Goal: Task Accomplishment & Management: Manage account settings

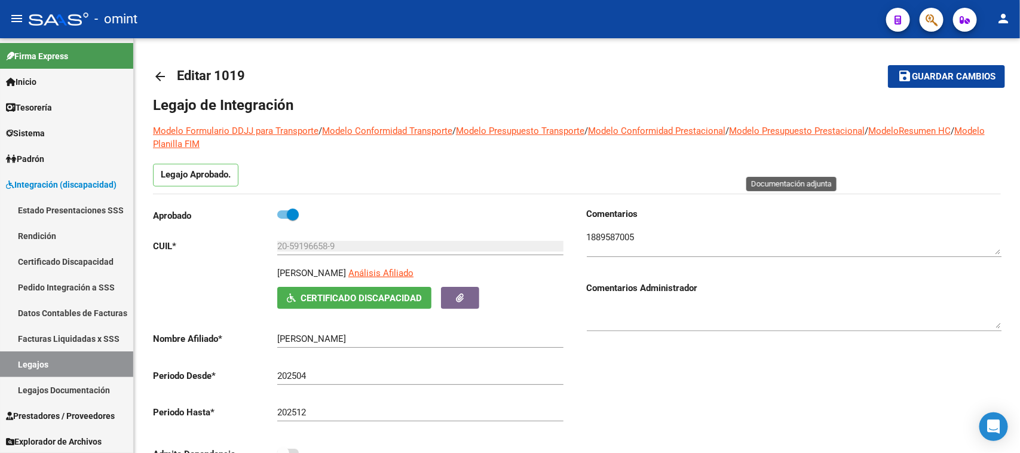
scroll to position [437, 0]
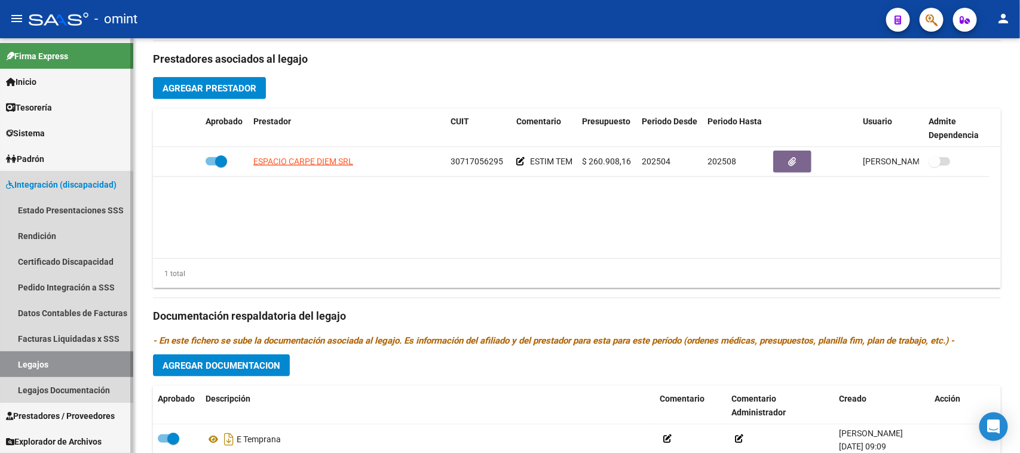
click at [39, 366] on link "Legajos" at bounding box center [66, 364] width 133 height 26
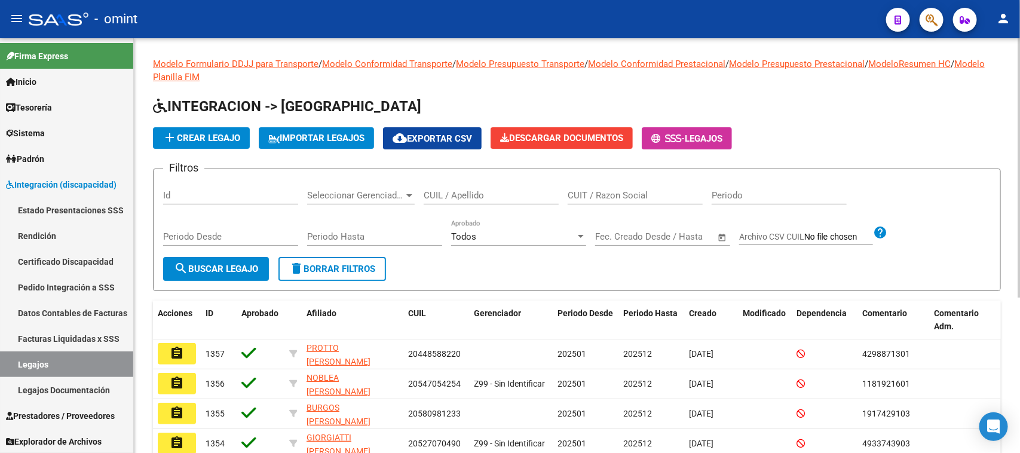
click at [430, 190] on input "CUIL / Apellido" at bounding box center [491, 195] width 135 height 11
type input "GAUNA"
click at [228, 264] on span "search Buscar Legajo" at bounding box center [216, 269] width 84 height 11
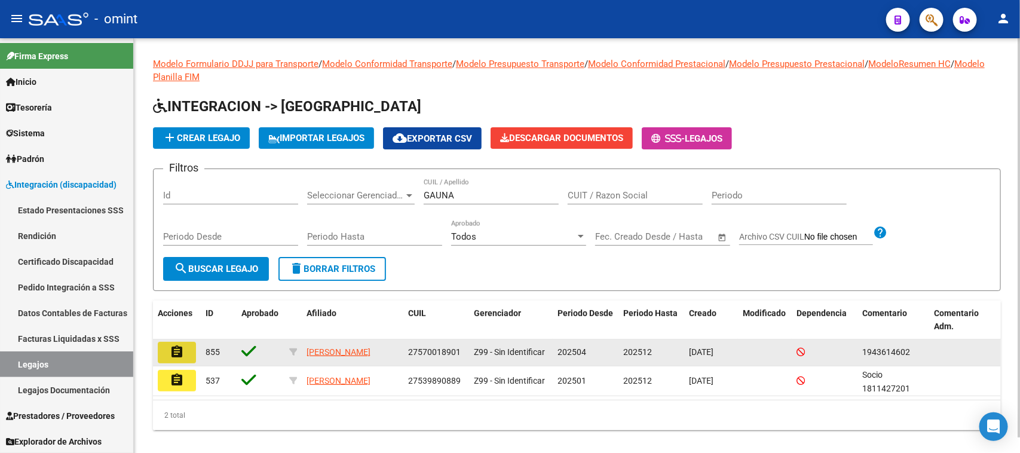
click at [186, 347] on button "assignment" at bounding box center [177, 353] width 38 height 22
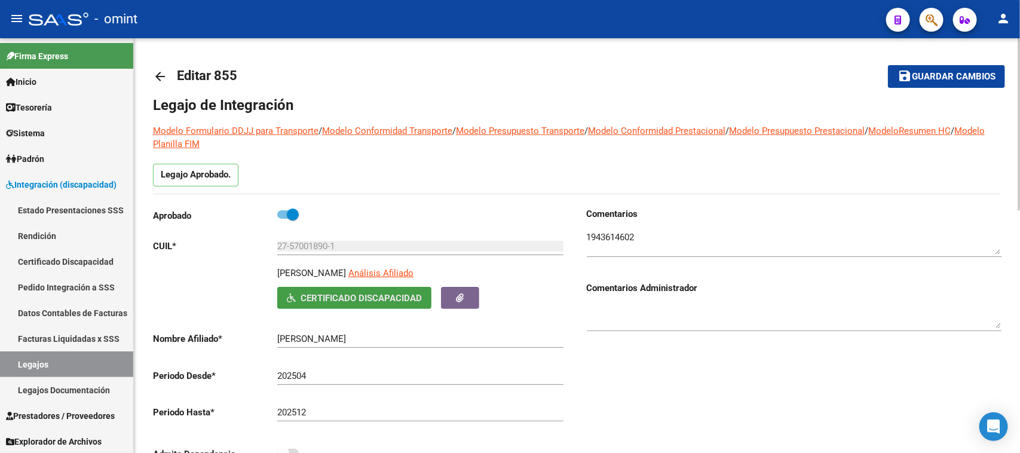
click at [365, 296] on span "Certificado Discapacidad" at bounding box center [361, 298] width 121 height 11
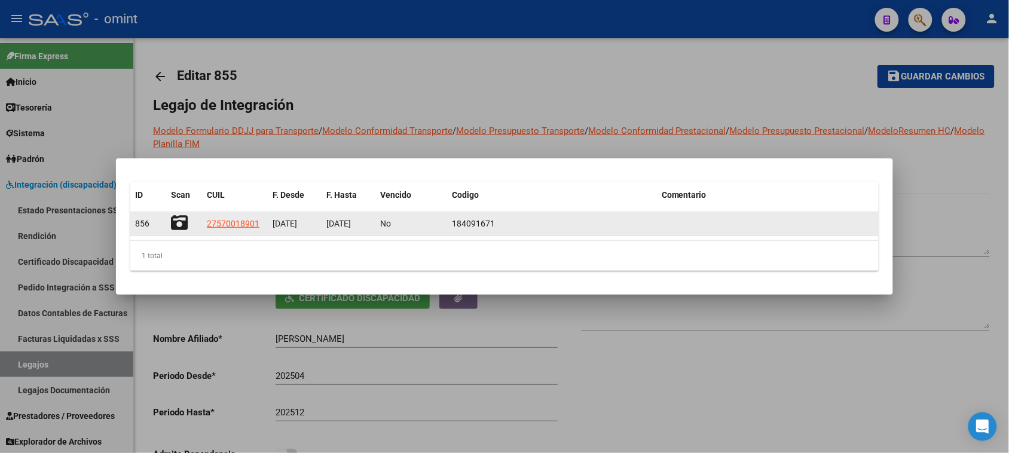
click at [179, 228] on icon at bounding box center [179, 223] width 17 height 17
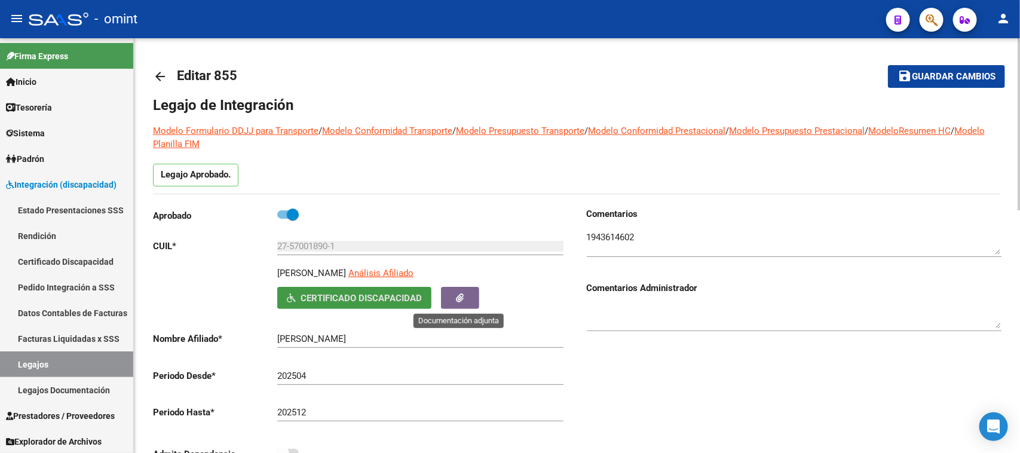
click at [460, 293] on icon "button" at bounding box center [461, 297] width 8 height 9
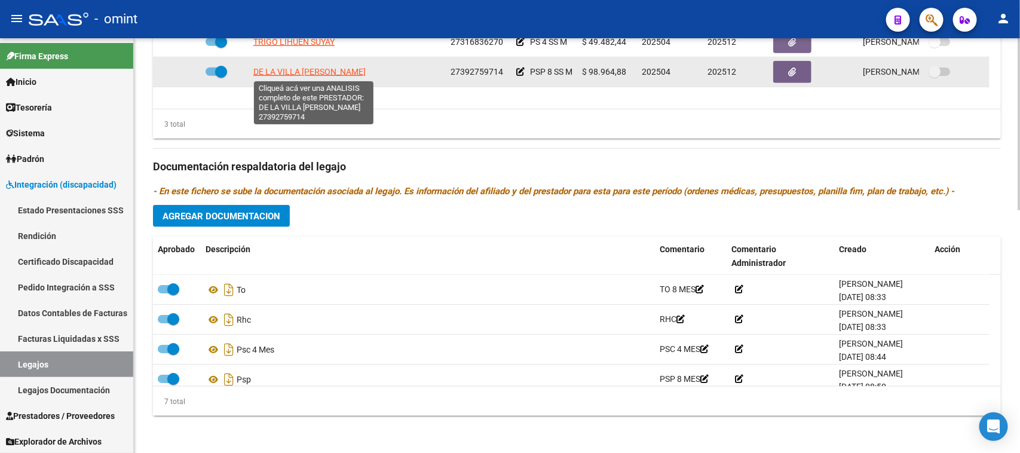
click at [317, 76] on span "DE LA VILLA [PERSON_NAME]" at bounding box center [309, 72] width 112 height 10
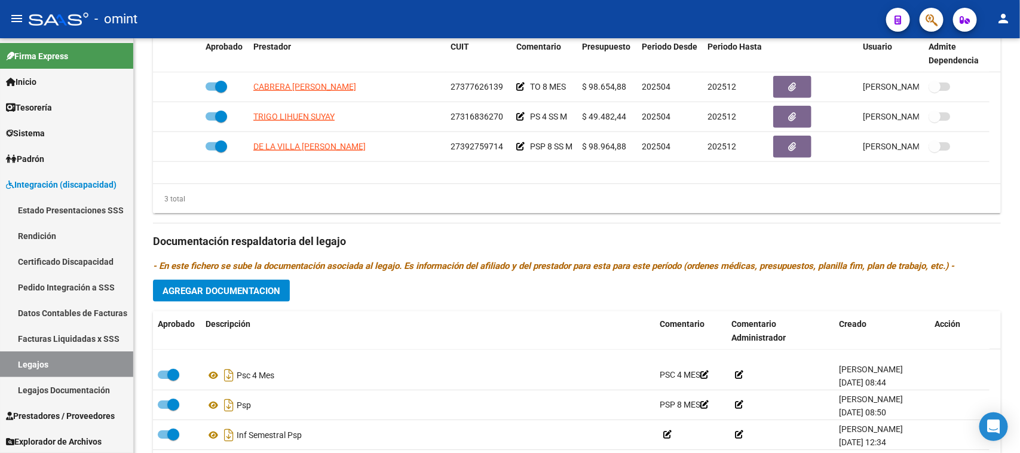
scroll to position [75, 0]
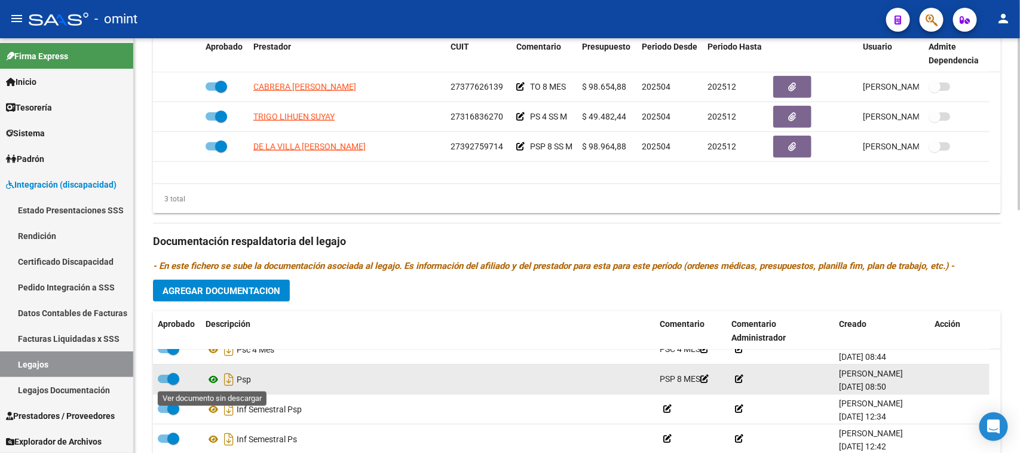
click at [213, 375] on icon at bounding box center [214, 379] width 16 height 14
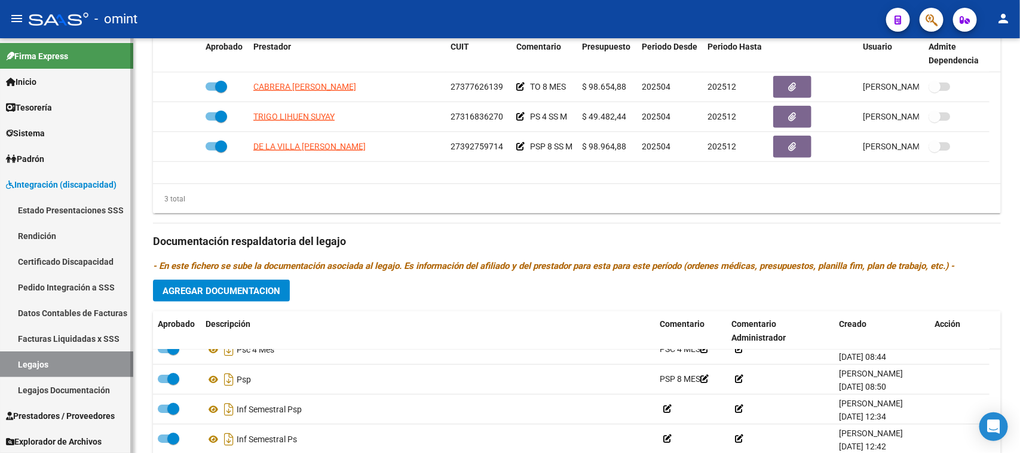
click at [99, 362] on link "Legajos" at bounding box center [66, 364] width 133 height 26
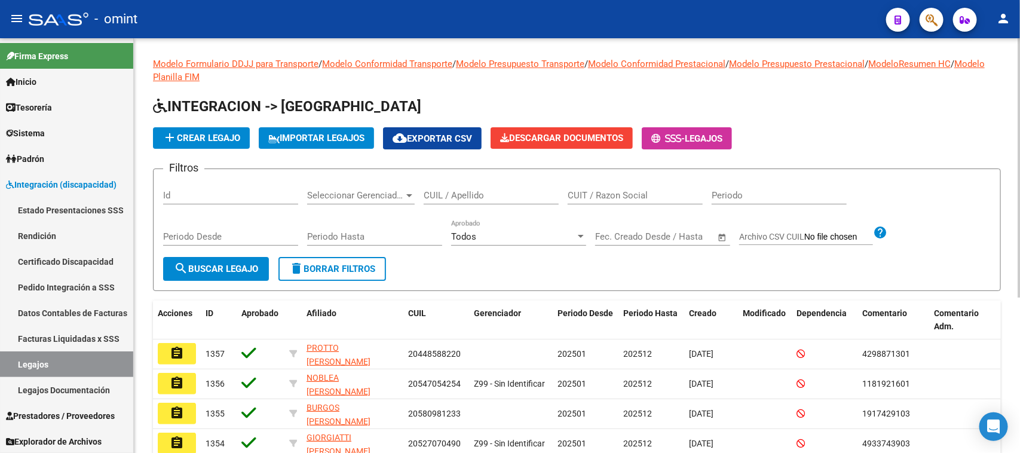
click at [454, 192] on input "CUIL / Apellido" at bounding box center [491, 195] width 135 height 11
type input "GARDINO"
click at [224, 272] on span "search Buscar Legajo" at bounding box center [216, 269] width 84 height 11
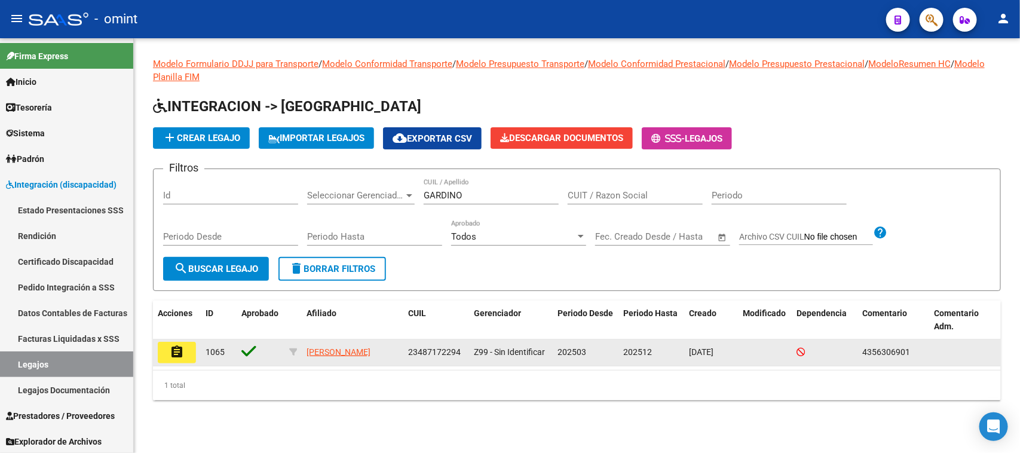
click at [168, 363] on datatable-body-cell "assignment" at bounding box center [177, 352] width 48 height 26
click at [199, 351] on datatable-body-cell "assignment" at bounding box center [177, 352] width 48 height 26
click at [180, 351] on mat-icon "assignment" at bounding box center [177, 352] width 14 height 14
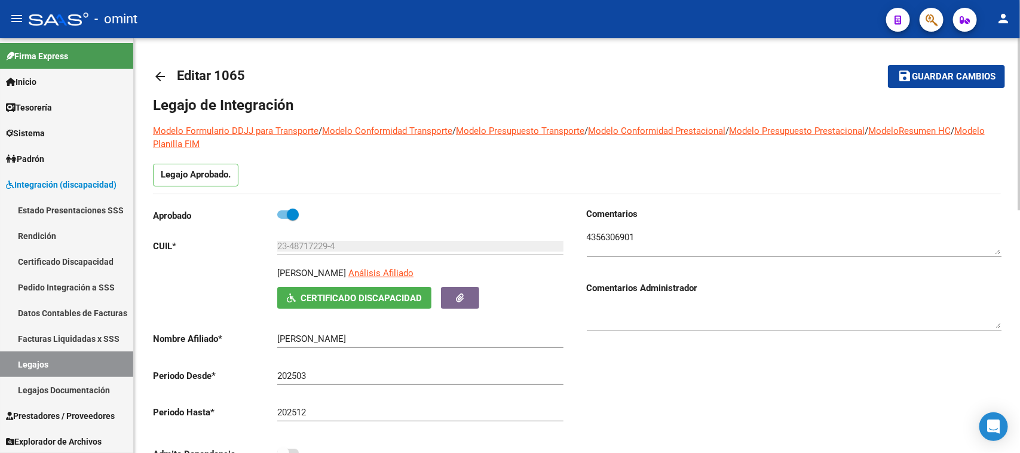
click at [402, 307] on button "Certificado Discapacidad" at bounding box center [354, 298] width 154 height 22
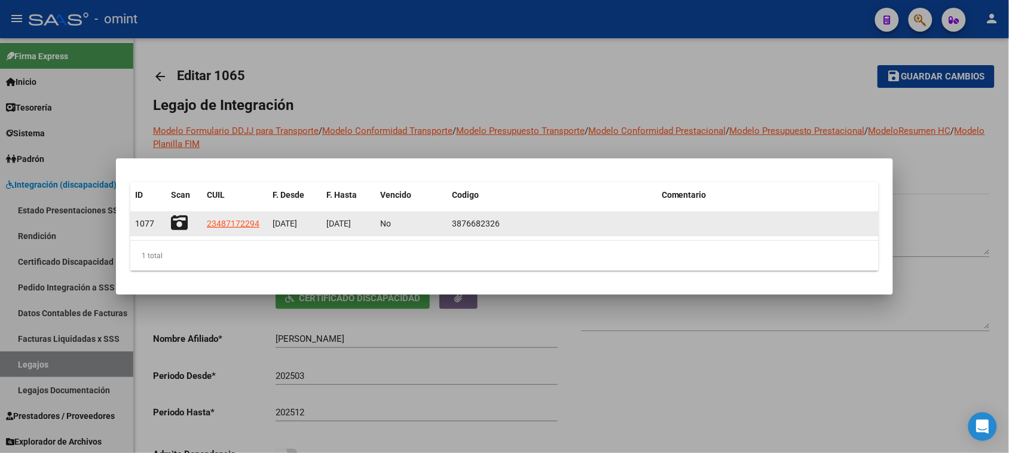
click at [181, 225] on icon at bounding box center [179, 223] width 17 height 17
drag, startPoint x: 203, startPoint y: 229, endPoint x: 259, endPoint y: 232, distance: 55.7
click at [259, 232] on datatable-body-cell "23487172294" at bounding box center [235, 223] width 66 height 23
copy span "23487172294"
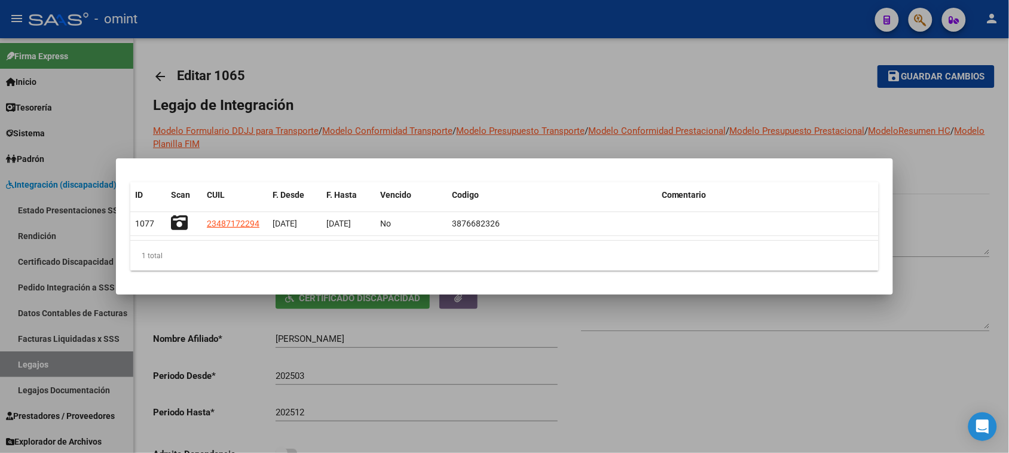
click at [325, 93] on div at bounding box center [504, 226] width 1009 height 453
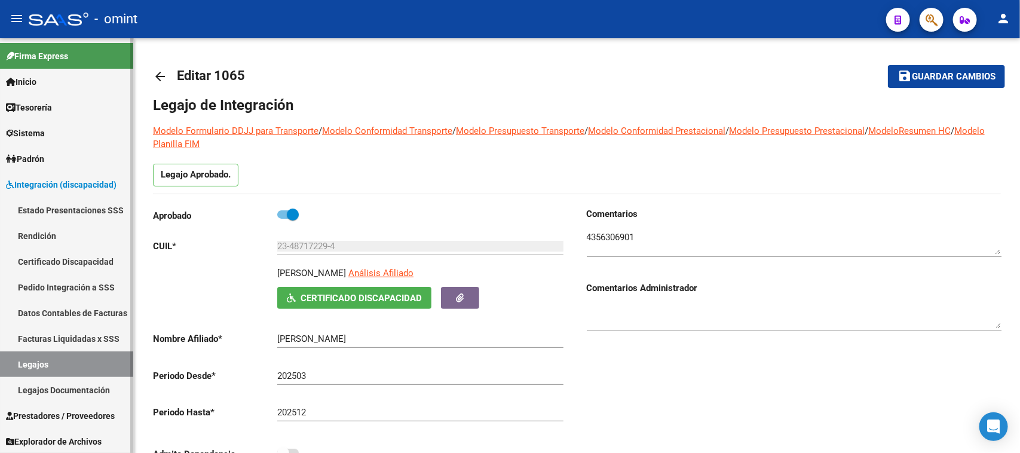
click at [67, 267] on link "Certificado Discapacidad" at bounding box center [66, 262] width 133 height 26
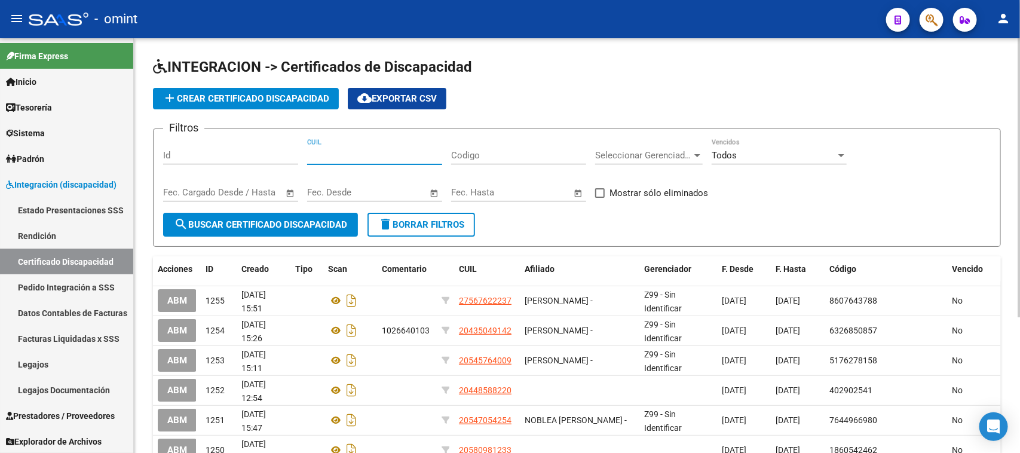
click at [374, 155] on input "CUIL" at bounding box center [374, 155] width 135 height 11
paste input "23-48717229-4"
type input "23-48717229-4"
click at [273, 237] on form "Filtros Id 23-48717229-4 CUIL Codigo Seleccionar Gerenciador Seleccionar Gerenc…" at bounding box center [577, 187] width 848 height 118
click at [285, 222] on span "search Buscar Certificado Discapacidad" at bounding box center [260, 224] width 173 height 11
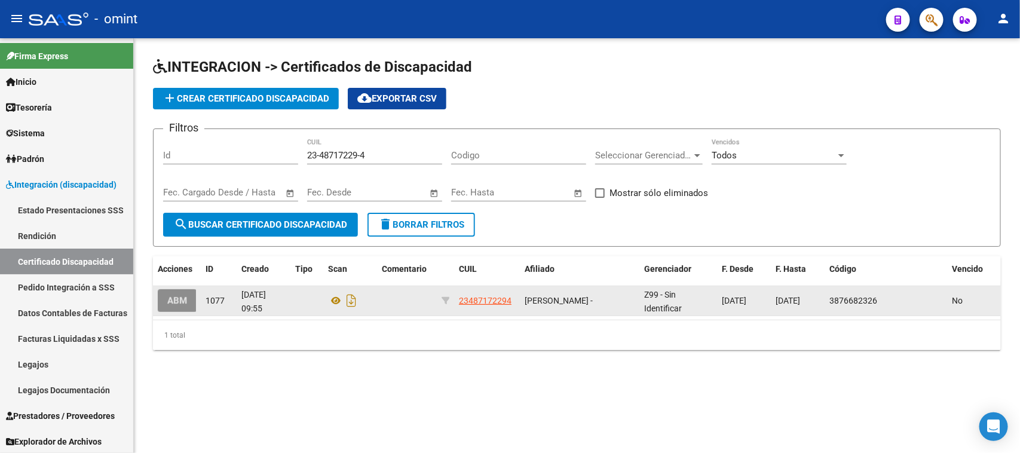
click at [187, 305] on button "ABM" at bounding box center [177, 300] width 39 height 22
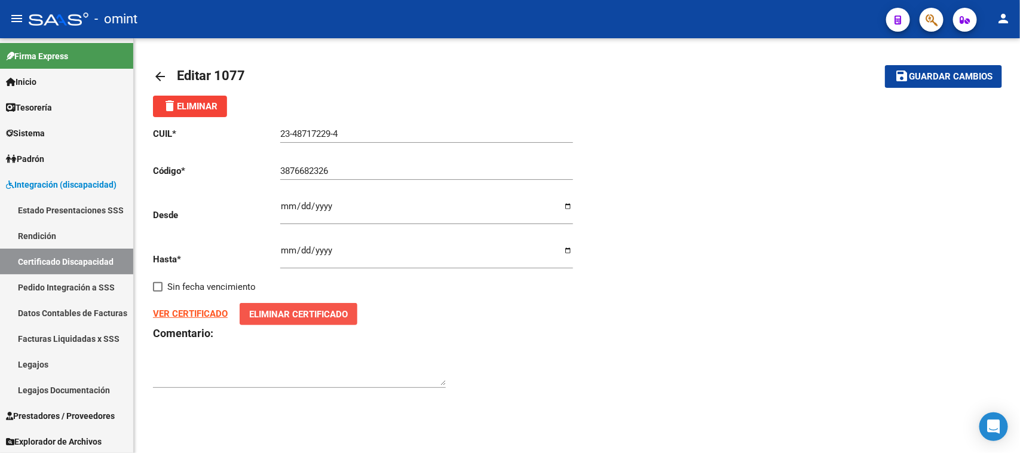
click at [314, 304] on button "Eliminar Certificado" at bounding box center [299, 314] width 118 height 22
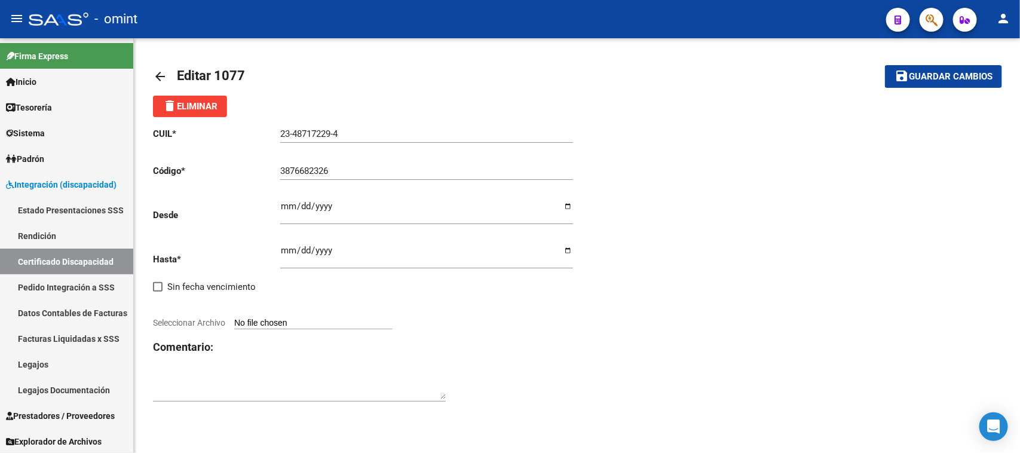
type input "C:\fakepath\CUD_de_Gardino_Micaela133307945991111637[1]_page-0001.jpg"
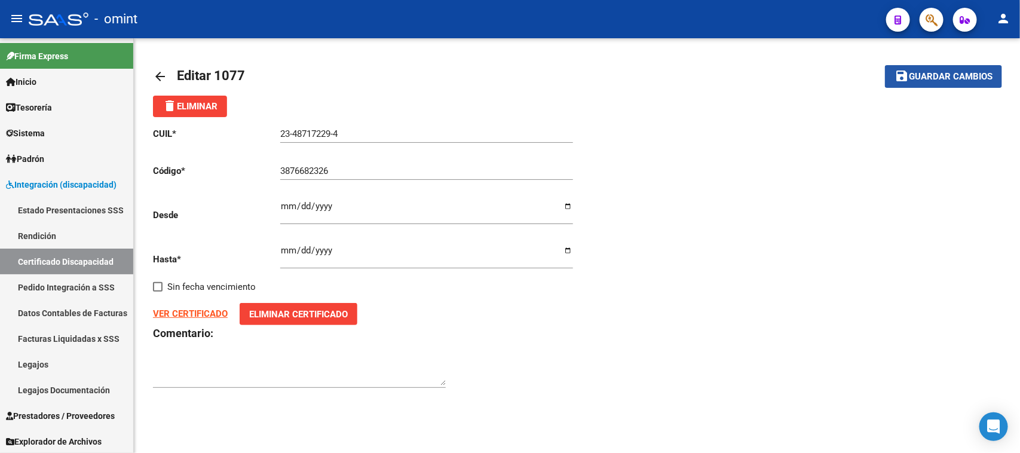
click at [917, 81] on button "save Guardar cambios" at bounding box center [943, 76] width 117 height 22
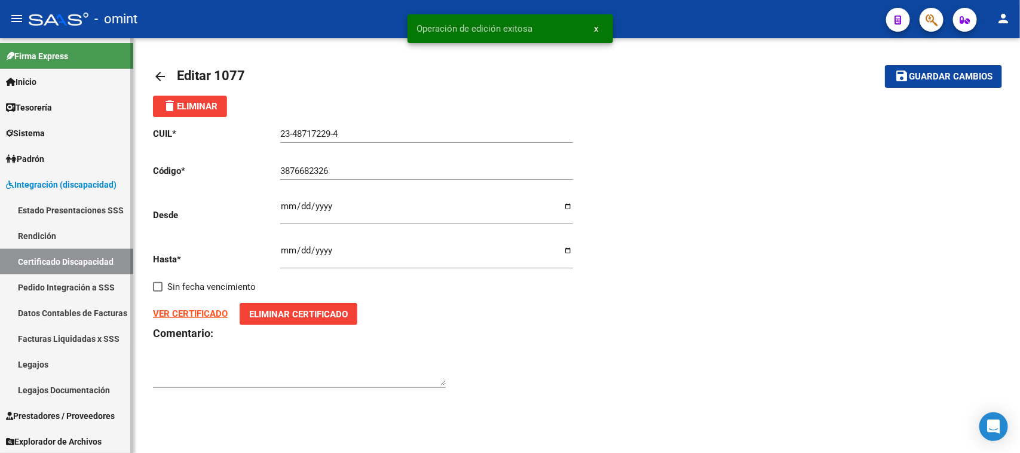
click at [53, 372] on link "Legajos" at bounding box center [66, 364] width 133 height 26
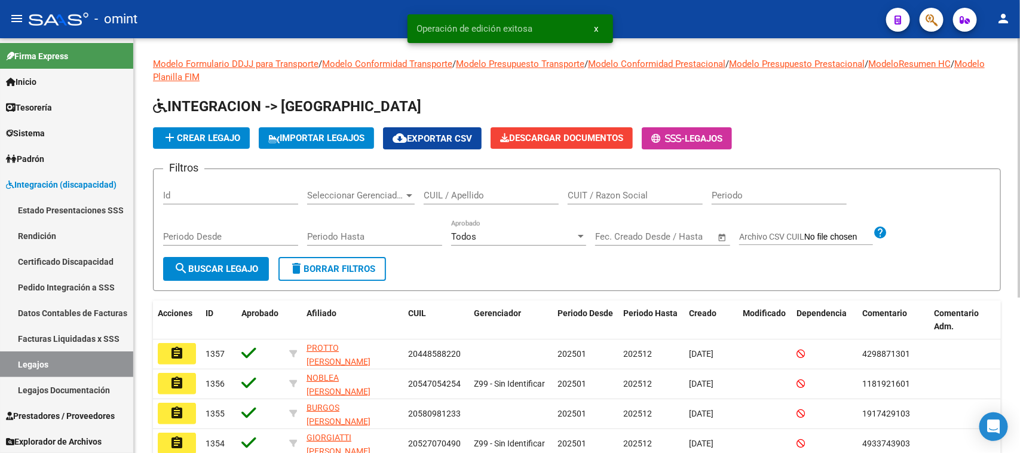
click at [446, 199] on input "CUIL / Apellido" at bounding box center [491, 195] width 135 height 11
type input "GARDINO"
click at [171, 260] on button "search Buscar Legajo" at bounding box center [216, 269] width 106 height 24
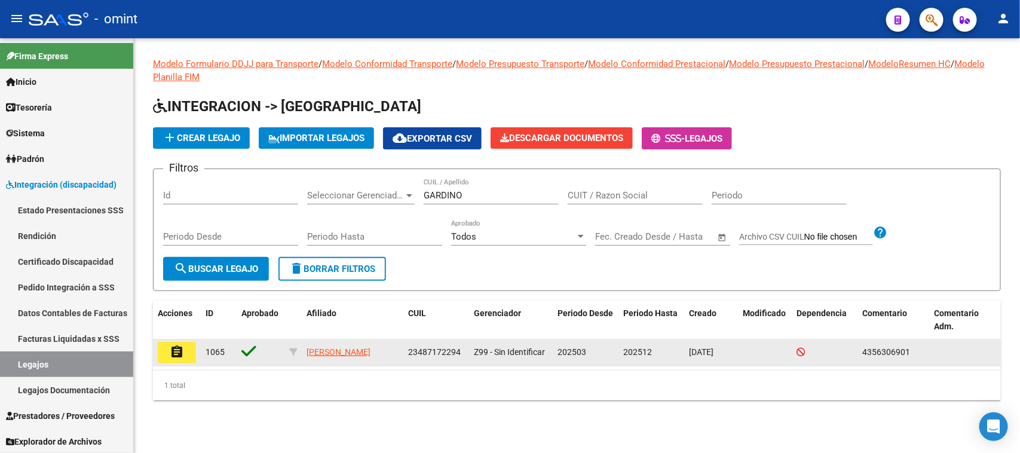
click at [176, 353] on mat-icon "assignment" at bounding box center [177, 352] width 14 height 14
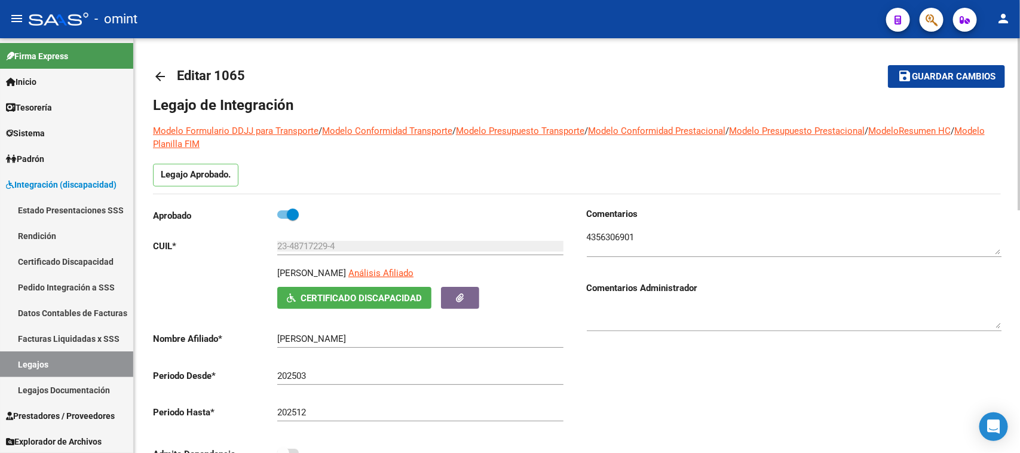
click at [374, 295] on span "Certificado Discapacidad" at bounding box center [361, 298] width 121 height 11
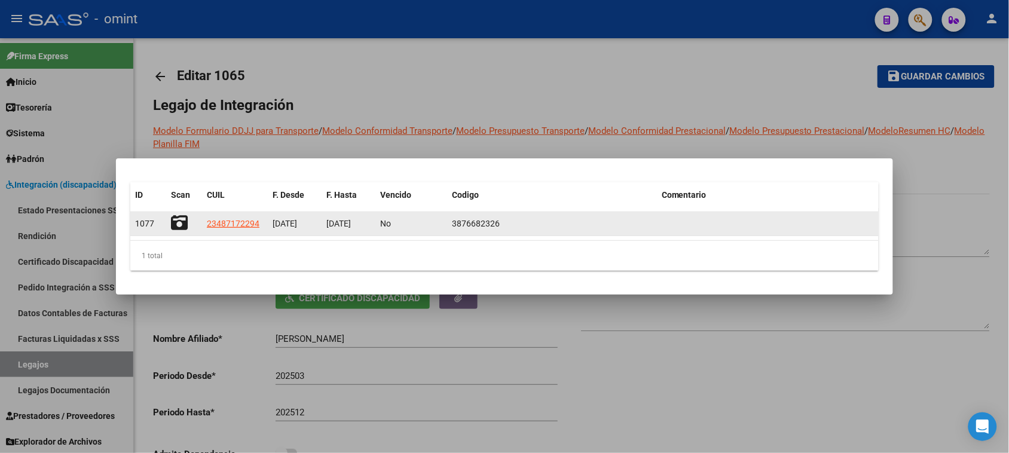
click at [176, 222] on icon at bounding box center [179, 223] width 17 height 17
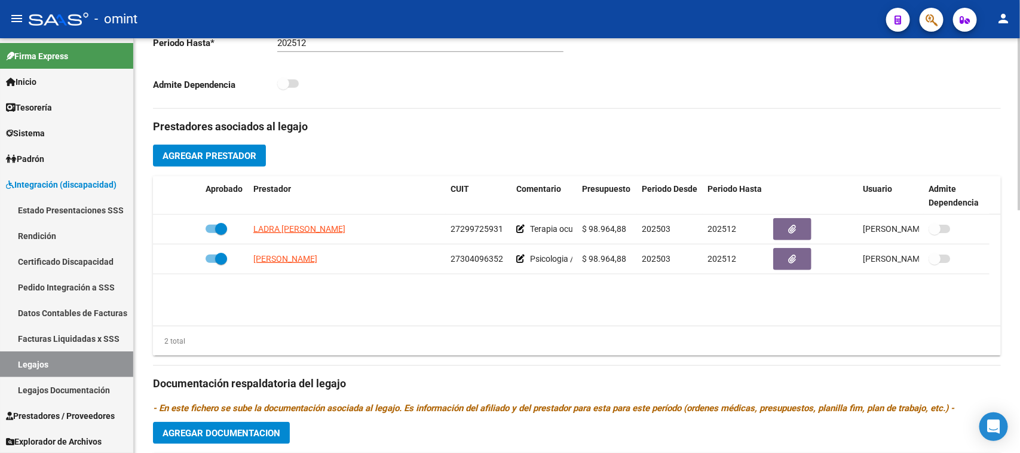
scroll to position [374, 0]
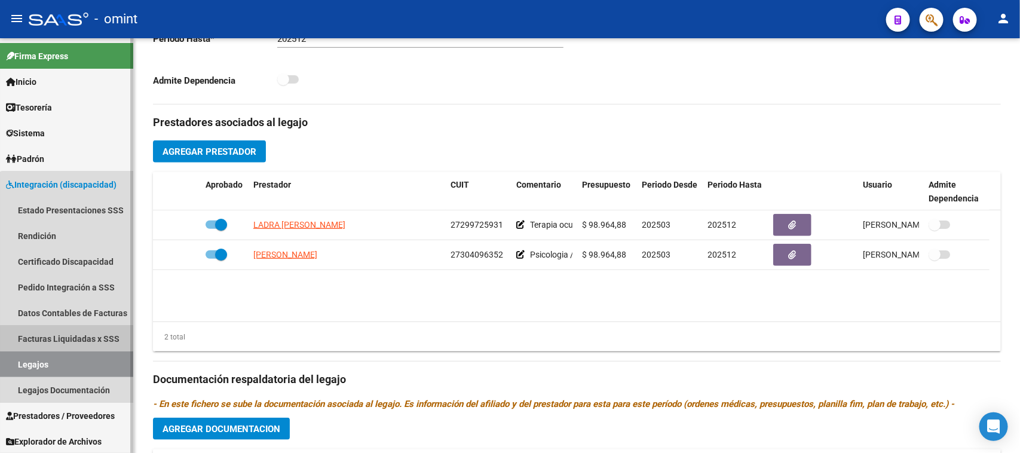
click at [78, 347] on link "Facturas Liquidadas x SSS" at bounding box center [66, 339] width 133 height 26
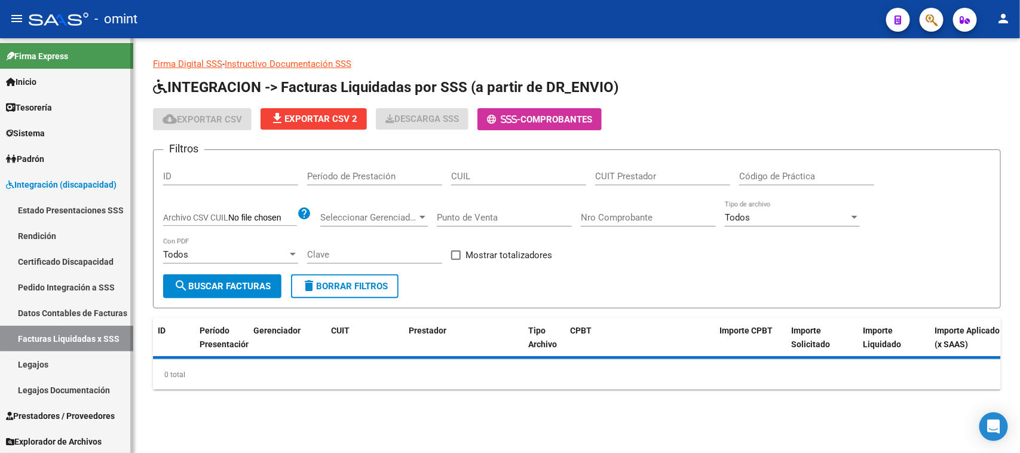
click at [76, 359] on link "Legajos" at bounding box center [66, 364] width 133 height 26
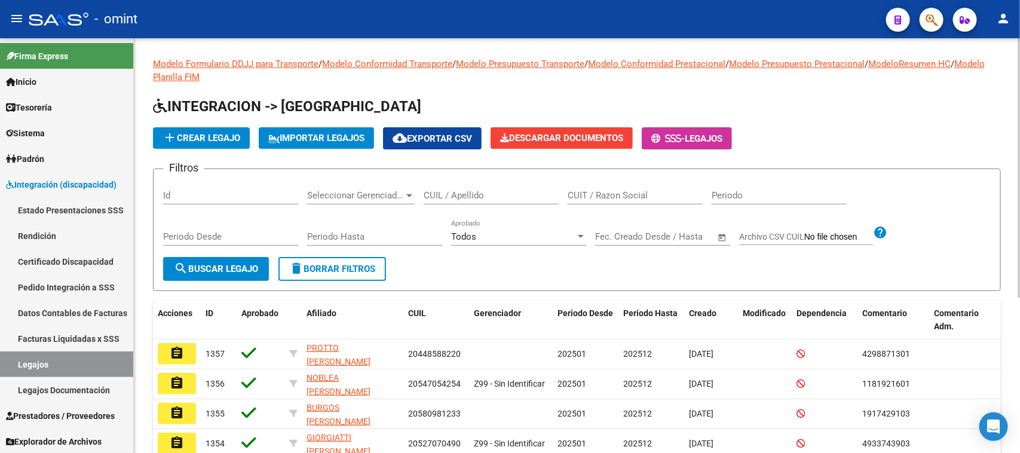
click at [461, 198] on input "CUIL / Apellido" at bounding box center [491, 195] width 135 height 11
click at [176, 271] on mat-icon "search" at bounding box center [181, 268] width 14 height 14
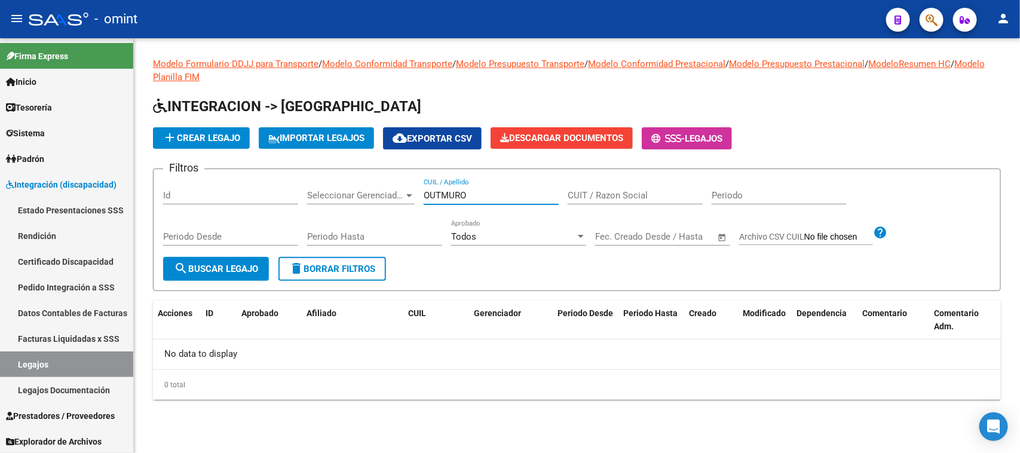
drag, startPoint x: 442, startPoint y: 194, endPoint x: 515, endPoint y: 195, distance: 72.9
click at [515, 195] on input "OUTMURO" at bounding box center [491, 195] width 135 height 11
type input "OUT"
click at [232, 275] on button "search Buscar Legajo" at bounding box center [216, 269] width 106 height 24
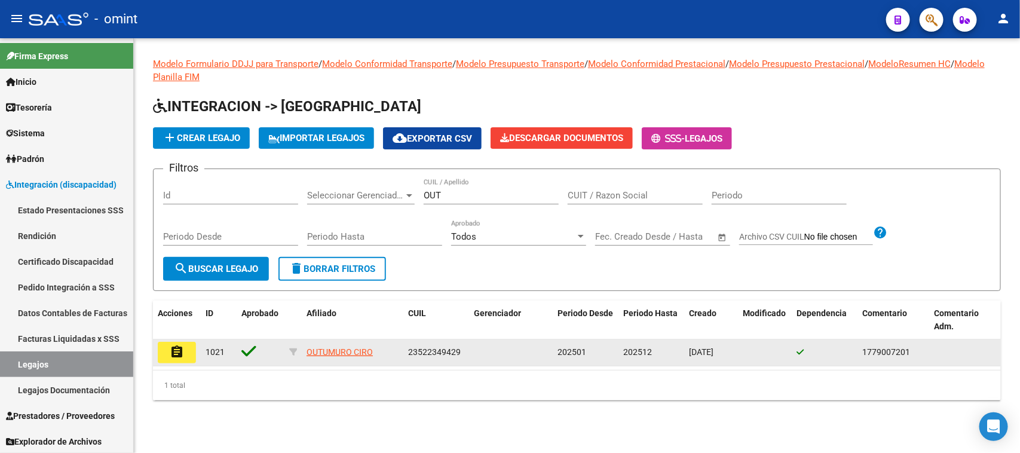
click at [156, 357] on datatable-body-cell "assignment" at bounding box center [177, 352] width 48 height 26
click at [178, 345] on mat-icon "assignment" at bounding box center [177, 352] width 14 height 14
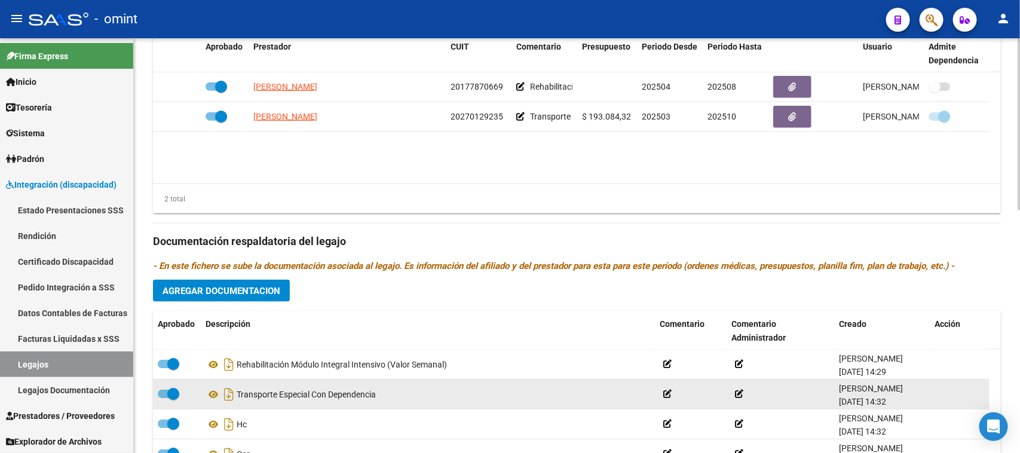
scroll to position [586, 0]
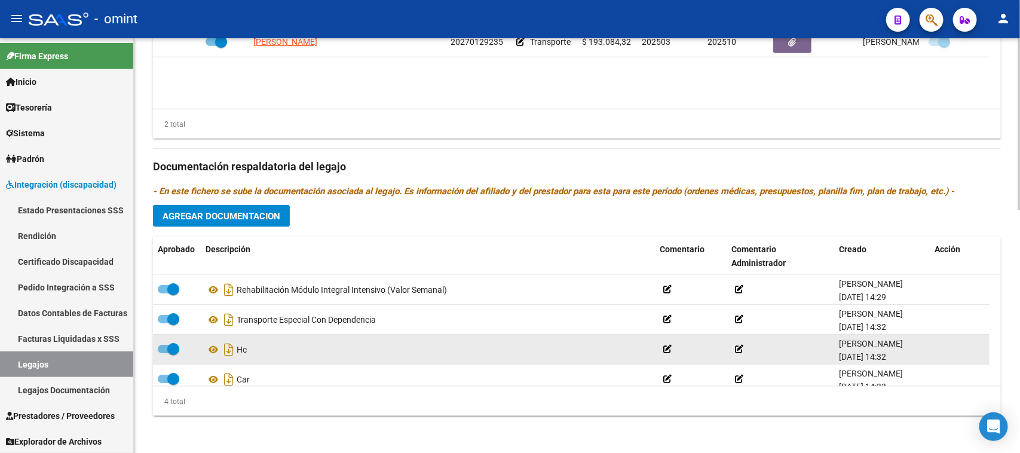
click at [168, 347] on span at bounding box center [173, 349] width 12 height 12
click at [164, 353] on input "checkbox" at bounding box center [163, 353] width 1 height 1
click at [935, 348] on icon at bounding box center [939, 349] width 9 height 11
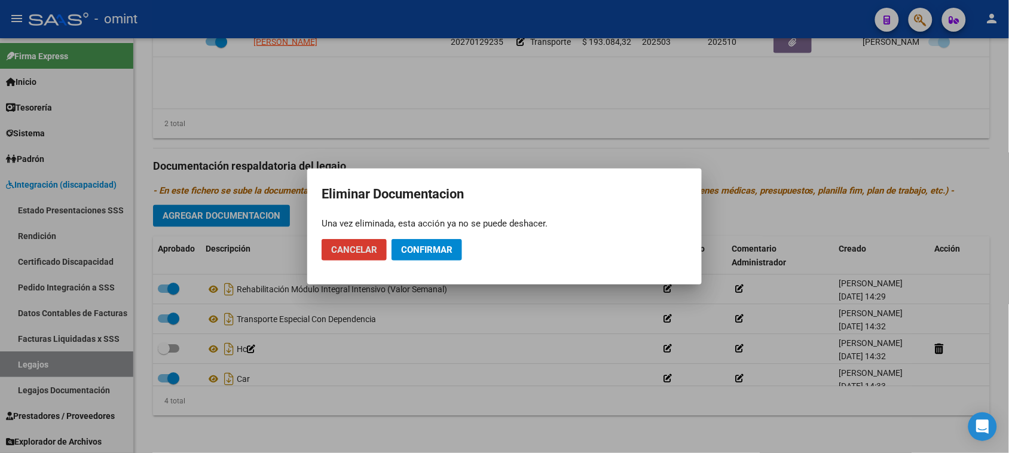
click at [440, 257] on button "Confirmar" at bounding box center [426, 250] width 71 height 22
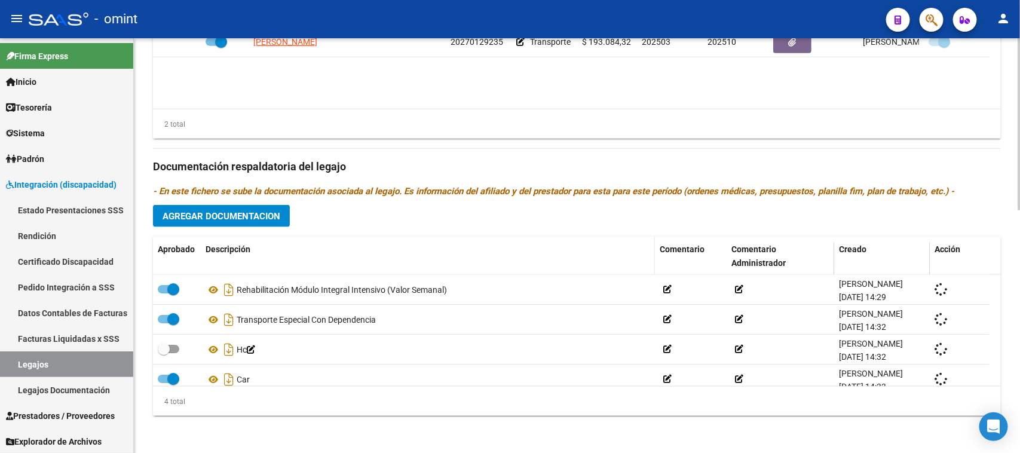
checkbox input "true"
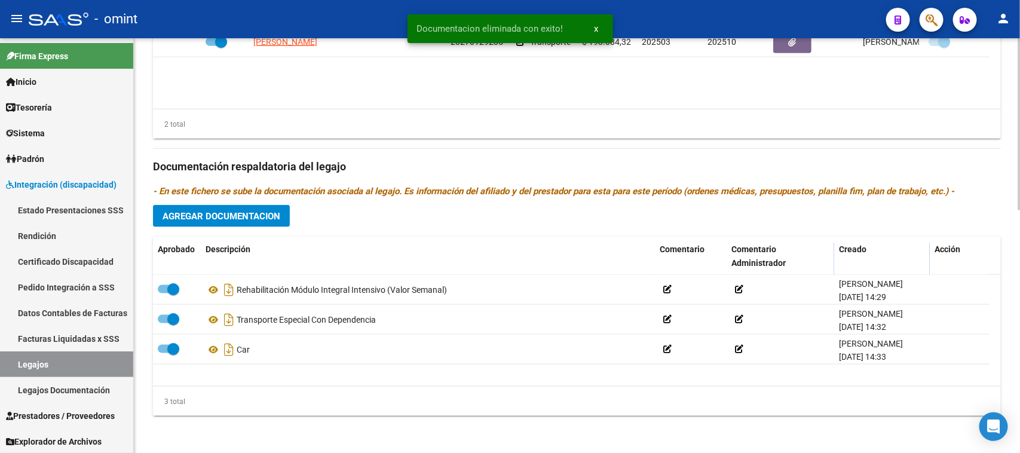
click at [268, 209] on button "Agregar Documentacion" at bounding box center [221, 216] width 137 height 22
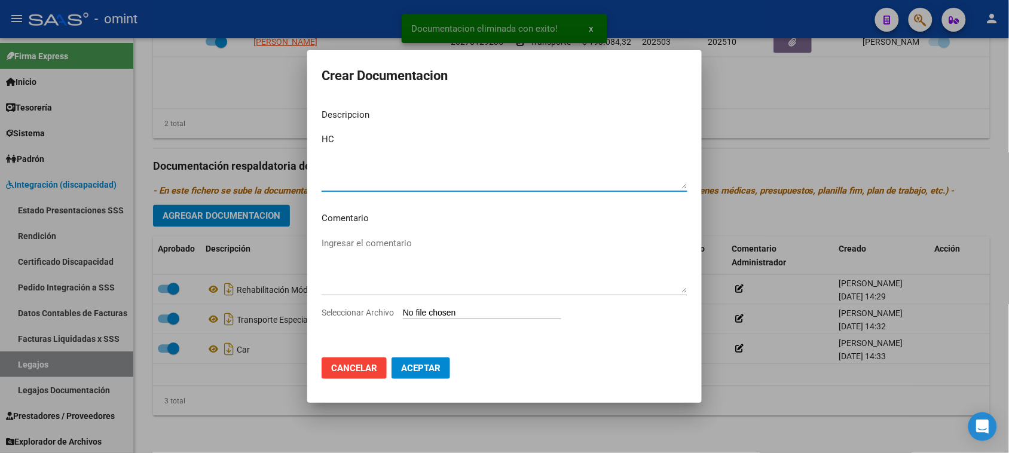
type textarea "HC"
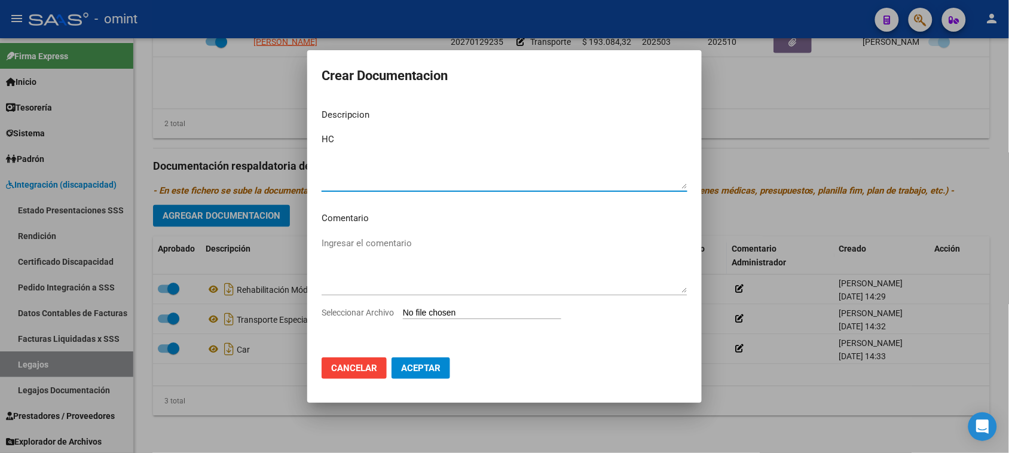
type input "C:\fakepath\HC.jpg"
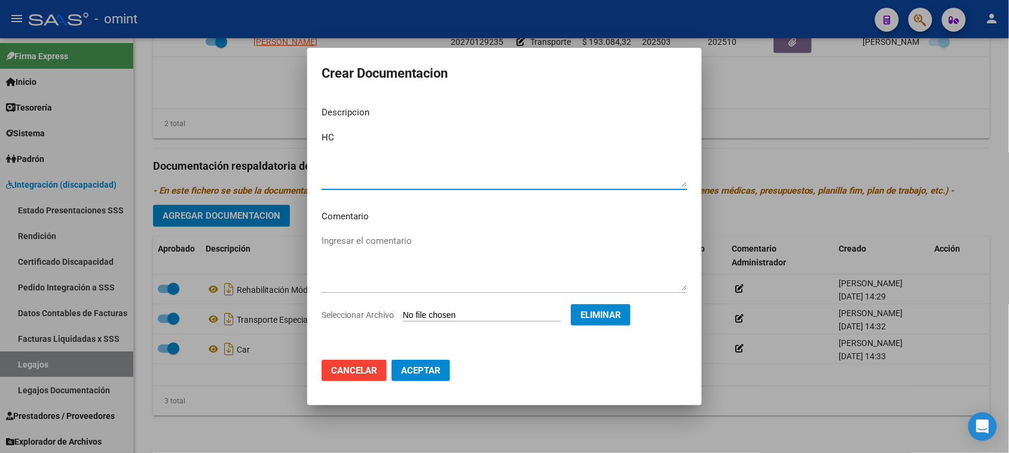
drag, startPoint x: 432, startPoint y: 377, endPoint x: 421, endPoint y: 384, distance: 12.4
click at [432, 375] on button "Aceptar" at bounding box center [420, 371] width 59 height 22
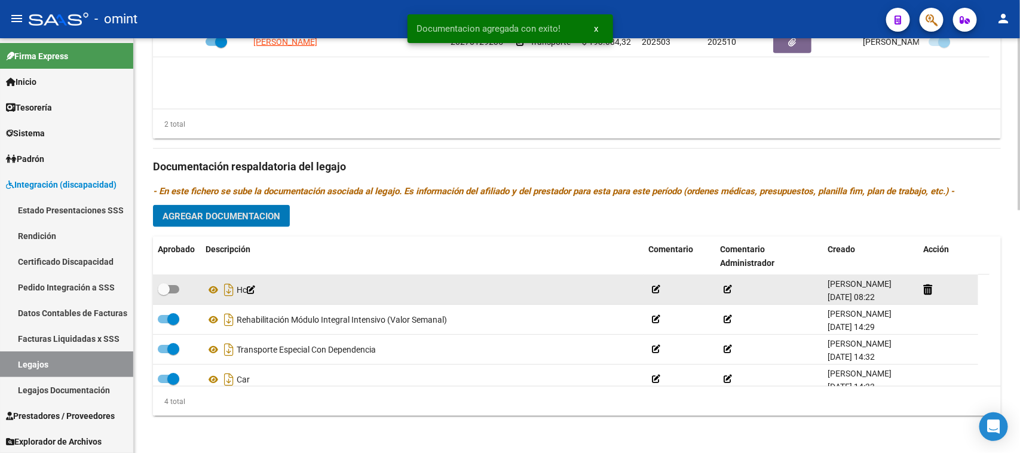
click at [176, 288] on span at bounding box center [169, 289] width 22 height 8
click at [164, 293] on input "checkbox" at bounding box center [163, 293] width 1 height 1
checkbox input "true"
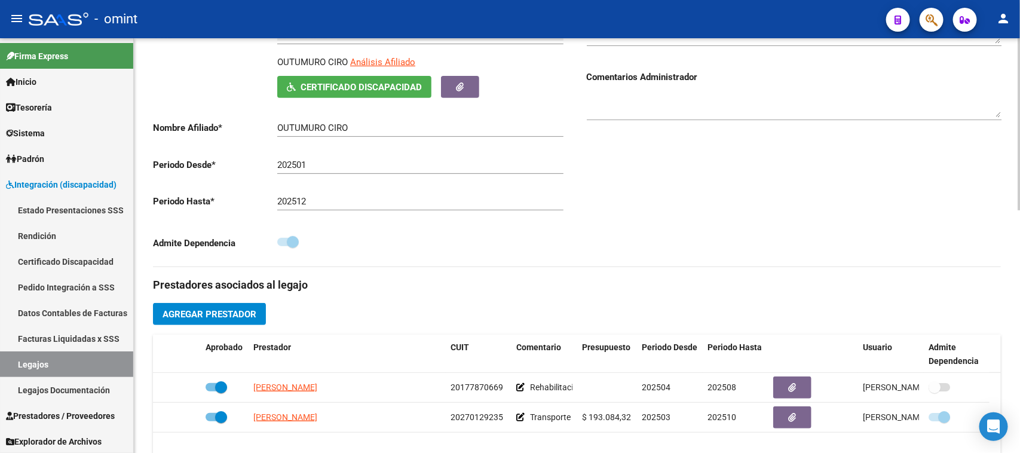
scroll to position [138, 0]
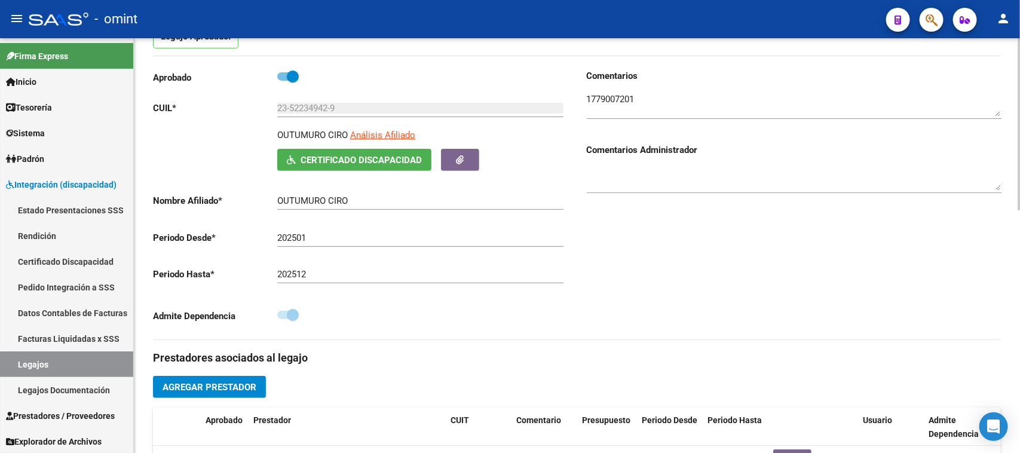
click at [605, 102] on textarea at bounding box center [794, 105] width 415 height 24
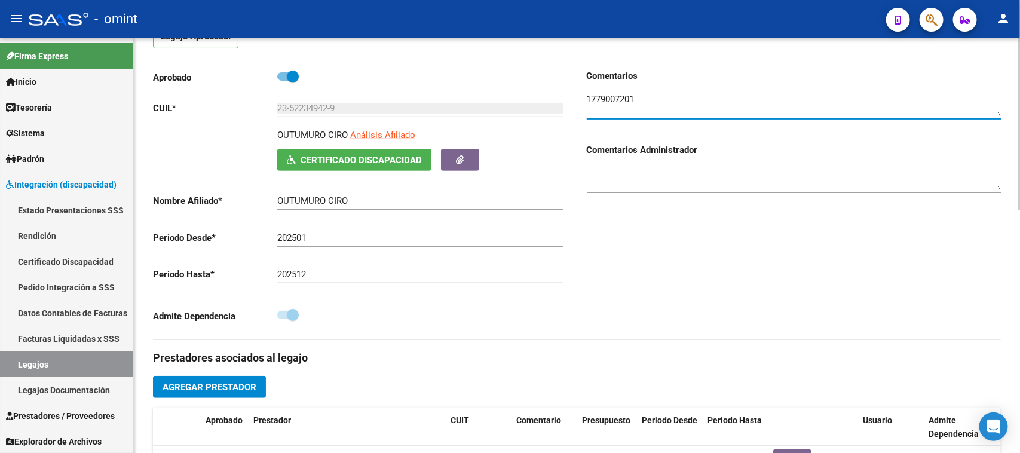
click at [605, 102] on textarea at bounding box center [794, 105] width 415 height 24
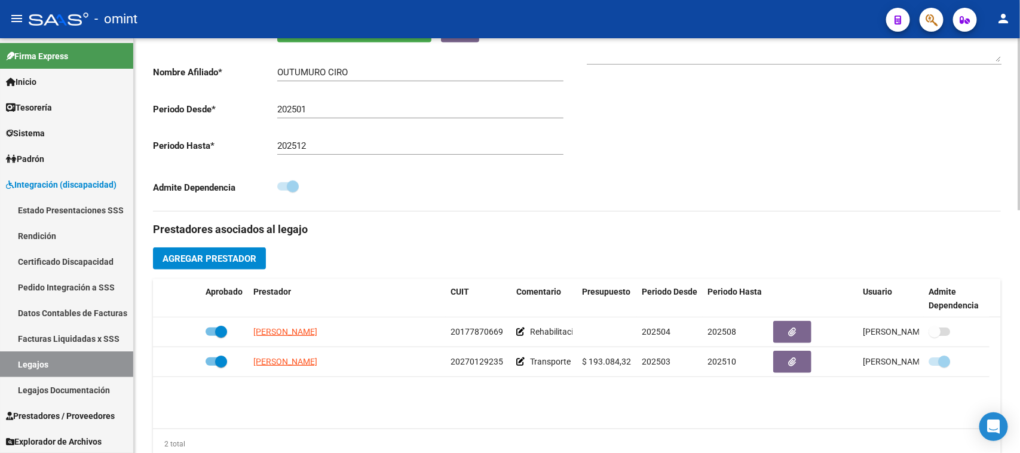
scroll to position [287, 0]
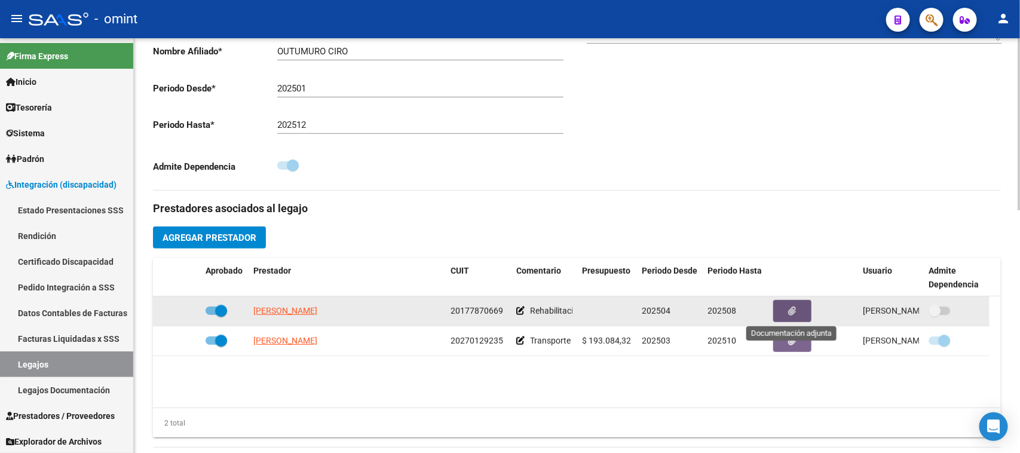
click at [781, 312] on button "button" at bounding box center [792, 311] width 38 height 22
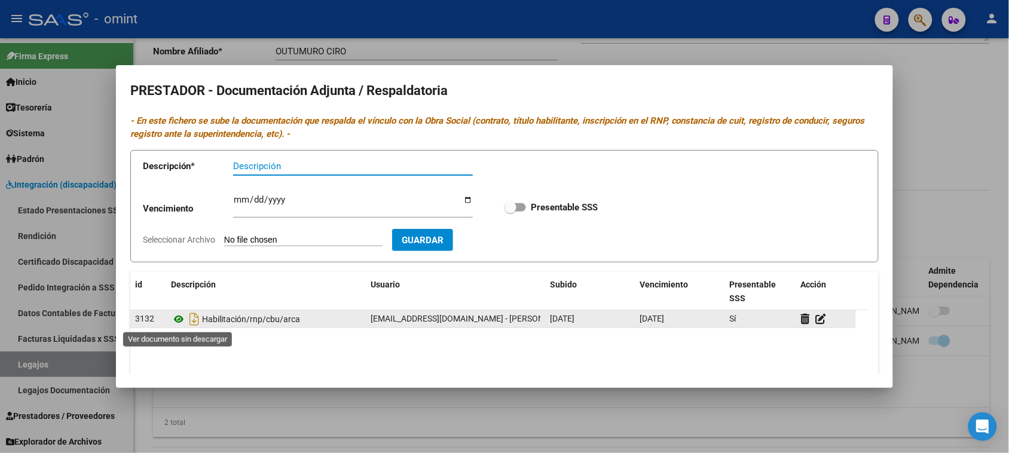
click at [173, 313] on icon at bounding box center [179, 319] width 16 height 14
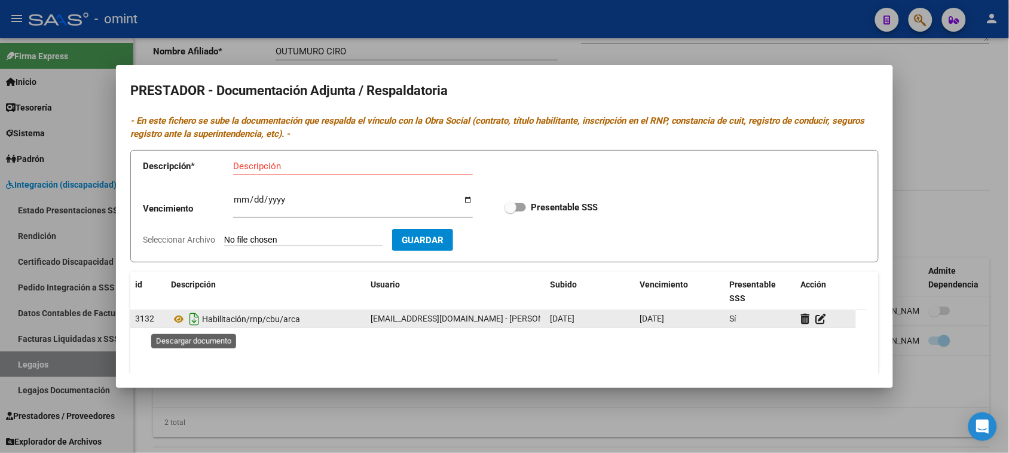
click at [199, 320] on icon "Descargar documento" at bounding box center [194, 319] width 16 height 19
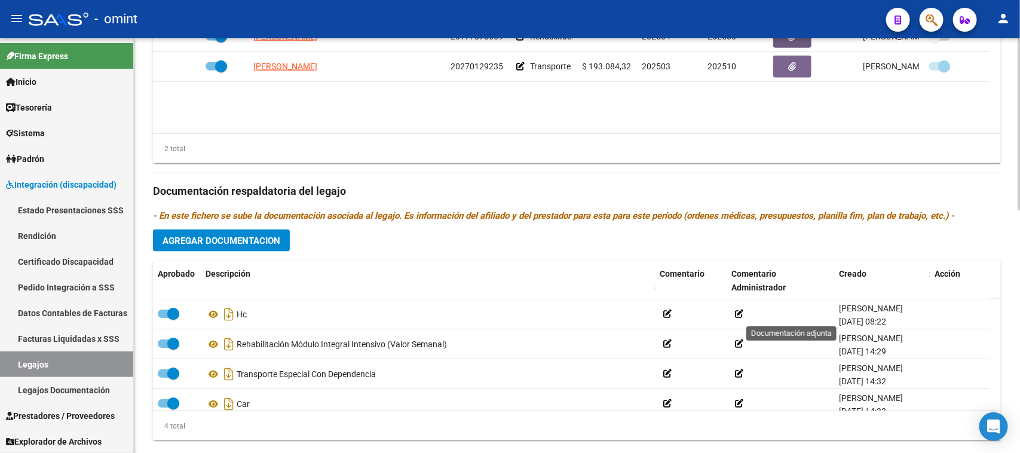
scroll to position [586, 0]
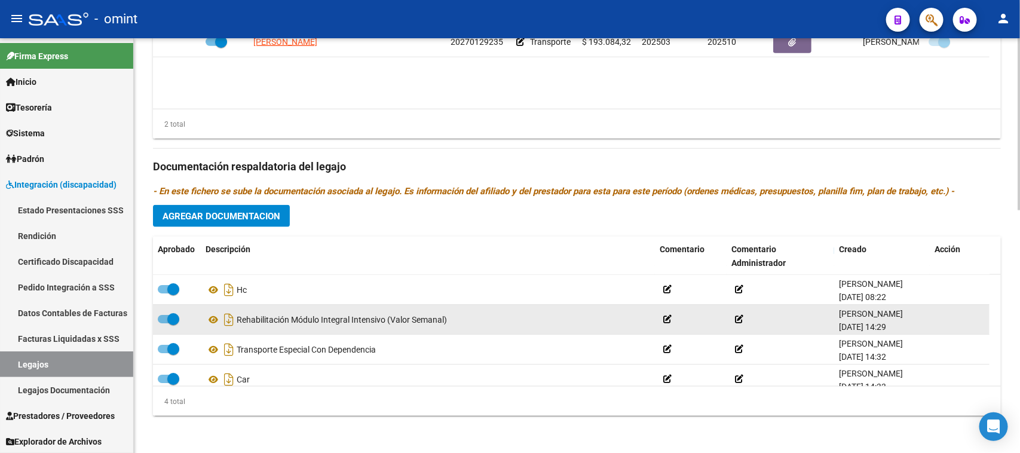
drag, startPoint x: 457, startPoint y: 329, endPoint x: 240, endPoint y: 325, distance: 217.6
click at [240, 323] on datatable-body-cell "Rehabilitación Módulo Integral Intensivo (Valor Semanal)" at bounding box center [428, 319] width 454 height 29
copy div "Rehabilitación Módulo Integral Intensivo (Valor Semanal)"
click at [166, 317] on span at bounding box center [169, 319] width 22 height 8
click at [164, 323] on input "checkbox" at bounding box center [163, 323] width 1 height 1
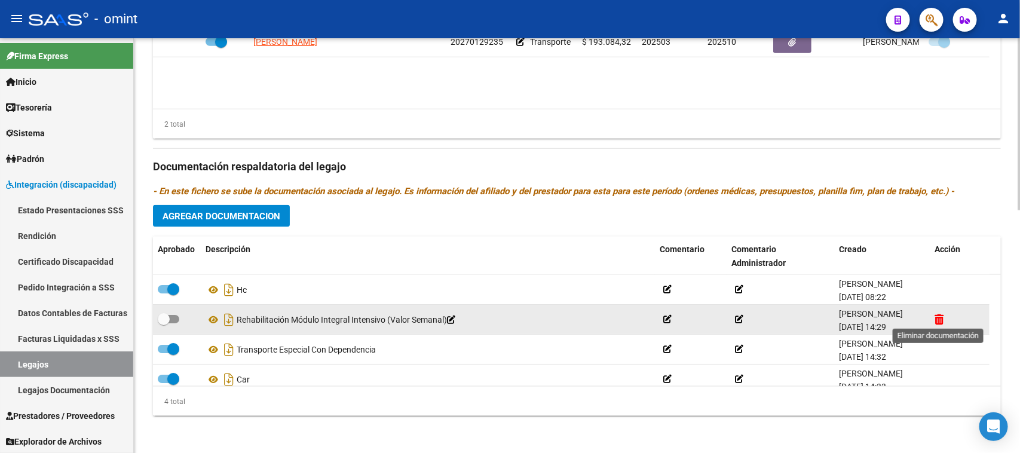
click at [943, 317] on icon at bounding box center [939, 319] width 9 height 11
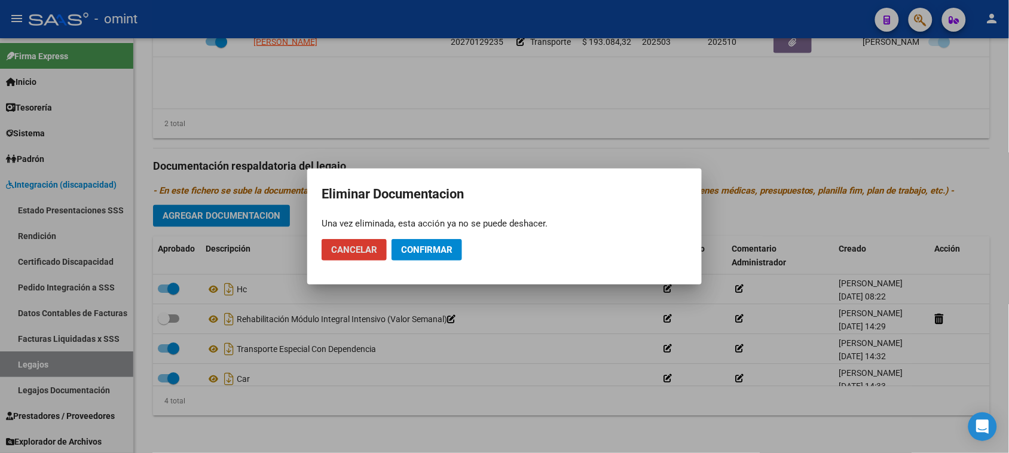
click at [410, 248] on span "Confirmar" at bounding box center [426, 249] width 51 height 11
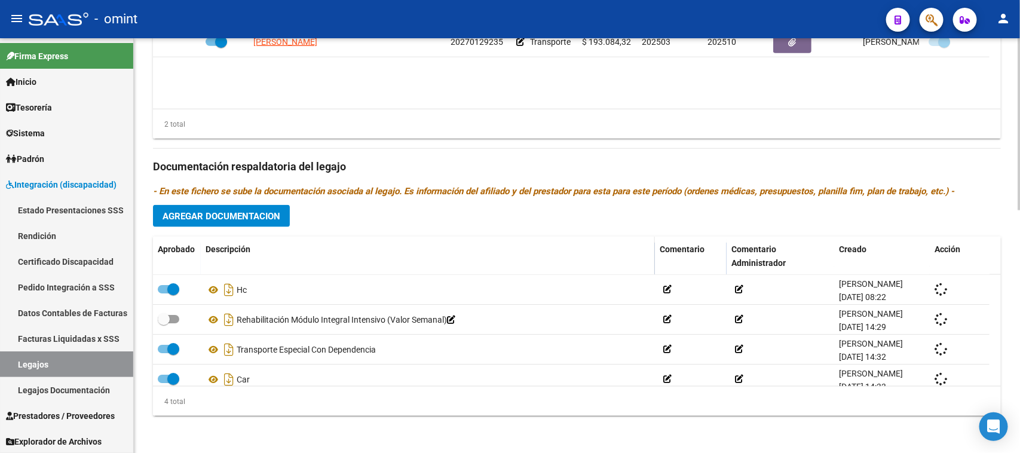
checkbox input "true"
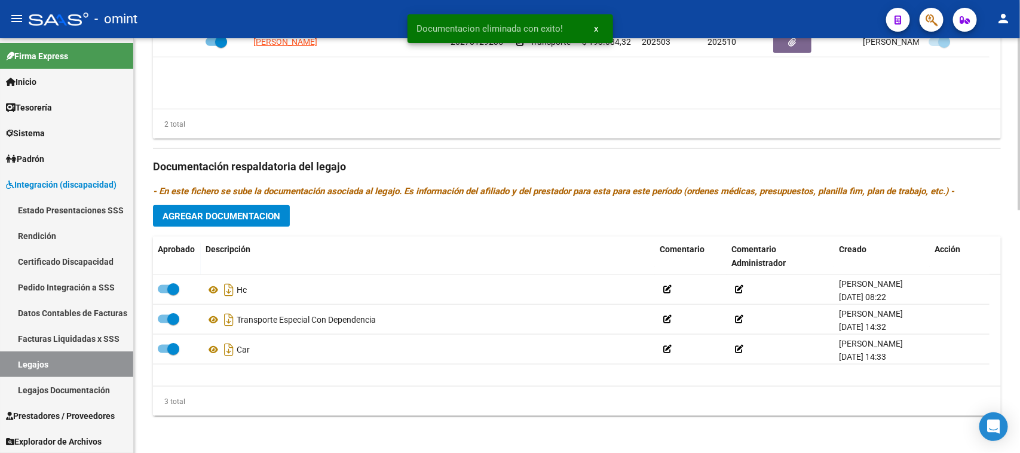
click at [255, 216] on span "Agregar Documentacion" at bounding box center [222, 216] width 118 height 11
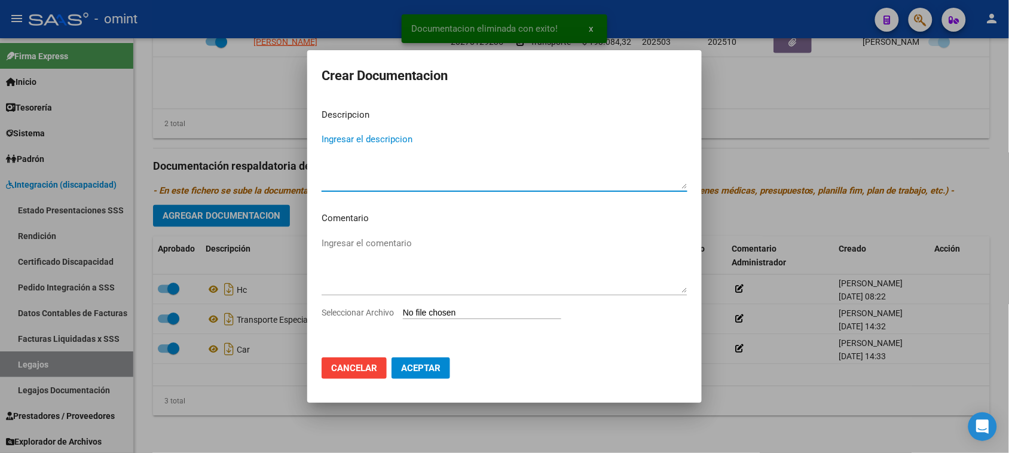
paste textarea "Rehabilitación Módulo Integral Intensivo (Valor Semanal)"
type textarea "Rehabilitación Módulo Integral Intensivo (Valor Semanal)"
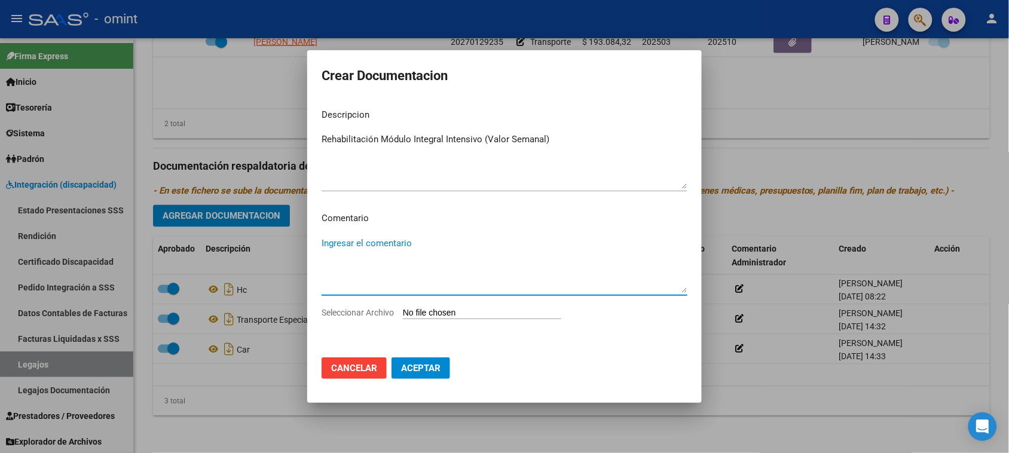
type input "C:\fakepath\MII PRESTACION.pdf"
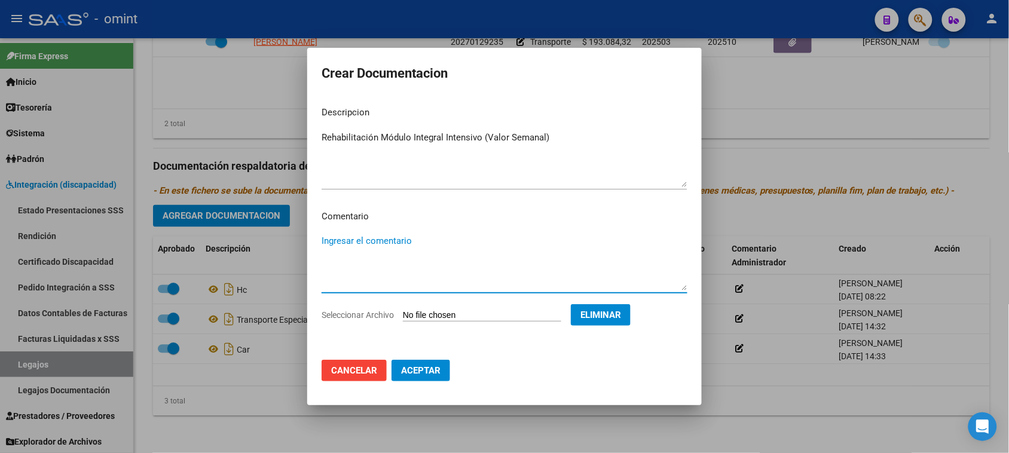
click at [439, 377] on button "Aceptar" at bounding box center [420, 371] width 59 height 22
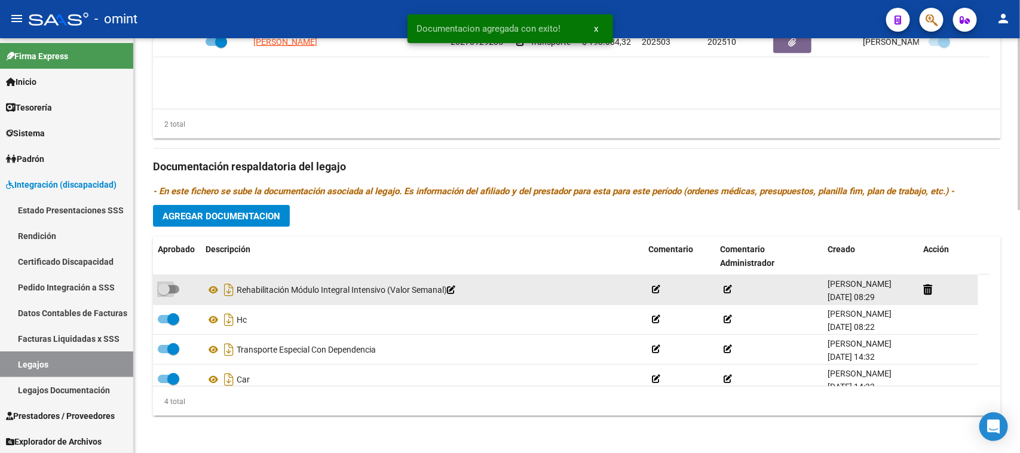
click at [172, 289] on span at bounding box center [169, 289] width 22 height 8
click at [164, 293] on input "checkbox" at bounding box center [163, 293] width 1 height 1
checkbox input "true"
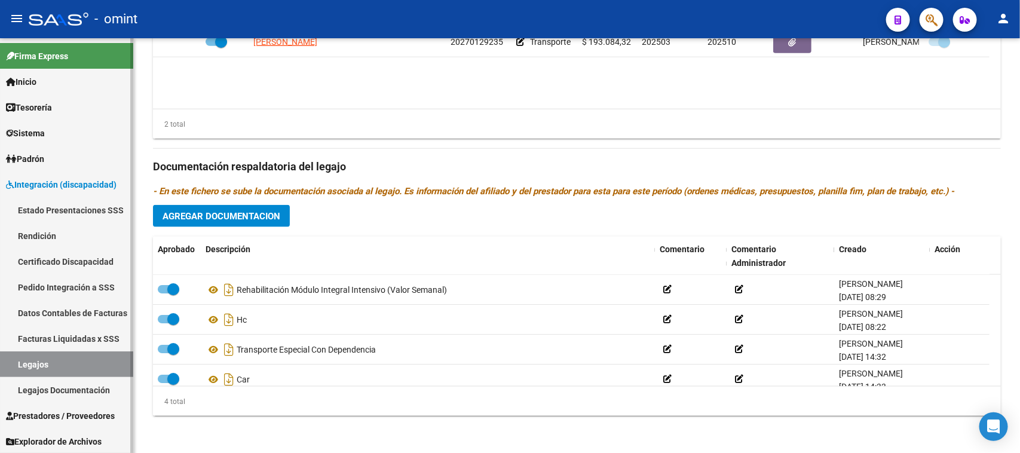
click at [58, 238] on link "Rendición" at bounding box center [66, 236] width 133 height 26
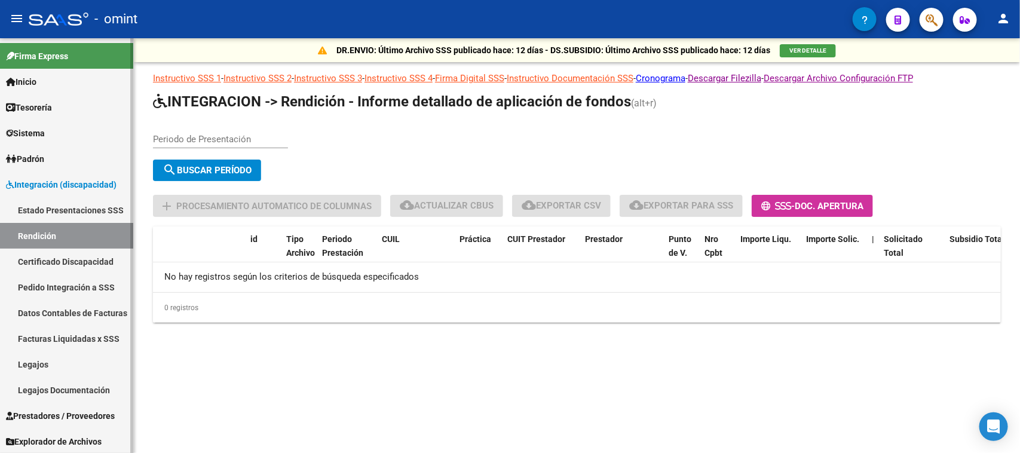
drag, startPoint x: 67, startPoint y: 368, endPoint x: 76, endPoint y: 356, distance: 15.8
click at [66, 369] on link "Legajos" at bounding box center [66, 364] width 133 height 26
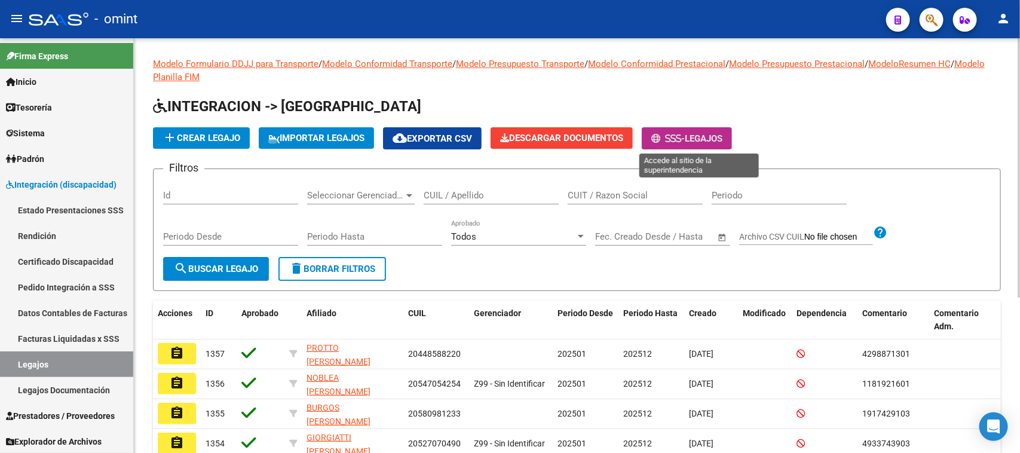
click at [708, 145] on button "- Legajos" at bounding box center [687, 138] width 90 height 22
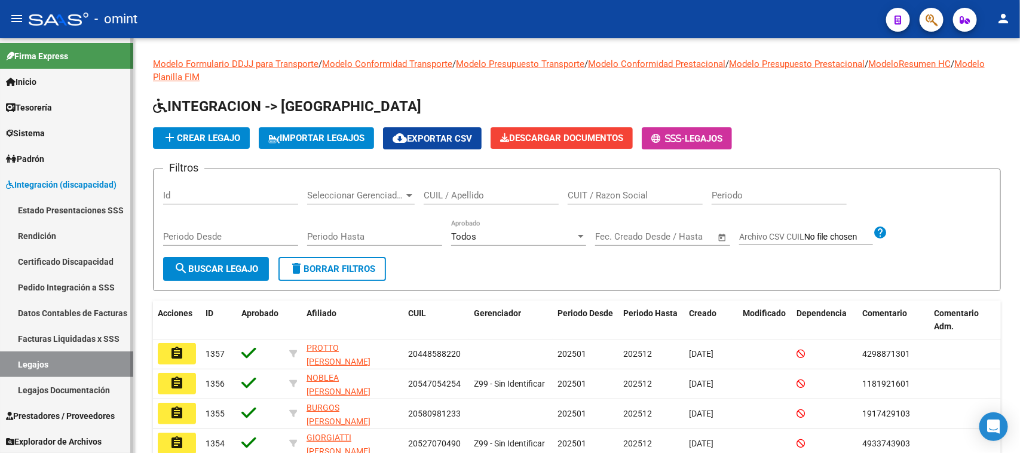
click at [99, 357] on link "Legajos" at bounding box center [66, 364] width 133 height 26
click at [599, 190] on input "CUIT / Razon Social" at bounding box center [635, 195] width 135 height 11
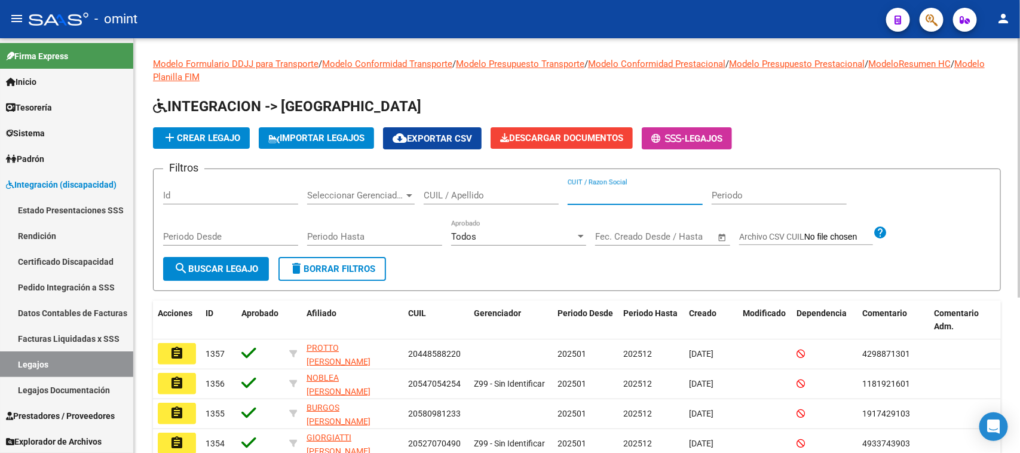
paste input "23326296384"
type input "23326296384"
click at [246, 255] on div "Periodo Desde" at bounding box center [230, 238] width 135 height 37
click at [245, 272] on span "search Buscar Legajo" at bounding box center [216, 269] width 84 height 11
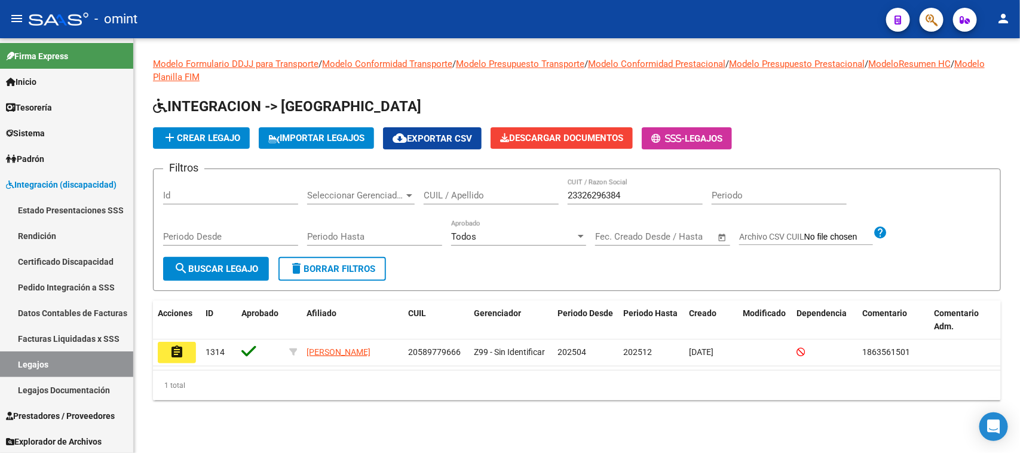
click at [164, 342] on button "assignment" at bounding box center [177, 353] width 38 height 22
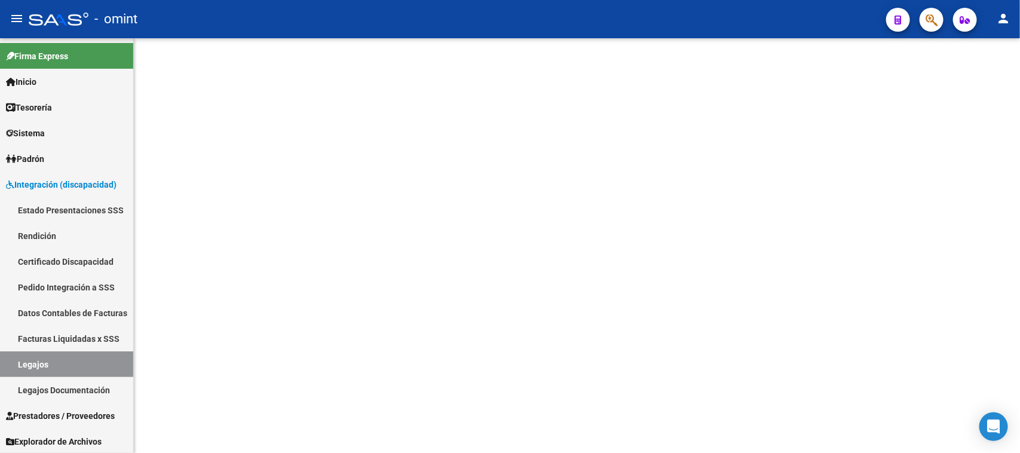
click at [178, 348] on mat-sidenav-content at bounding box center [577, 245] width 886 height 415
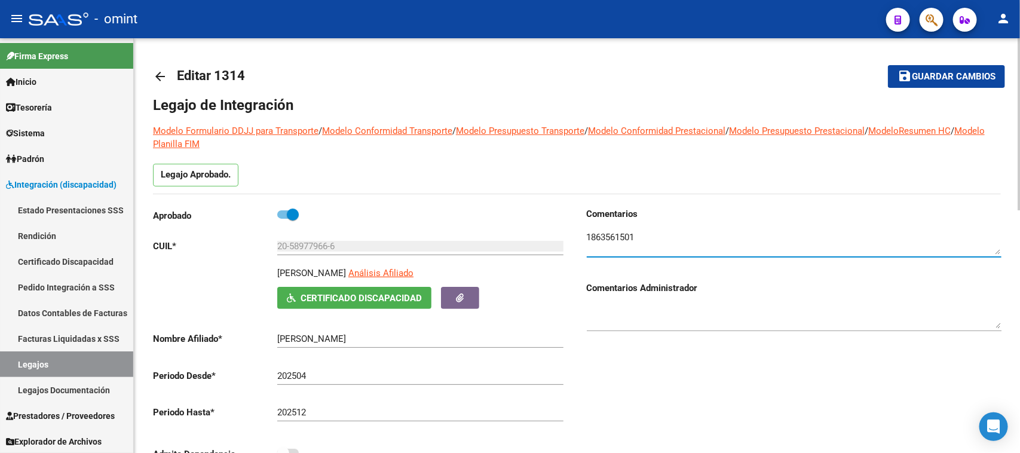
click at [602, 237] on textarea at bounding box center [794, 243] width 415 height 24
click at [363, 234] on div "20-58977966-6 Ingresar CUIL" at bounding box center [420, 242] width 286 height 26
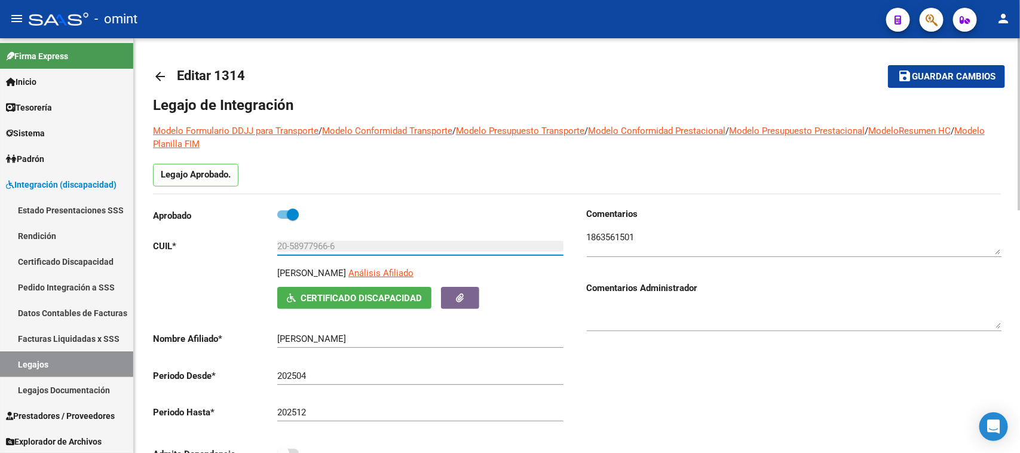
drag, startPoint x: 362, startPoint y: 243, endPoint x: 253, endPoint y: 244, distance: 108.8
click at [253, 244] on app-form-text-field "CUIL * 20-58977966-6 Ingresar CUIL" at bounding box center [358, 246] width 411 height 11
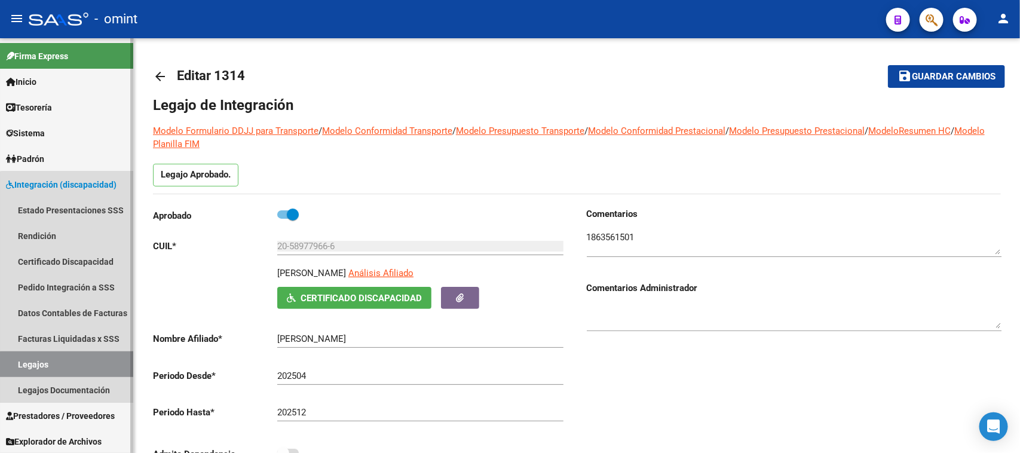
click at [74, 365] on link "Legajos" at bounding box center [66, 364] width 133 height 26
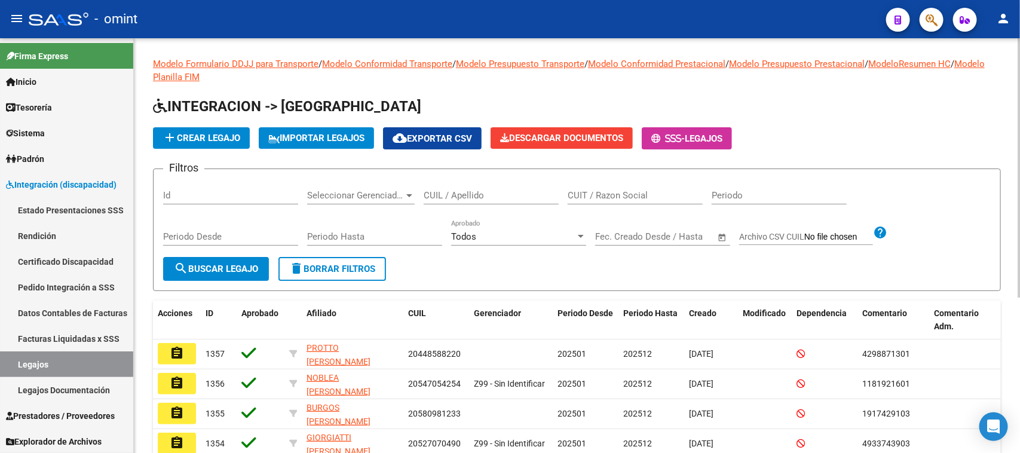
click at [575, 196] on input "CUIT / Razon Social" at bounding box center [635, 195] width 135 height 11
paste input "23384200214"
type input "23384200214"
drag, startPoint x: 229, startPoint y: 257, endPoint x: 223, endPoint y: 274, distance: 17.8
click at [224, 272] on button "search Buscar Legajo" at bounding box center [216, 269] width 106 height 24
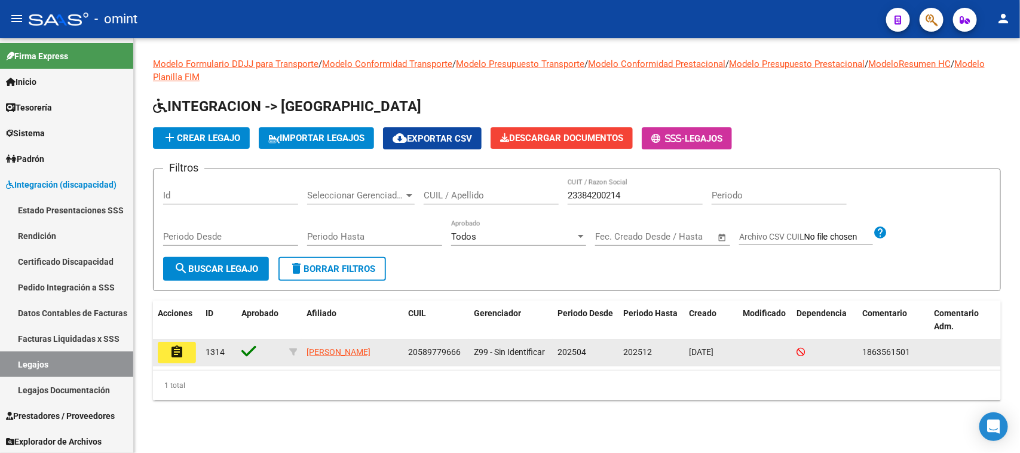
click at [186, 356] on button "assignment" at bounding box center [177, 353] width 38 height 22
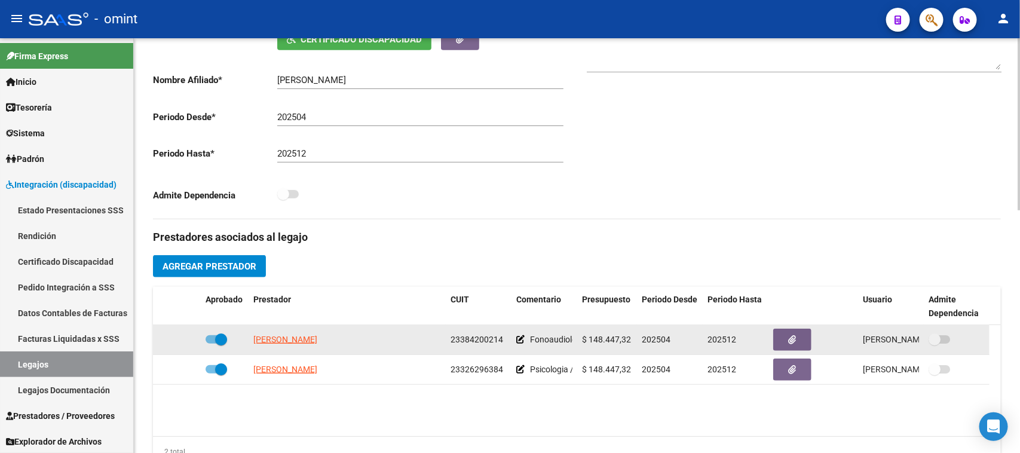
scroll to position [299, 0]
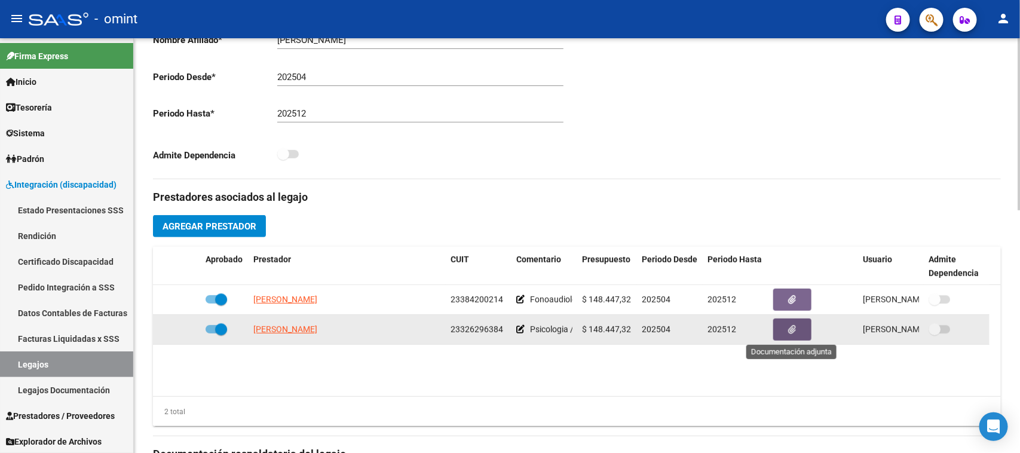
click at [786, 328] on button "button" at bounding box center [792, 330] width 38 height 22
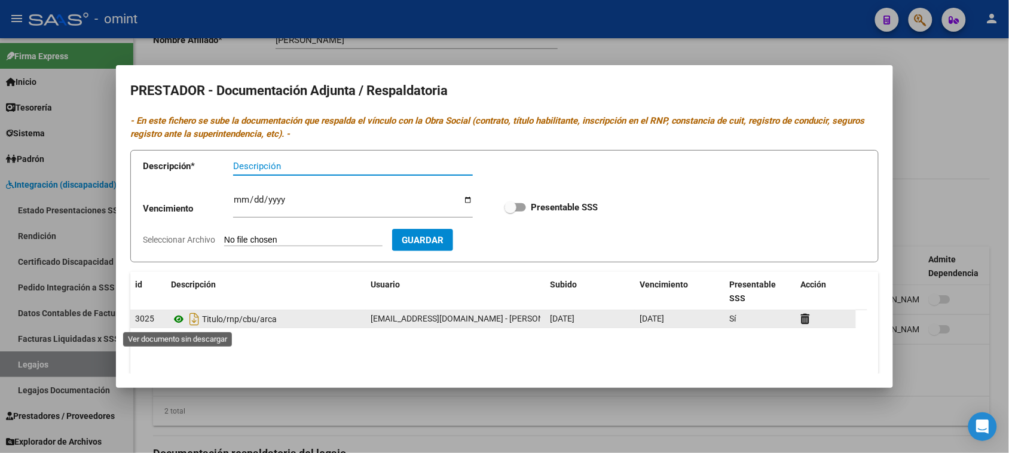
click at [180, 319] on icon at bounding box center [179, 319] width 16 height 14
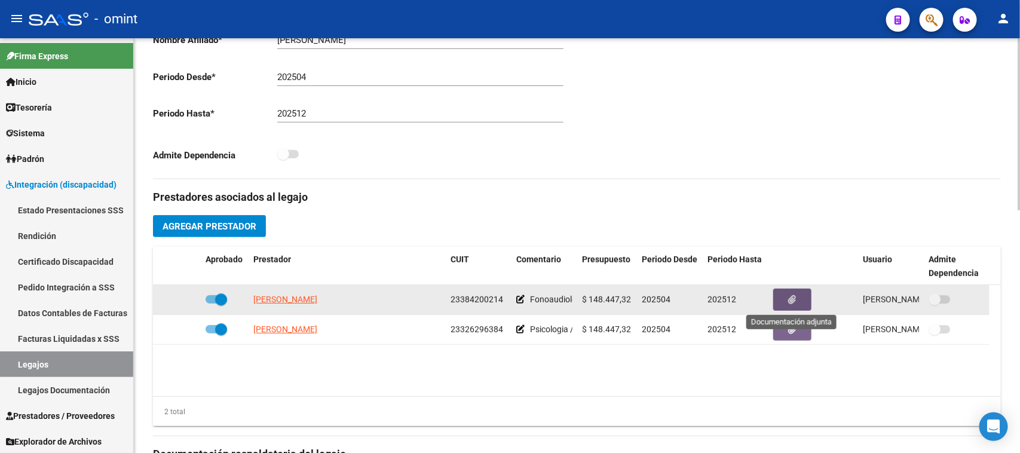
click at [807, 296] on button "button" at bounding box center [792, 300] width 38 height 22
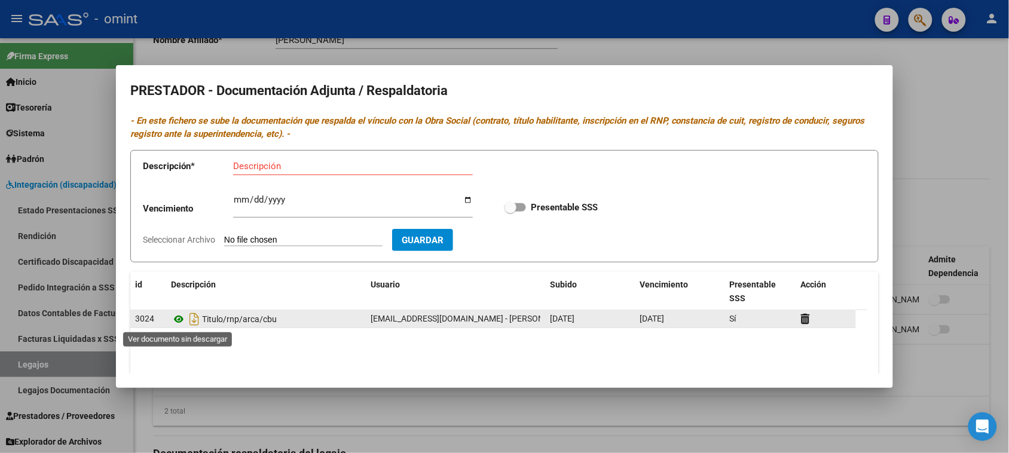
click at [173, 323] on icon at bounding box center [179, 319] width 16 height 14
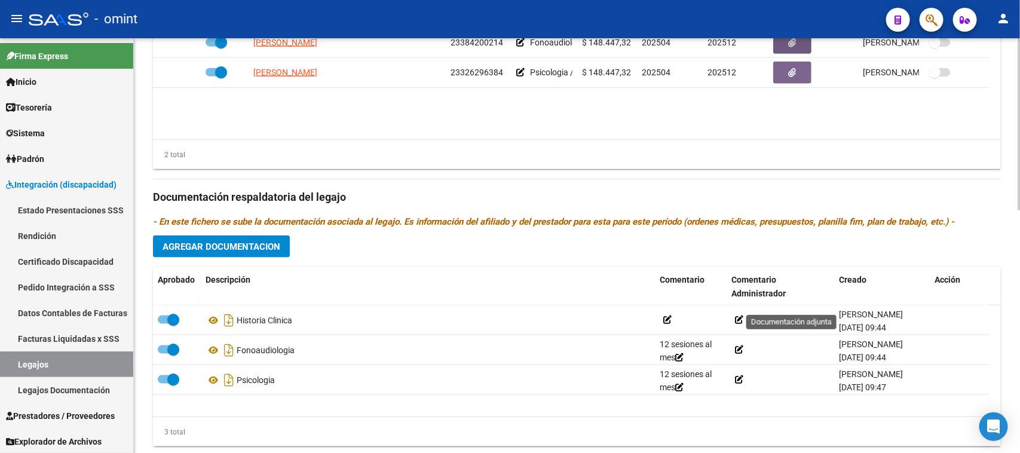
scroll to position [586, 0]
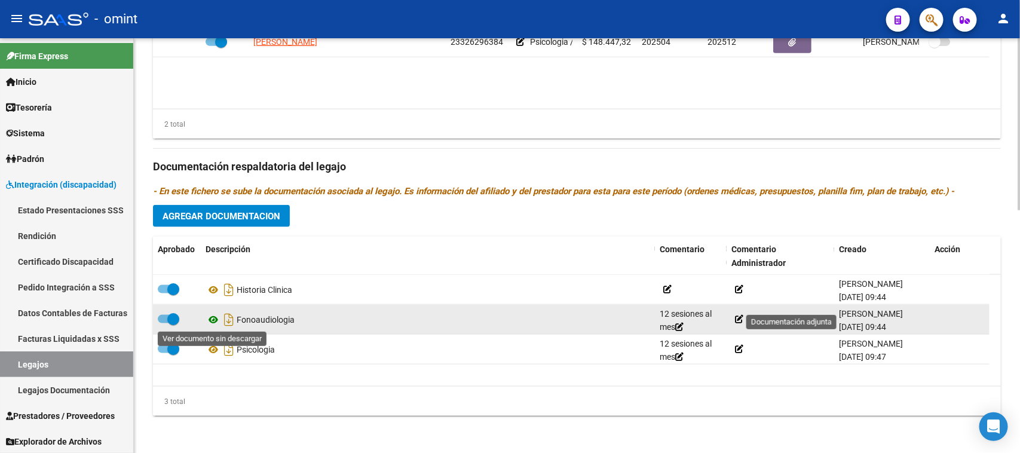
click at [211, 316] on icon at bounding box center [214, 320] width 16 height 14
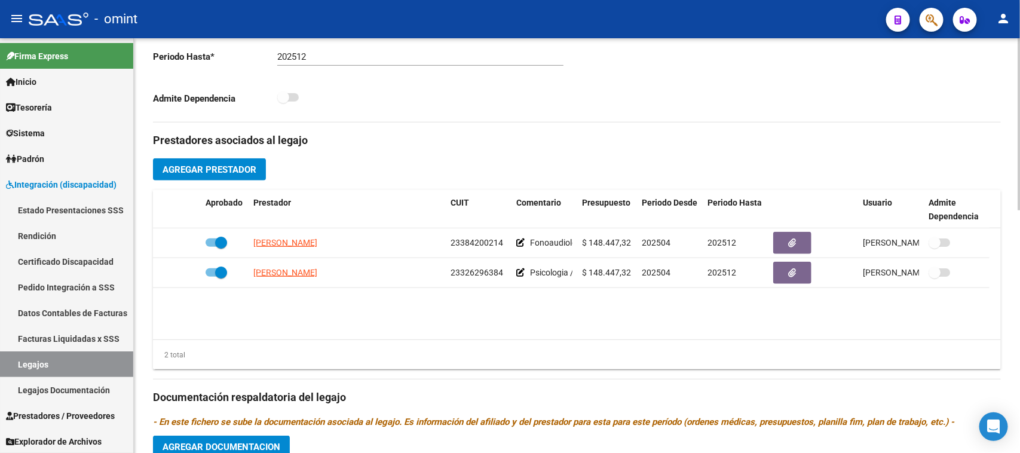
scroll to position [362, 0]
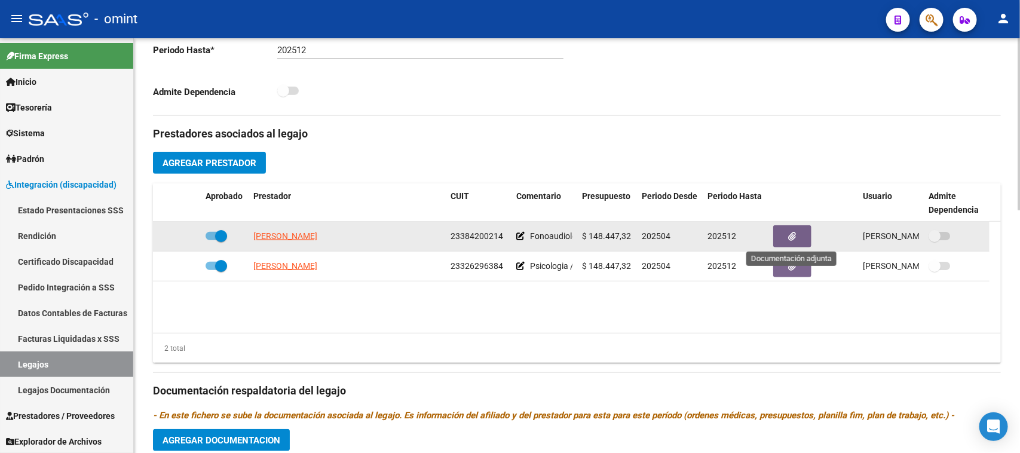
click at [793, 234] on icon "button" at bounding box center [793, 236] width 8 height 9
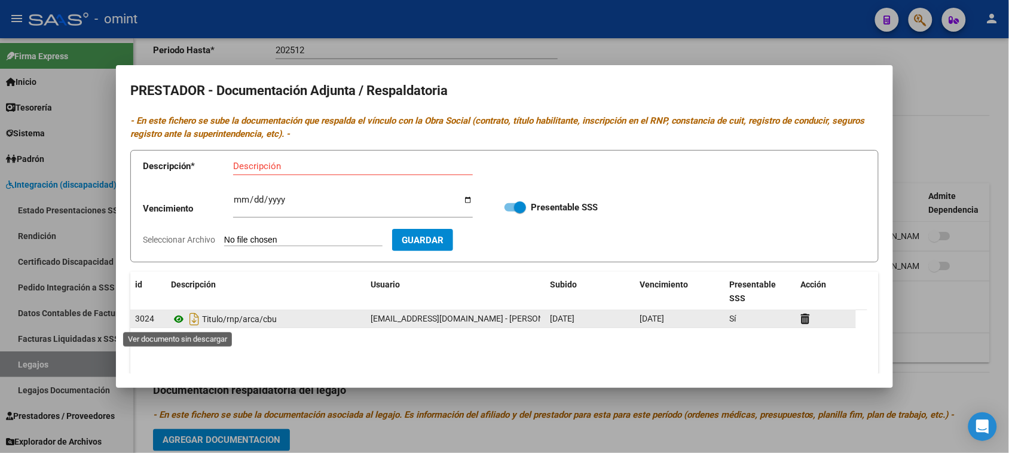
click at [175, 321] on icon at bounding box center [179, 319] width 16 height 14
drag, startPoint x: 640, startPoint y: 323, endPoint x: 683, endPoint y: 326, distance: 43.1
click at [683, 326] on div "[DATE]" at bounding box center [679, 319] width 80 height 14
drag, startPoint x: 206, startPoint y: 320, endPoint x: 293, endPoint y: 320, distance: 87.3
click at [293, 320] on div "Titulo/rnp/arca/cbu" at bounding box center [266, 319] width 190 height 19
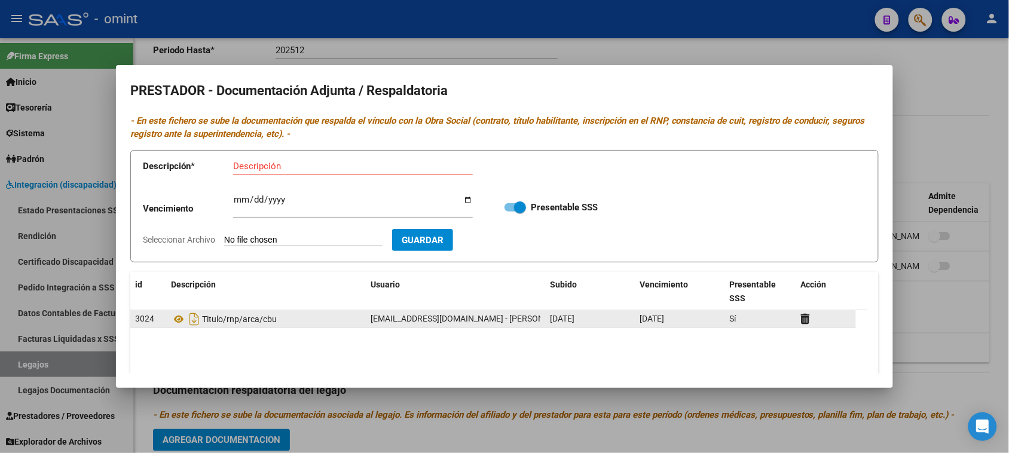
copy span "Titulo/rnp/arca/cbu"
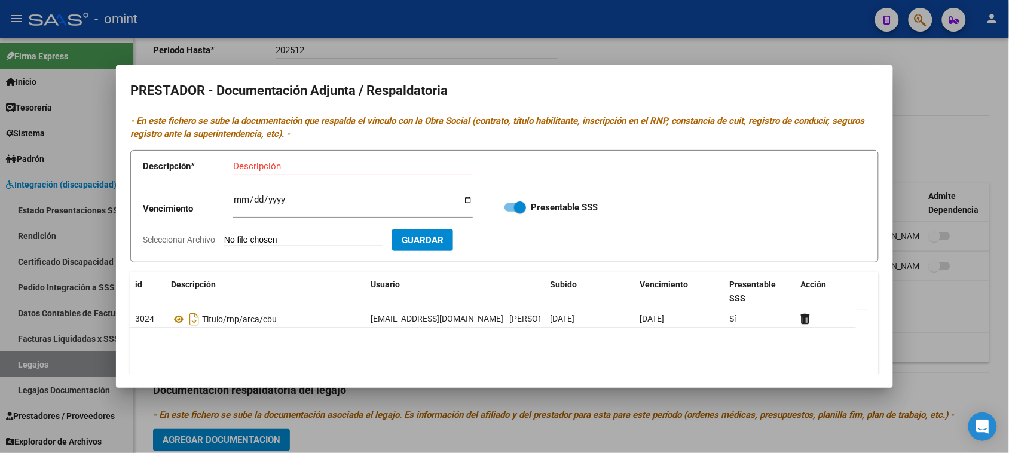
click at [270, 170] on input "Descripción" at bounding box center [353, 166] width 240 height 11
paste input "Titulo/rnp/arca/cbu"
type input "Titulo/rnp/arca/cbu"
type input "[DATE]"
type input "C:\fakepath\FONO PRESTADOR.pdf"
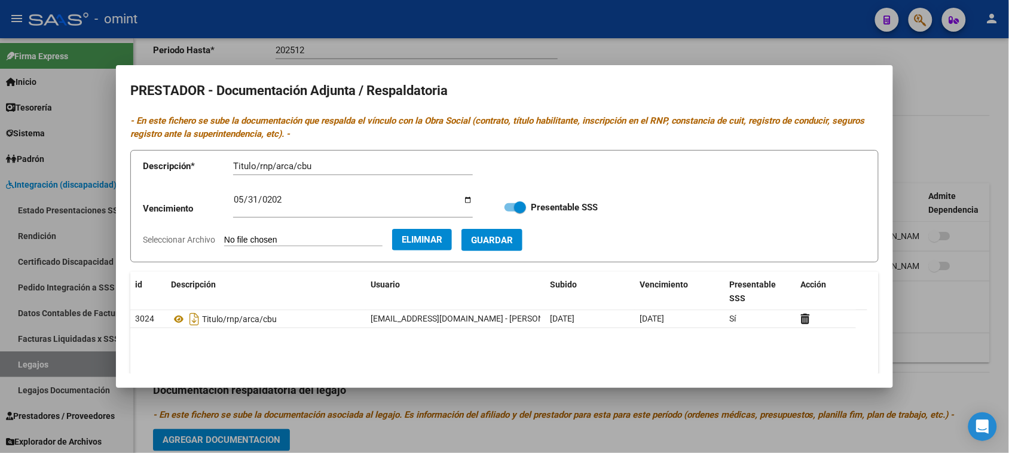
click at [516, 246] on button "Guardar" at bounding box center [491, 240] width 61 height 22
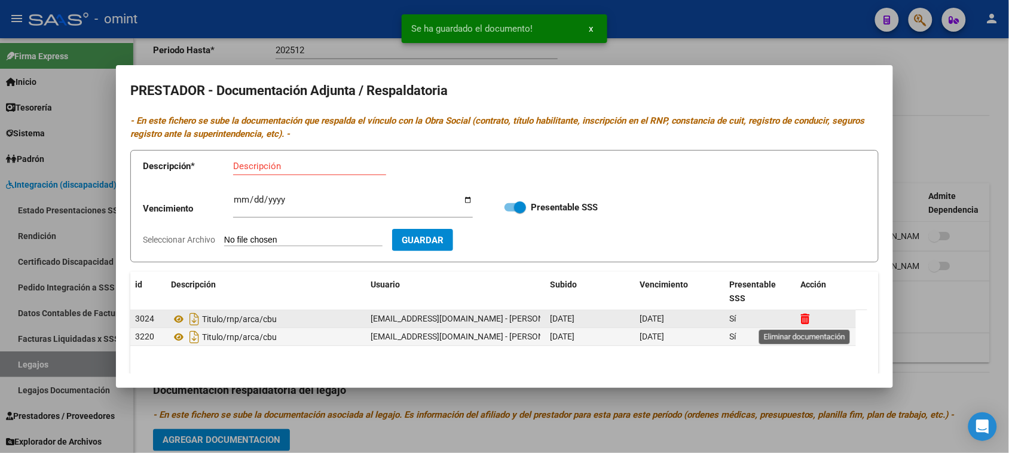
click at [802, 314] on icon at bounding box center [805, 318] width 9 height 11
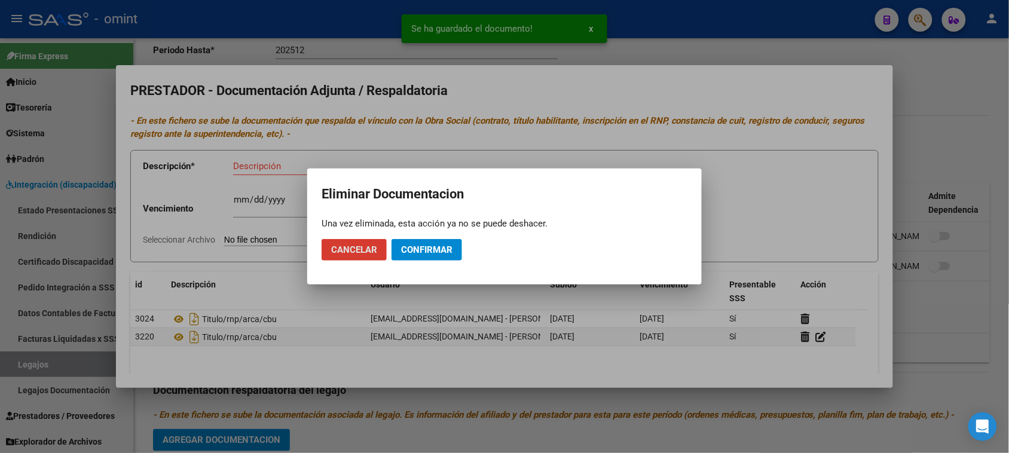
click at [431, 248] on span "Confirmar" at bounding box center [426, 249] width 51 height 11
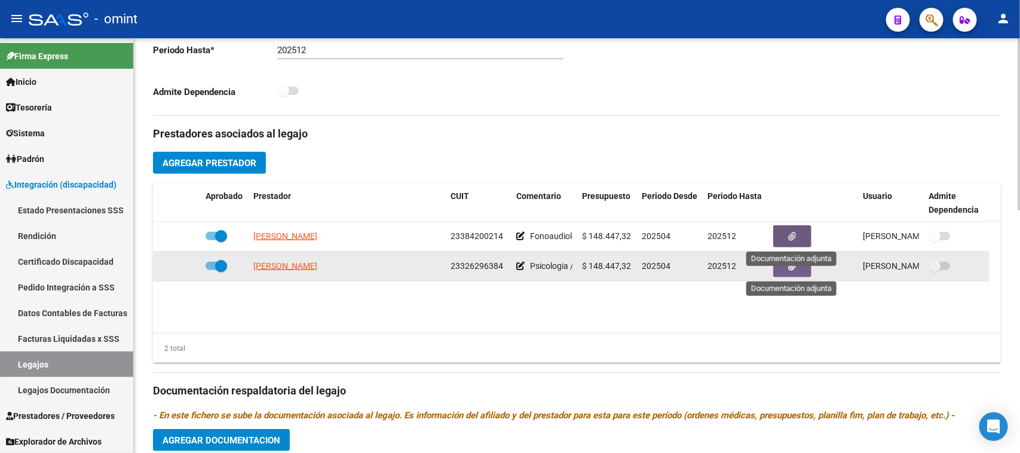
click at [778, 270] on button "button" at bounding box center [792, 266] width 38 height 22
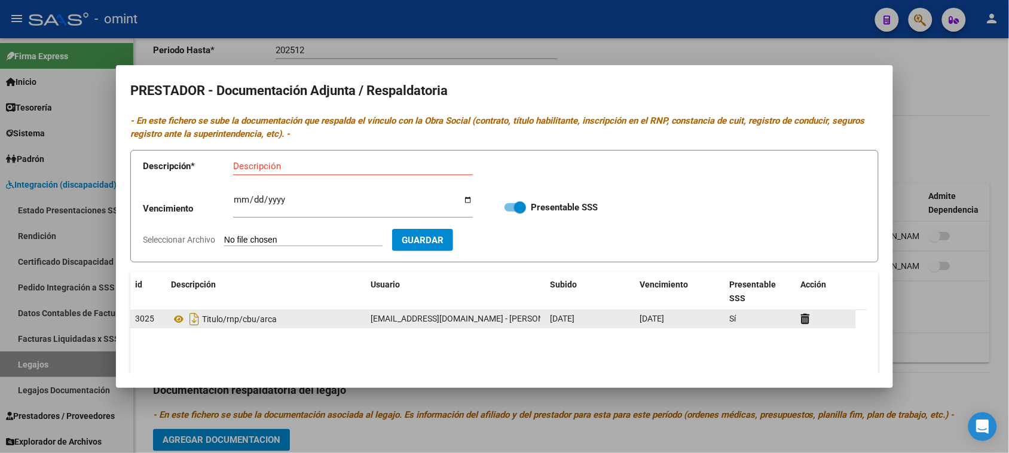
click at [246, 326] on div "Titulo/rnp/cbu/arca" at bounding box center [266, 319] width 190 height 19
copy span "Titulo/rnp/cbu/arca"
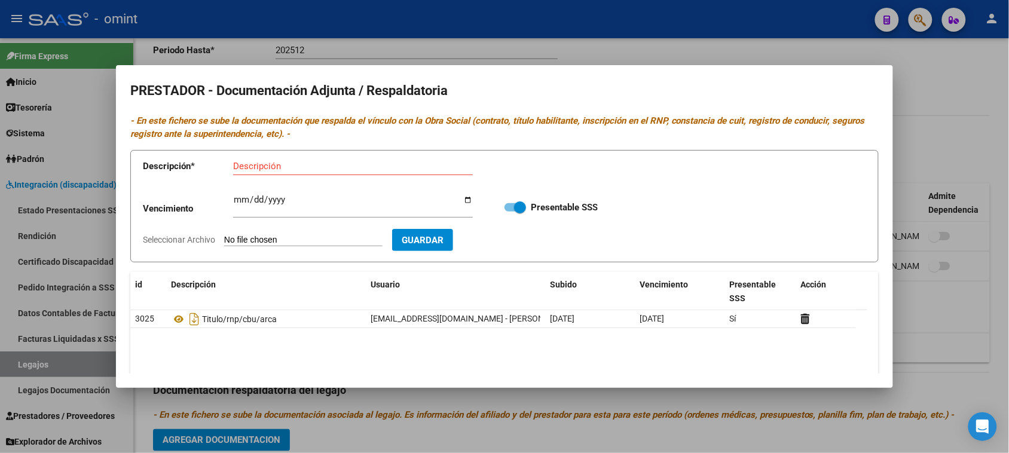
click at [260, 165] on input "Descripción" at bounding box center [353, 166] width 240 height 11
paste input "Titulo/rnp/cbu/arca"
type input "Titulo/rnp/cbu/arca"
type input "[DATE]"
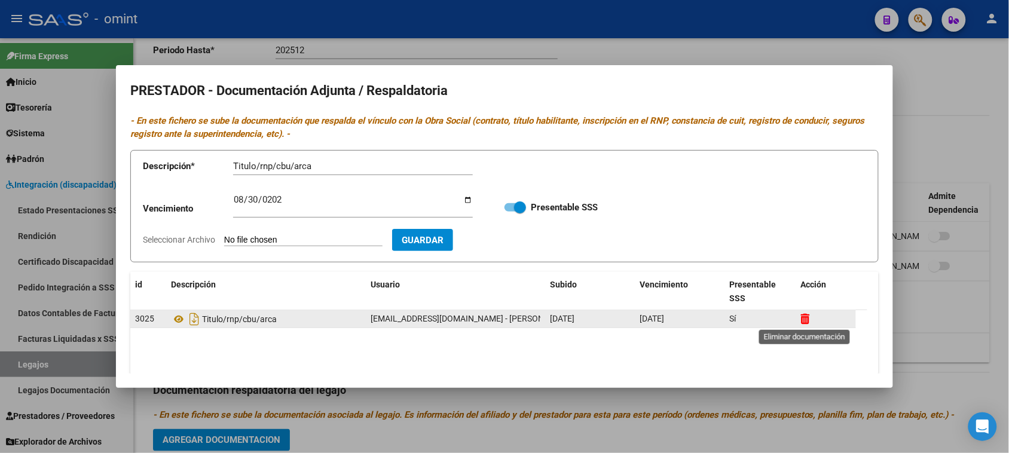
click at [806, 317] on icon at bounding box center [805, 318] width 9 height 11
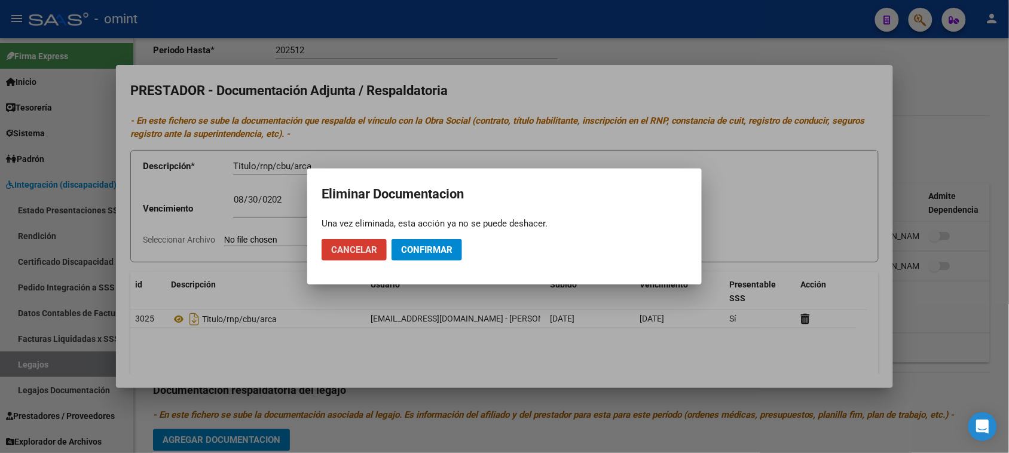
click at [441, 248] on span "Confirmar" at bounding box center [426, 249] width 51 height 11
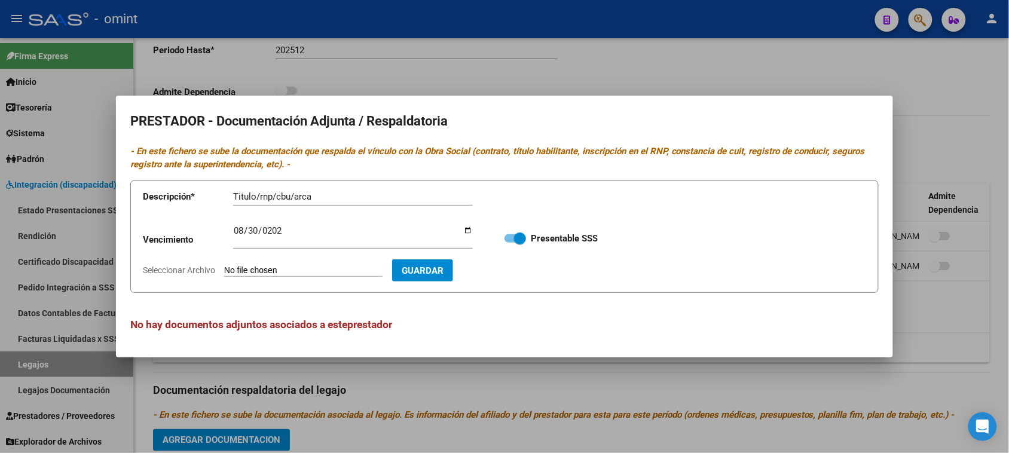
type input "C:\fakepath\PSICO PRESTADOR.pdf"
click at [508, 267] on span "Guardar" at bounding box center [492, 270] width 42 height 11
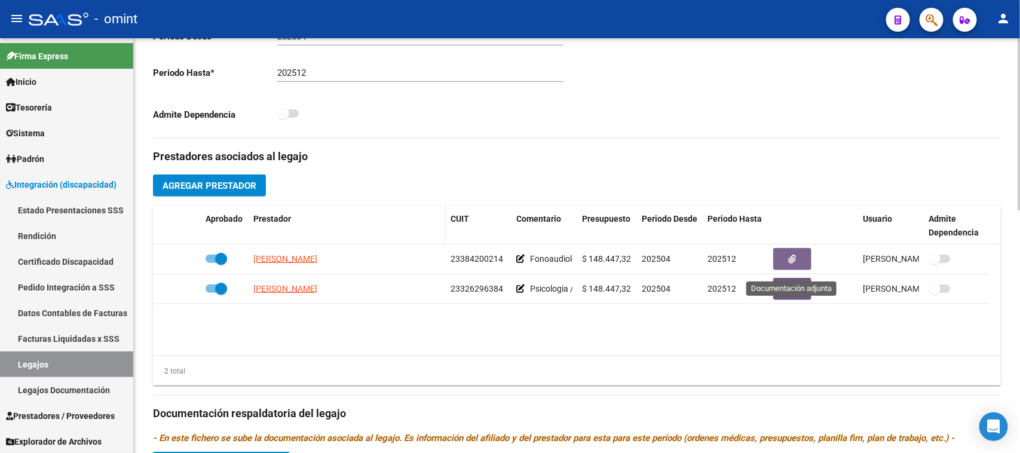
scroll to position [586, 0]
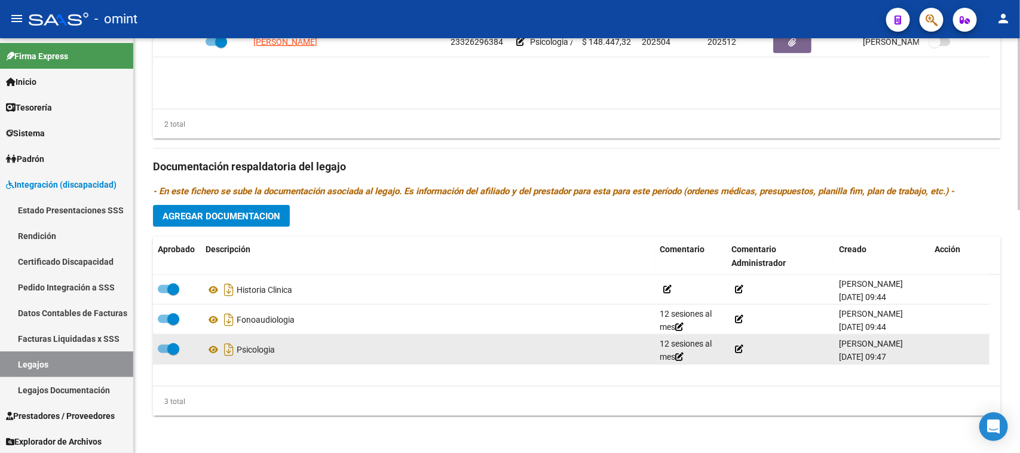
click at [203, 345] on datatable-body-cell "Psicologia" at bounding box center [428, 349] width 454 height 29
click at [206, 350] on icon at bounding box center [214, 349] width 16 height 14
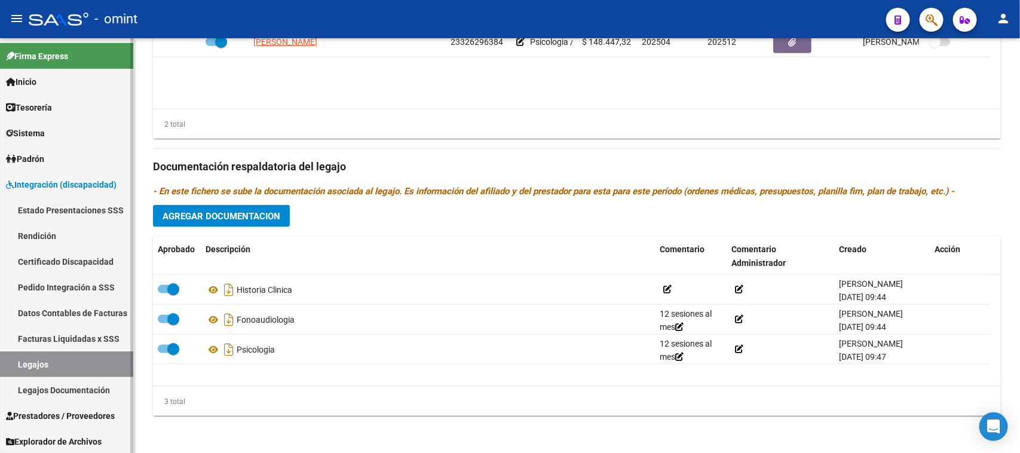
click at [64, 359] on link "Legajos" at bounding box center [66, 364] width 133 height 26
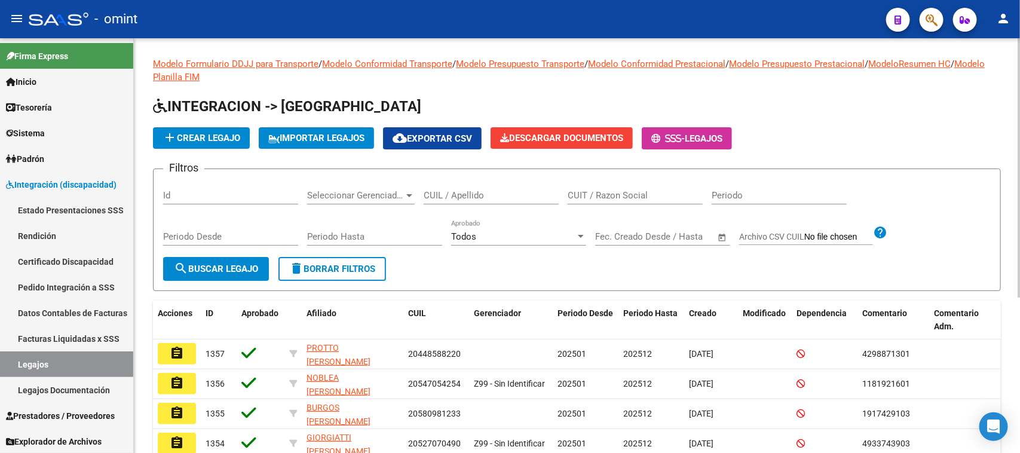
drag, startPoint x: 595, startPoint y: 189, endPoint x: 512, endPoint y: 198, distance: 83.6
click at [595, 190] on input "CUIT / Razon Social" at bounding box center [635, 195] width 135 height 11
paste input "30717344185"
type input "30717344185"
click at [250, 258] on button "search Buscar Legajo" at bounding box center [216, 269] width 106 height 24
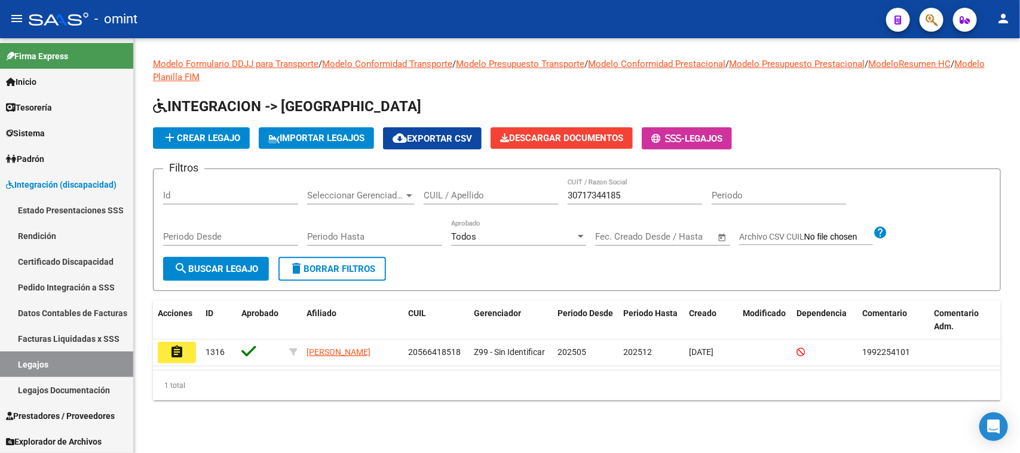
click at [164, 353] on button "assignment" at bounding box center [177, 353] width 38 height 22
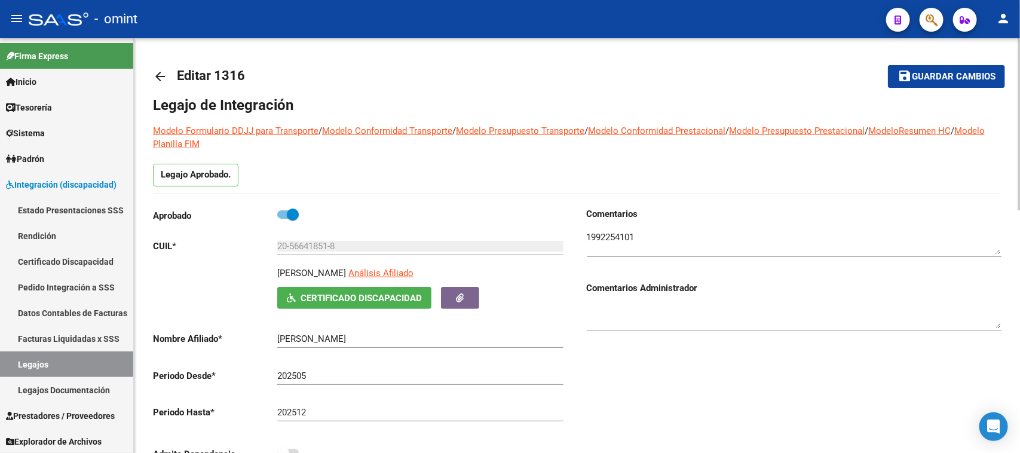
click at [598, 228] on div at bounding box center [794, 239] width 415 height 36
click at [599, 231] on textarea at bounding box center [794, 243] width 415 height 24
drag, startPoint x: 362, startPoint y: 250, endPoint x: 186, endPoint y: 249, distance: 175.7
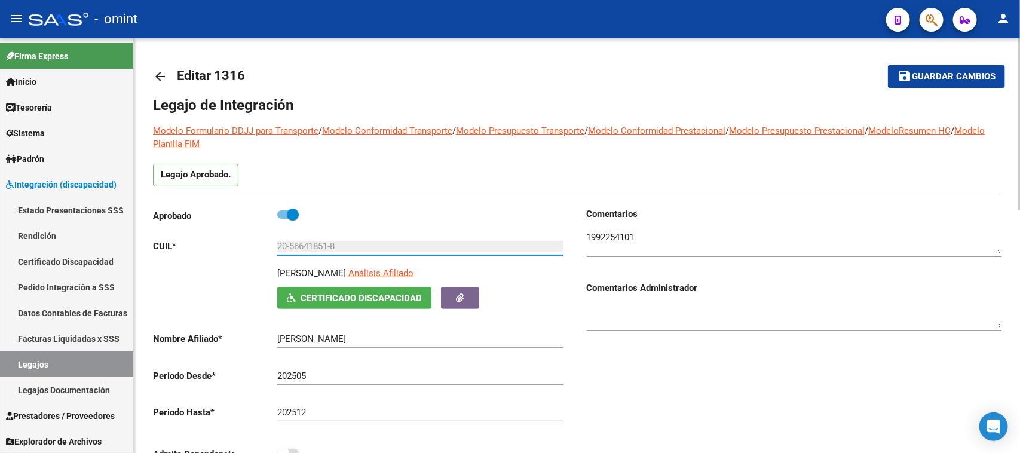
click at [186, 249] on app-form-text-field "CUIL * 20-56641851-8 Ingresar CUIL" at bounding box center [358, 246] width 411 height 11
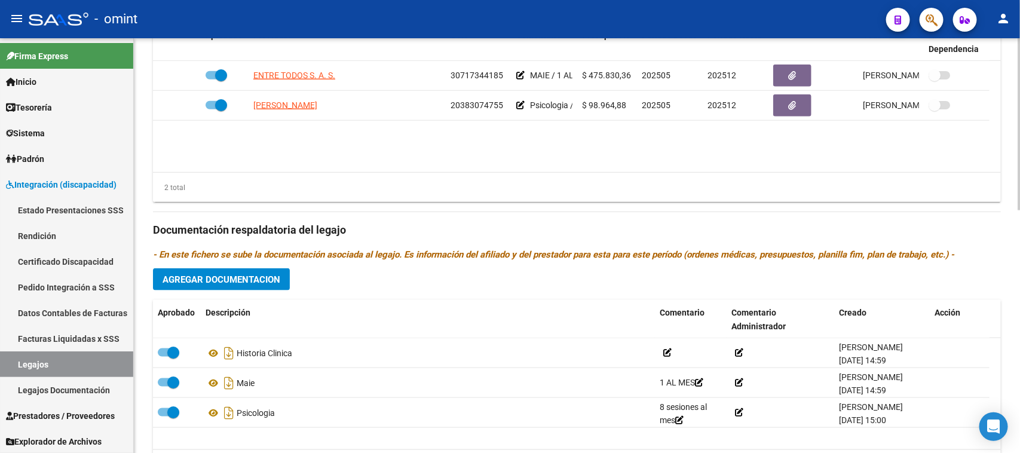
scroll to position [448, 0]
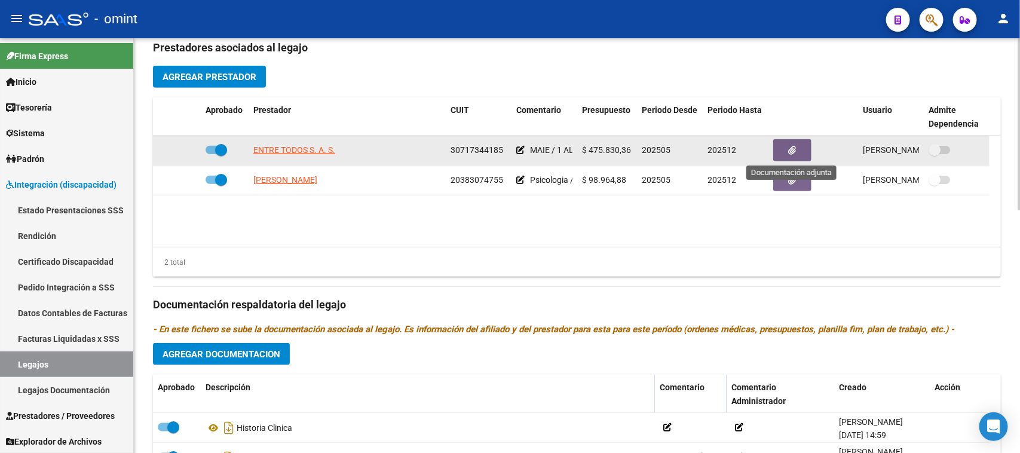
click at [792, 142] on button "button" at bounding box center [792, 150] width 38 height 22
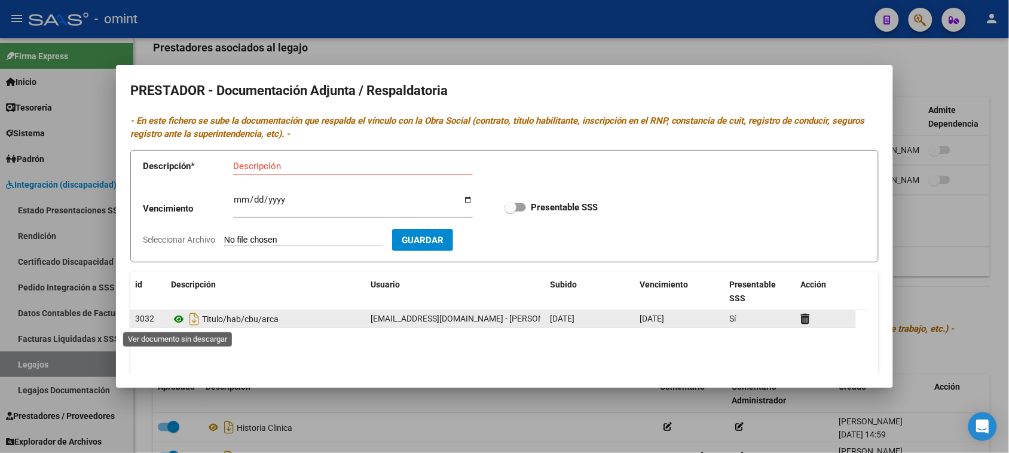
click at [178, 317] on icon at bounding box center [179, 319] width 16 height 14
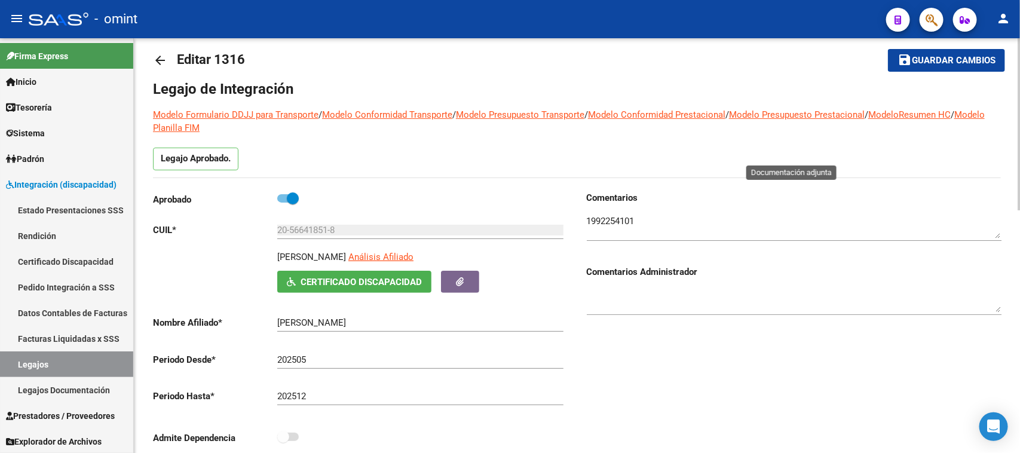
scroll to position [0, 0]
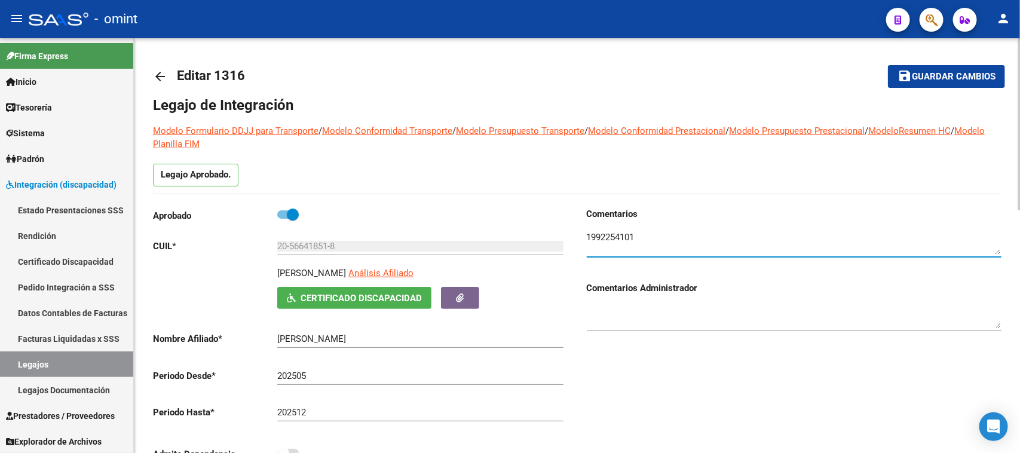
click at [593, 233] on textarea at bounding box center [794, 243] width 415 height 24
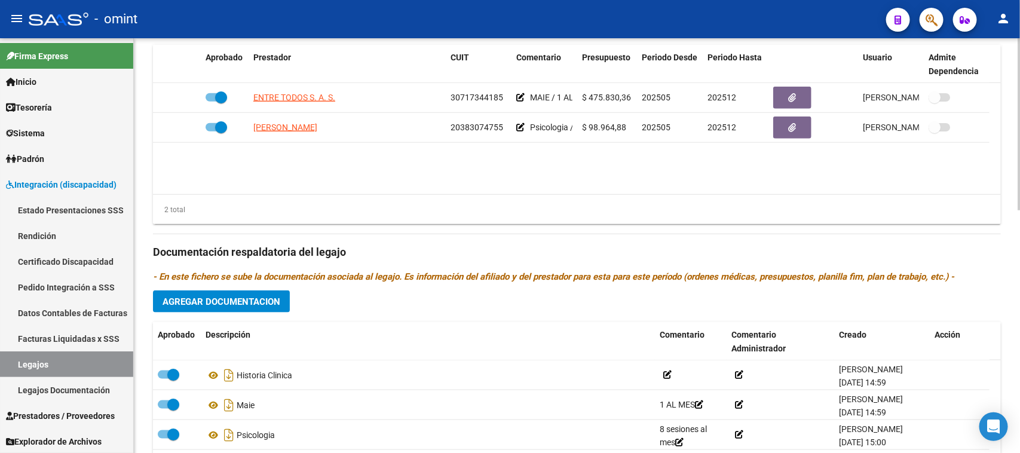
scroll to position [523, 0]
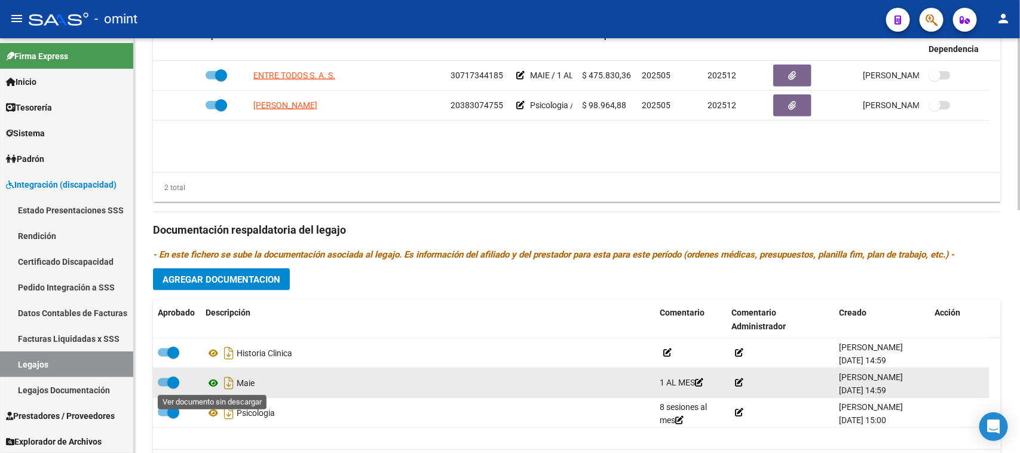
click at [214, 378] on icon at bounding box center [214, 383] width 16 height 14
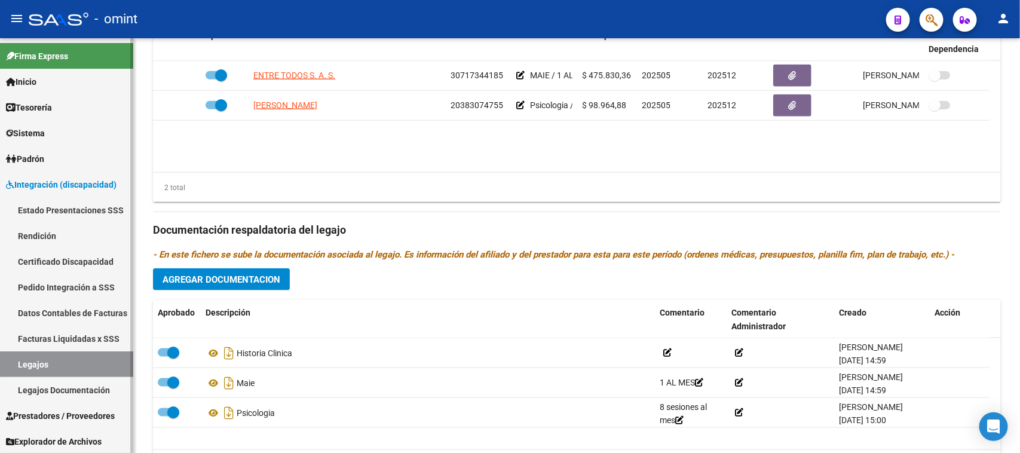
click at [102, 377] on link "Legajos Documentación" at bounding box center [66, 390] width 133 height 26
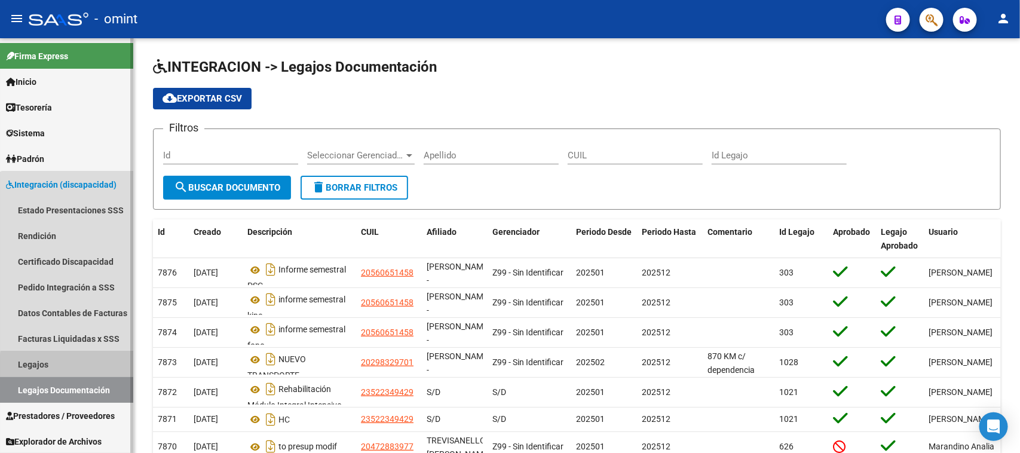
click at [102, 368] on link "Legajos" at bounding box center [66, 364] width 133 height 26
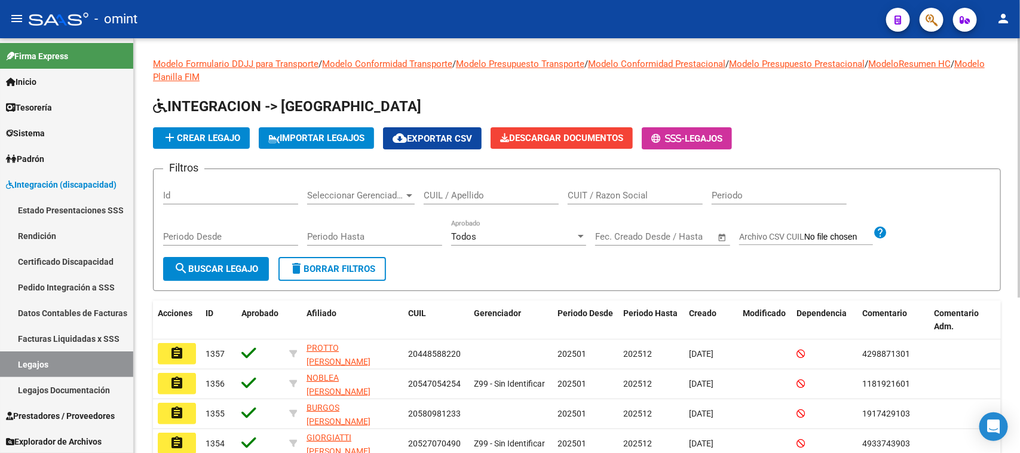
click at [638, 199] on div "CUIT / Razon Social" at bounding box center [635, 192] width 135 height 26
paste input "30716066823"
type input "30716066823"
click at [248, 264] on span "search Buscar Legajo" at bounding box center [216, 269] width 84 height 11
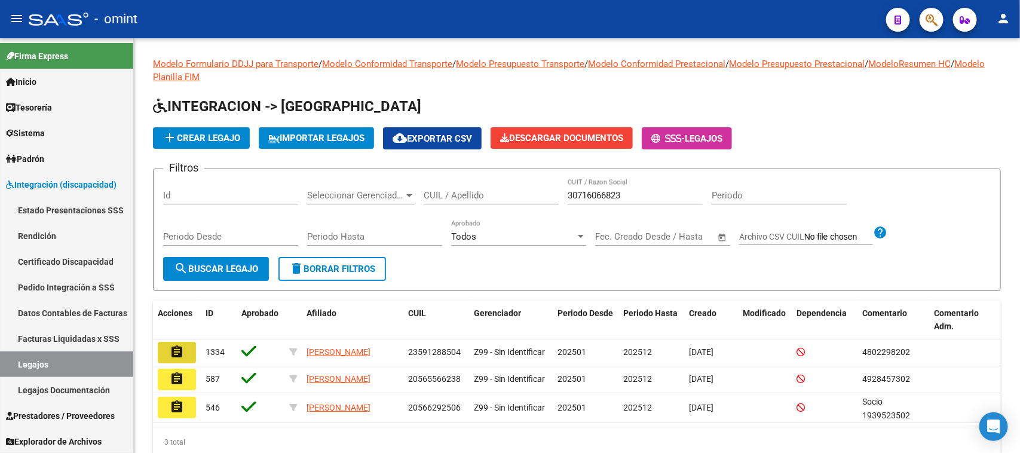
drag, startPoint x: 186, startPoint y: 353, endPoint x: 233, endPoint y: 339, distance: 48.4
click at [186, 353] on button "assignment" at bounding box center [177, 353] width 38 height 22
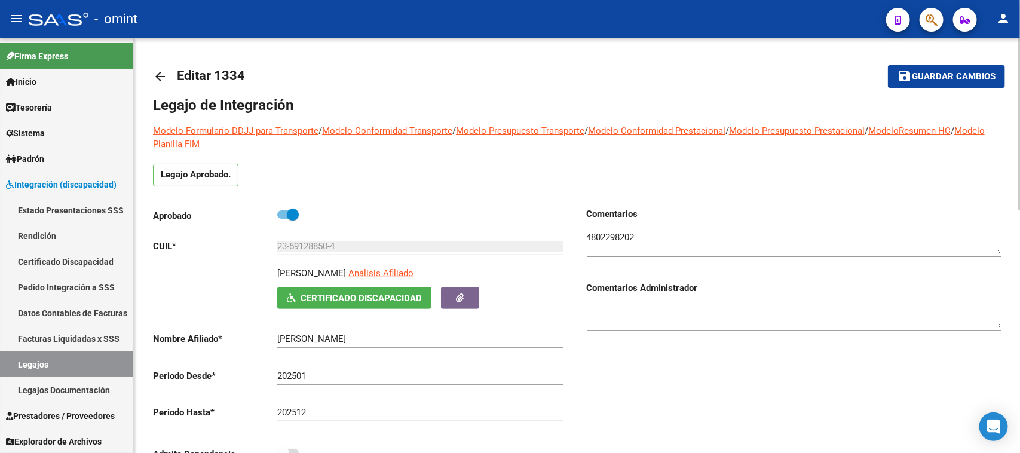
click at [611, 231] on textarea at bounding box center [794, 243] width 415 height 24
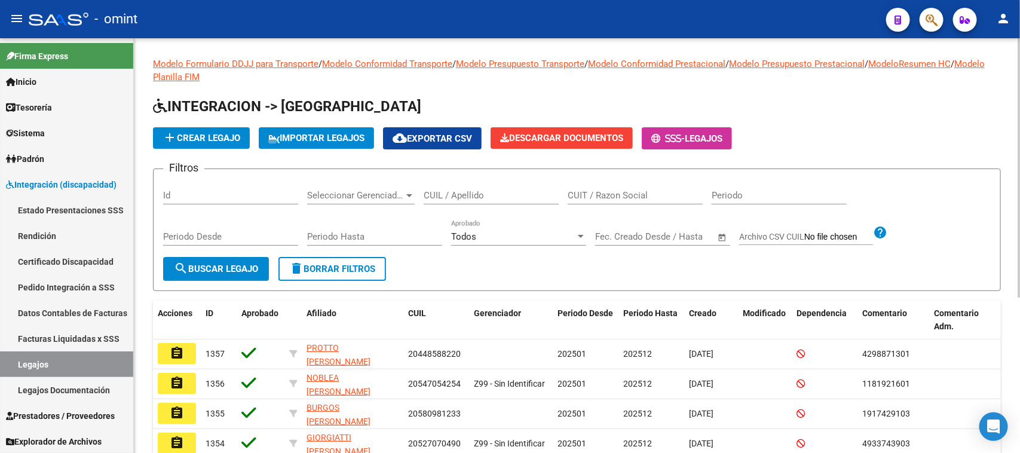
click at [604, 193] on input "CUIT / Razon Social" at bounding box center [635, 195] width 135 height 11
paste input "4802298202"
type input "4802298202"
paste input "30716066823"
type input "30716066823"
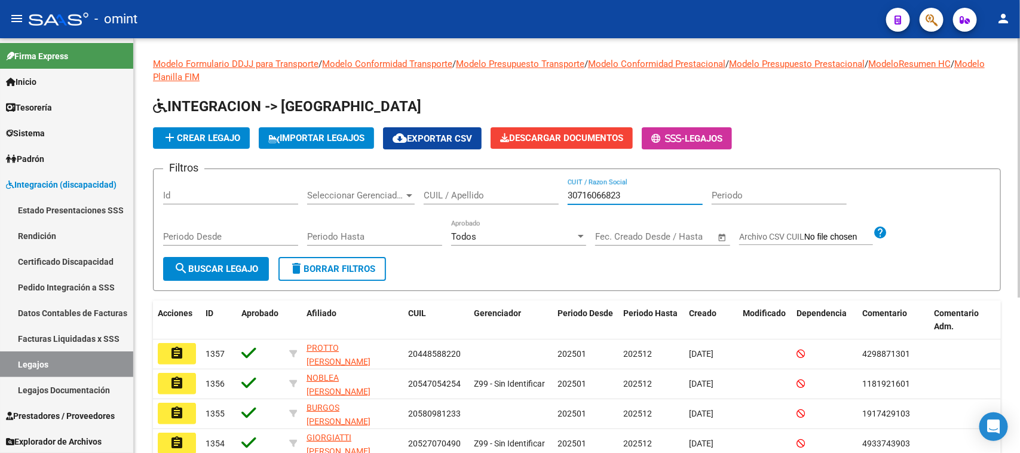
click at [250, 264] on span "search Buscar Legajo" at bounding box center [216, 269] width 84 height 11
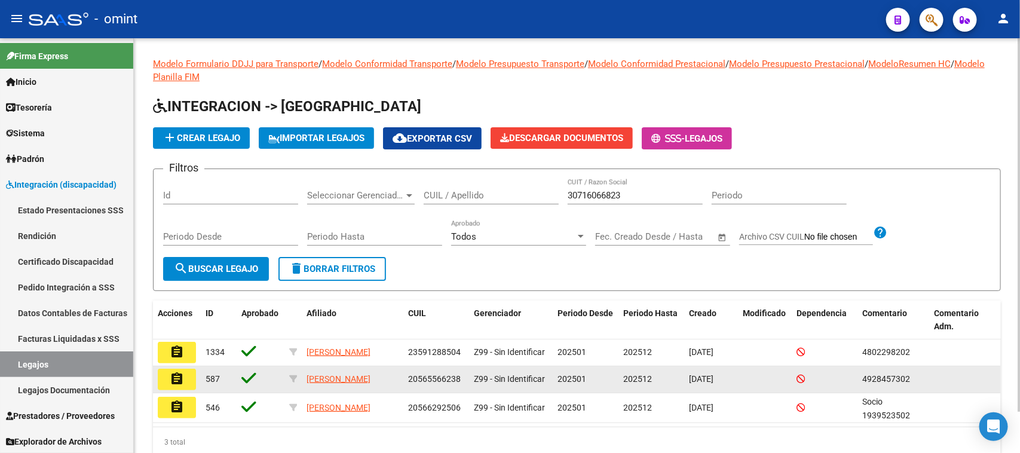
click at [435, 375] on span "20565566238" at bounding box center [434, 379] width 53 height 10
copy span "20565566238"
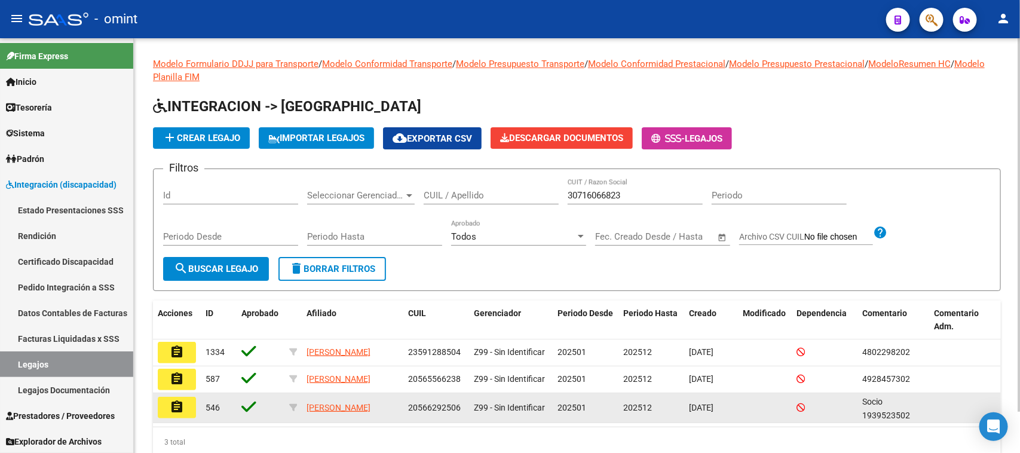
click at [445, 415] on div "20566292506" at bounding box center [436, 408] width 56 height 14
click at [444, 415] on div "20566292506" at bounding box center [436, 408] width 56 height 14
copy span "20566292506"
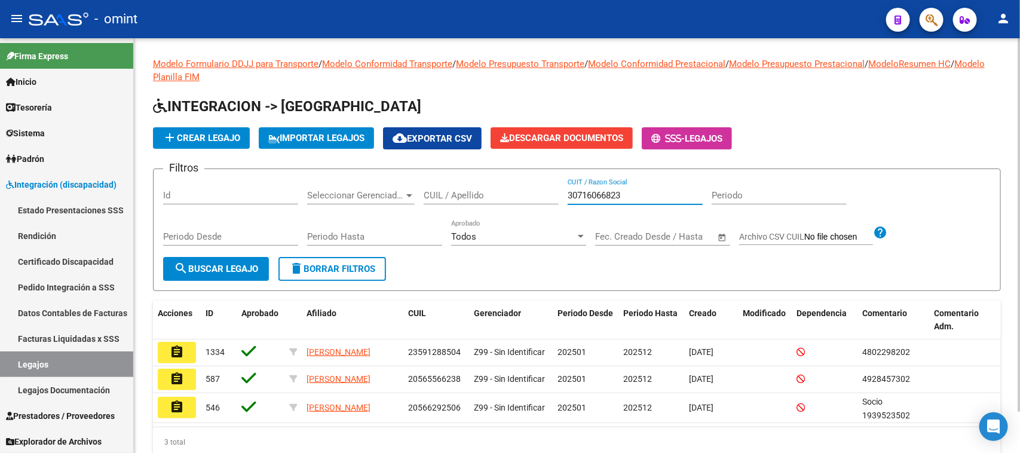
drag, startPoint x: 637, startPoint y: 195, endPoint x: 445, endPoint y: 193, distance: 191.3
click at [445, 193] on div "Filtros Id Seleccionar Gerenciador Seleccionar Gerenciador CUIL / Apellido 3071…" at bounding box center [577, 218] width 828 height 78
click at [484, 207] on div "CUIL / Apellido" at bounding box center [491, 197] width 135 height 37
click at [494, 184] on div "CUIL / Apellido" at bounding box center [491, 192] width 135 height 26
click at [234, 272] on span "search Buscar Legajo" at bounding box center [216, 269] width 84 height 11
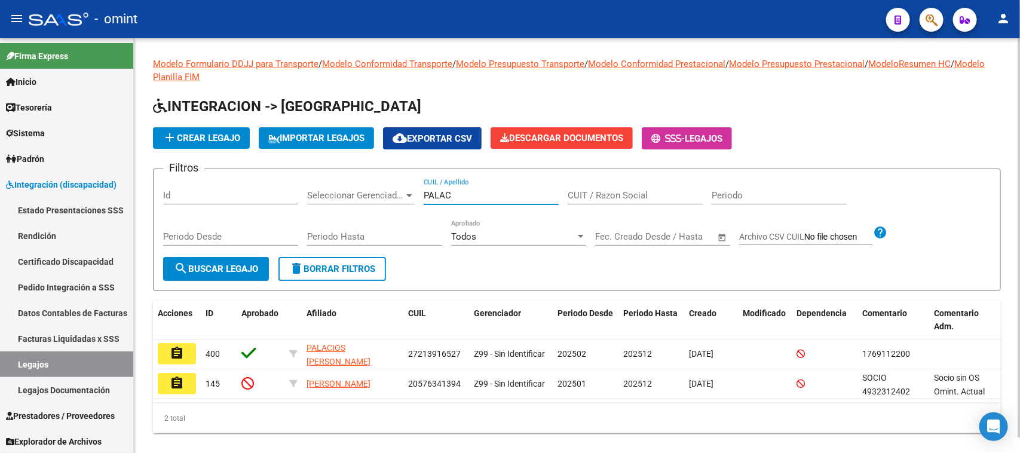
drag, startPoint x: 496, startPoint y: 198, endPoint x: 291, endPoint y: 198, distance: 205.0
click at [291, 198] on div "Filtros Id Seleccionar Gerenciador Seleccionar Gerenciador PALAC CUIL / Apellid…" at bounding box center [577, 218] width 828 height 78
click at [186, 282] on form "Filtros Id Seleccionar Gerenciador Seleccionar Gerenciador MENA CUIL / Apellido…" at bounding box center [577, 230] width 848 height 123
click at [192, 276] on button "search Buscar Legajo" at bounding box center [216, 269] width 106 height 24
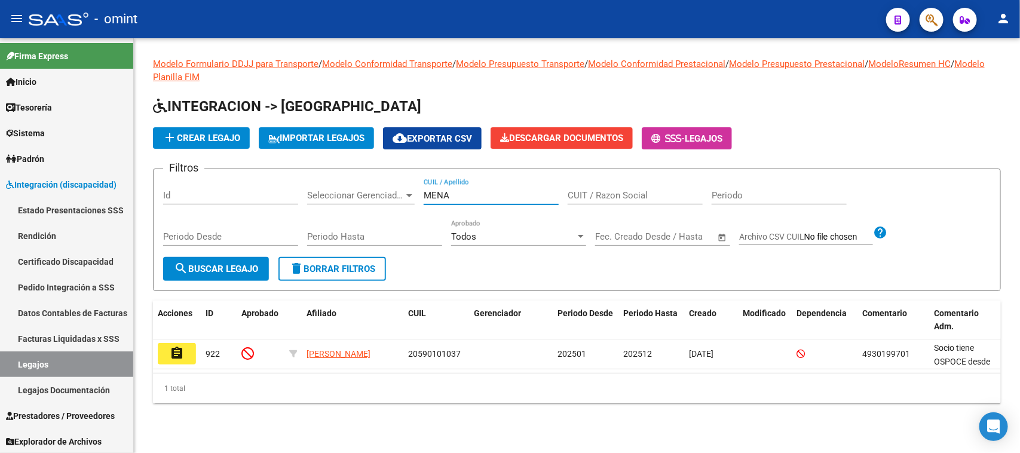
drag, startPoint x: 496, startPoint y: 193, endPoint x: 295, endPoint y: 193, distance: 201.4
click at [296, 193] on div "Filtros Id Seleccionar Gerenciador Seleccionar Gerenciador MENA CUIL / Apellido…" at bounding box center [577, 218] width 828 height 78
paste input "20565566238"
type input "20565566238"
click at [204, 272] on span "search Buscar Legajo" at bounding box center [216, 269] width 84 height 11
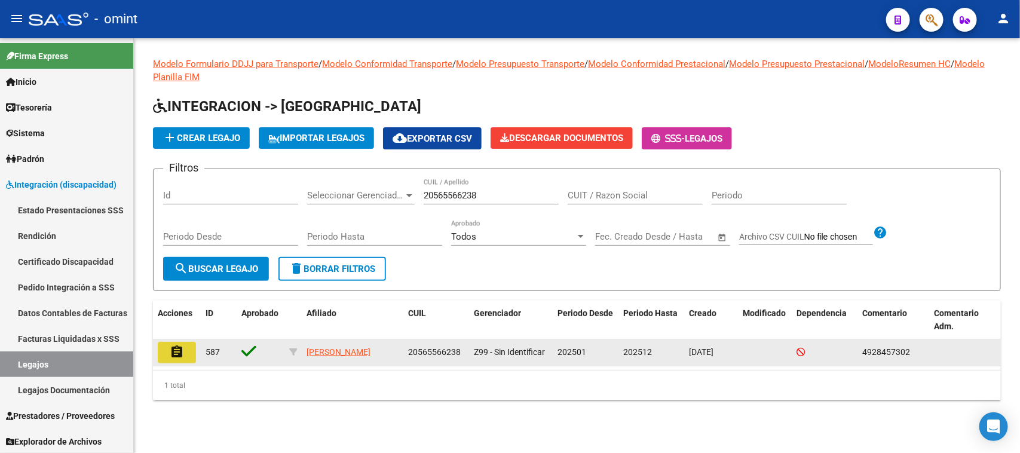
click at [176, 356] on mat-icon "assignment" at bounding box center [177, 352] width 14 height 14
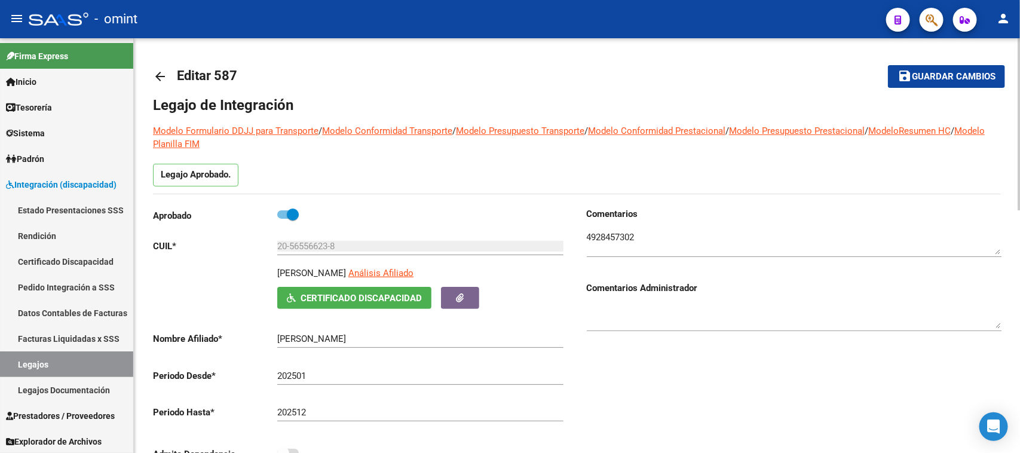
click at [599, 235] on textarea at bounding box center [794, 243] width 415 height 24
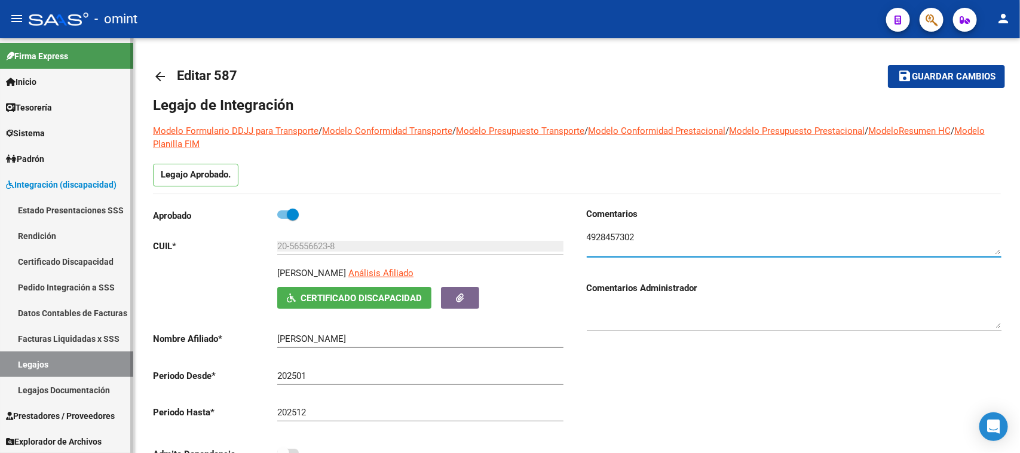
click at [78, 357] on link "Legajos" at bounding box center [66, 364] width 133 height 26
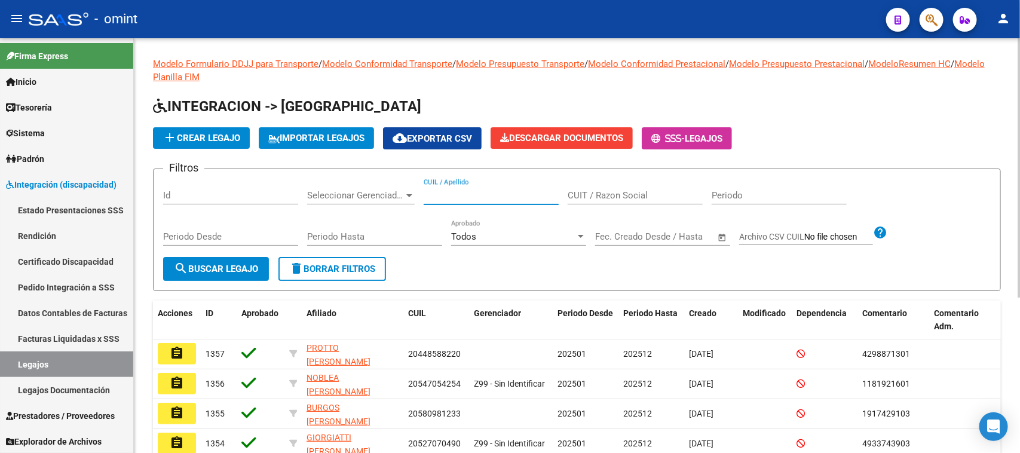
click at [521, 192] on input "CUIL / Apellido" at bounding box center [491, 195] width 135 height 11
paste input "4928457302"
click at [269, 274] on button "search Buscar Legajo" at bounding box center [216, 269] width 106 height 24
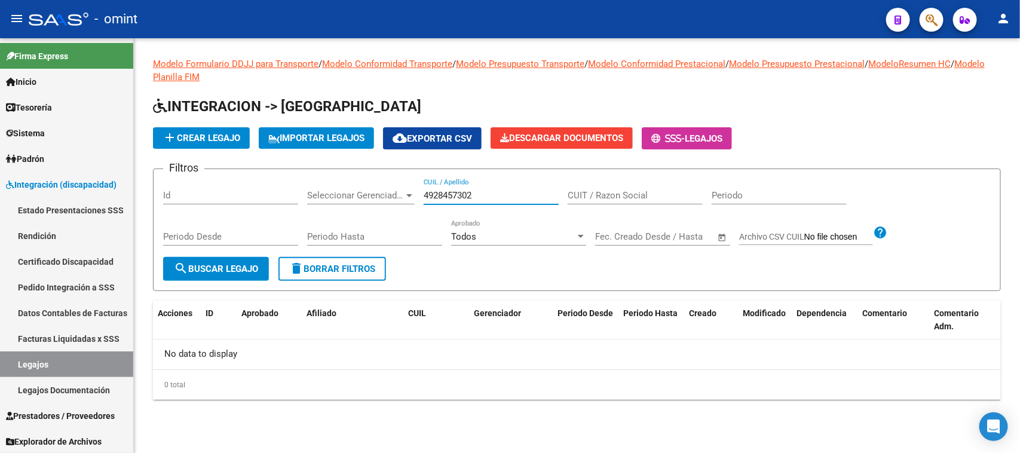
drag, startPoint x: 494, startPoint y: 194, endPoint x: 164, endPoint y: 193, distance: 329.9
click at [164, 193] on div "Filtros Id Seleccionar Gerenciador Seleccionar Gerenciador 4928457302 CUIL / Ap…" at bounding box center [577, 218] width 828 height 78
paste input "20566292506"
type input "20566292506"
click at [198, 269] on span "search Buscar Legajo" at bounding box center [216, 269] width 84 height 11
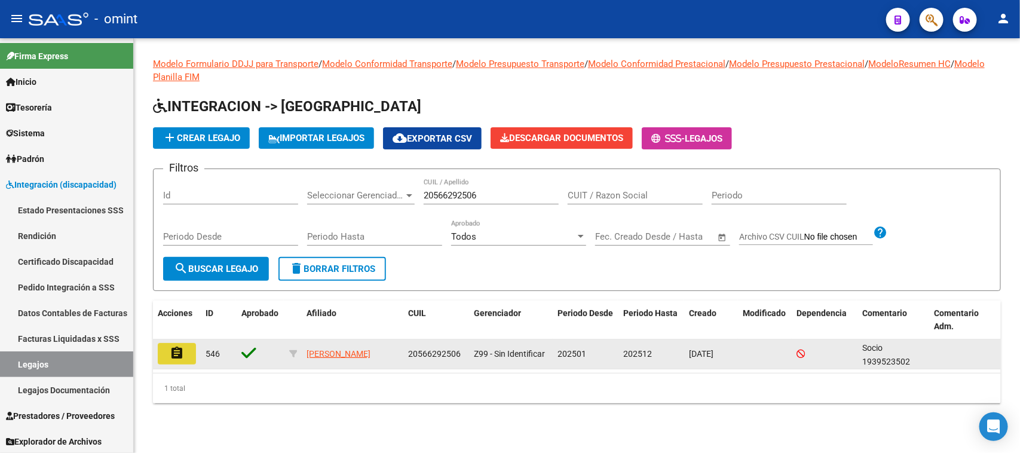
click at [162, 353] on button "assignment" at bounding box center [177, 354] width 38 height 22
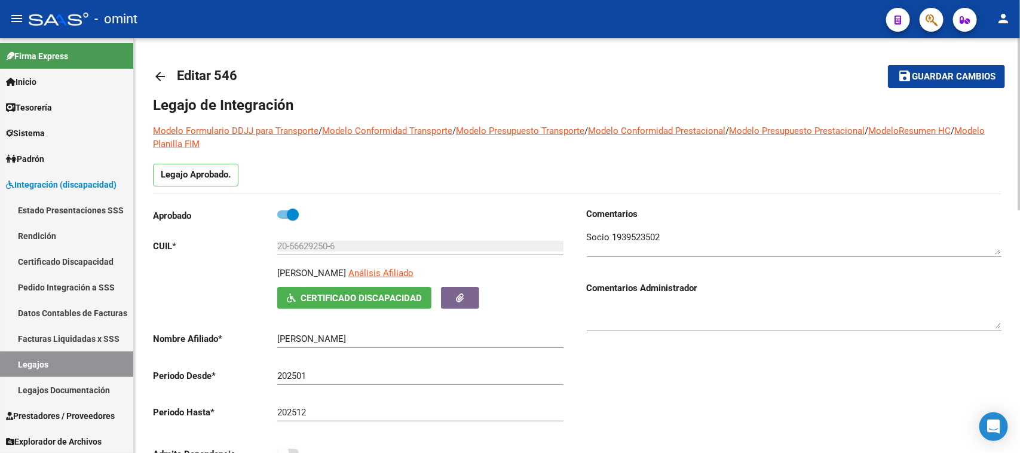
click at [622, 234] on textarea at bounding box center [794, 243] width 415 height 24
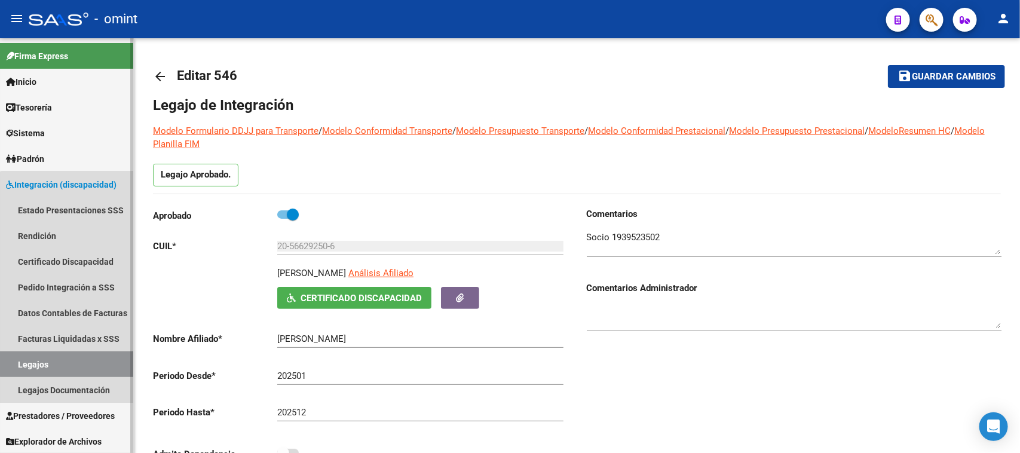
click at [90, 362] on link "Legajos" at bounding box center [66, 364] width 133 height 26
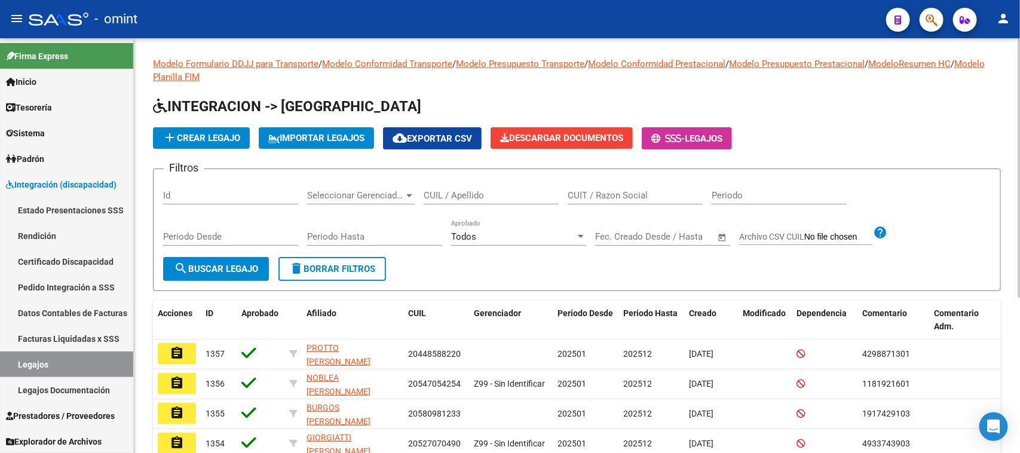
click at [515, 198] on input "CUIL / Apellido" at bounding box center [491, 195] width 135 height 11
type input "V"
click at [231, 267] on span "search Buscar Legajo" at bounding box center [216, 269] width 84 height 11
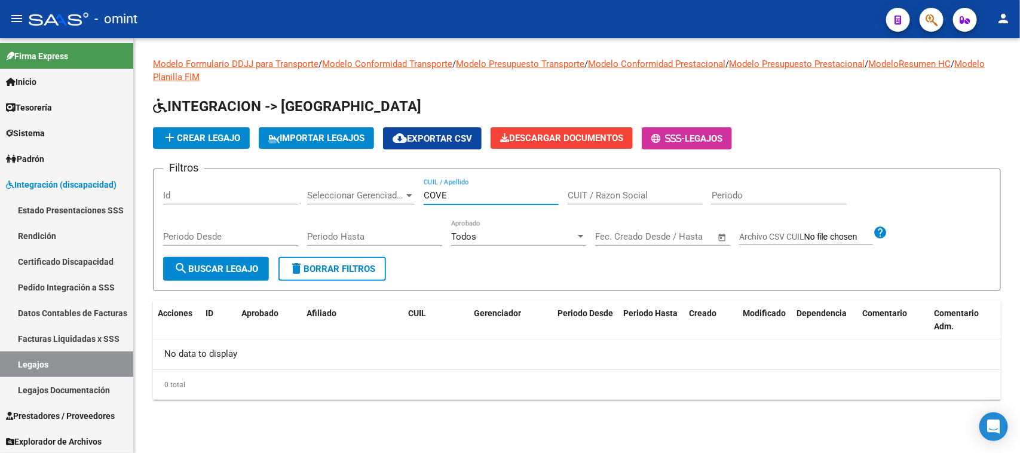
drag, startPoint x: 509, startPoint y: 197, endPoint x: 303, endPoint y: 196, distance: 206.2
click at [304, 196] on div "Filtros Id Seleccionar Gerenciador Seleccionar Gerenciador COVE CUIL / Apellido…" at bounding box center [577, 218] width 828 height 78
type input "MENA"
click at [243, 280] on form "Filtros Id Seleccionar Gerenciador Seleccionar Gerenciador MENA CUIL / Apellido…" at bounding box center [577, 230] width 848 height 123
click at [255, 273] on button "search Buscar Legajo" at bounding box center [216, 269] width 106 height 24
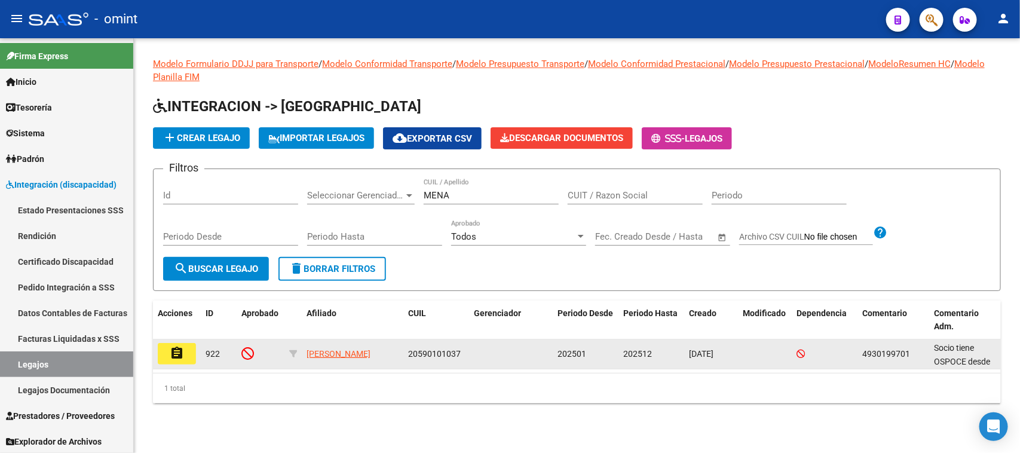
click at [436, 353] on span "20590101037" at bounding box center [434, 354] width 53 height 10
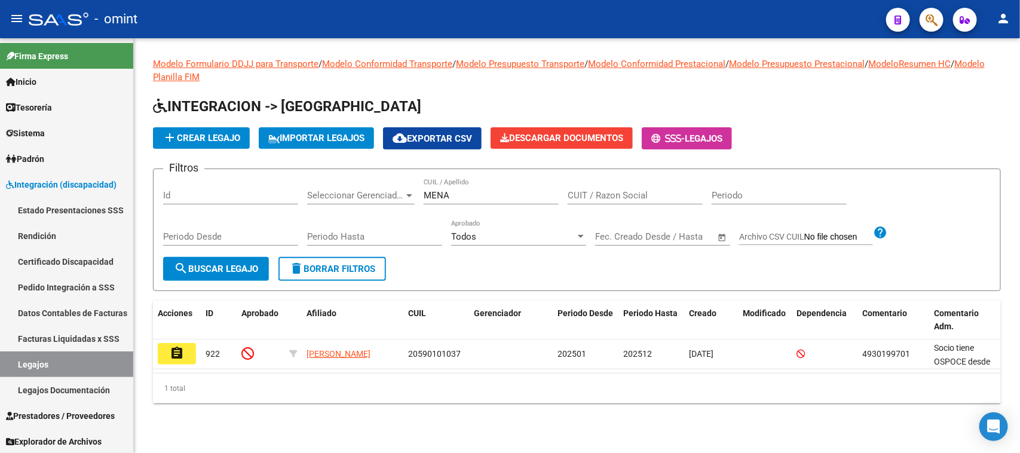
copy span "20590101037"
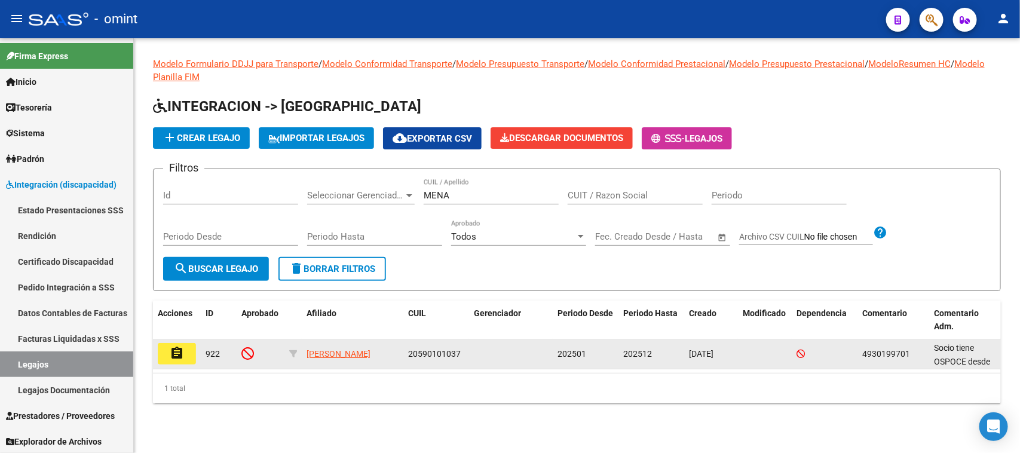
copy span "20590101037"
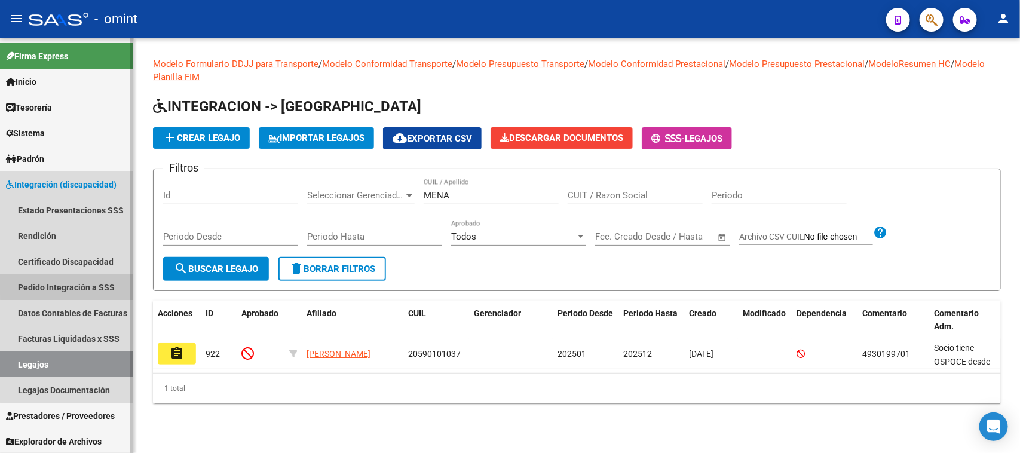
click at [91, 281] on link "Pedido Integración a SSS" at bounding box center [66, 287] width 133 height 26
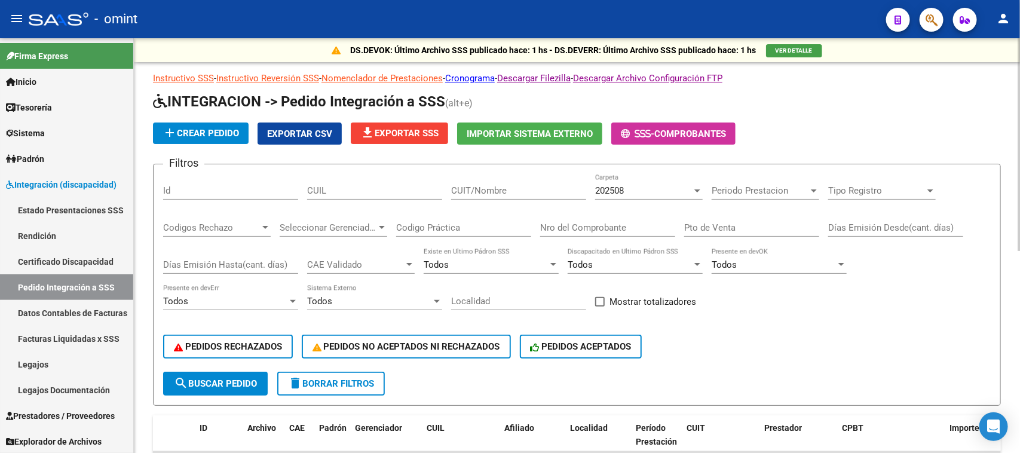
click at [507, 178] on div "CUIT/Nombre" at bounding box center [518, 187] width 135 height 26
click at [360, 190] on input "CUIL" at bounding box center [374, 190] width 135 height 11
paste input "20590101037"
type input "20590101037"
click at [626, 188] on div "202508" at bounding box center [643, 190] width 97 height 11
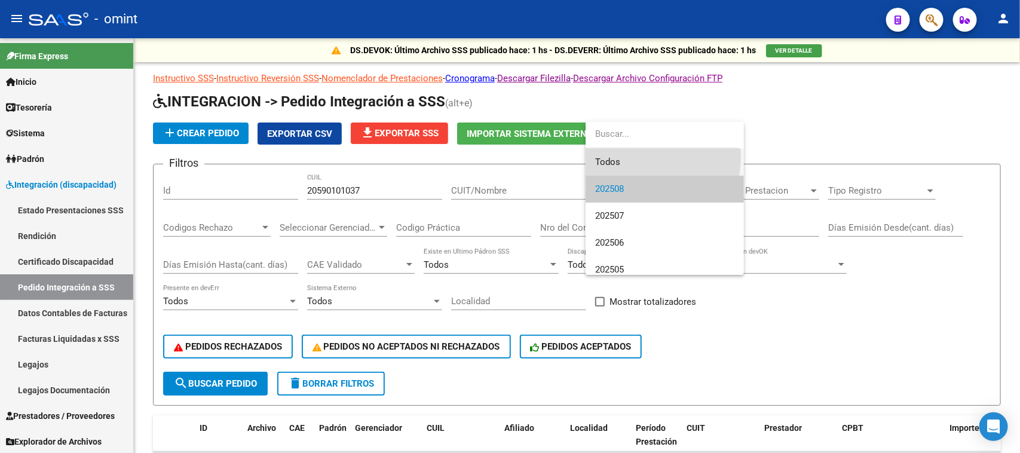
click at [628, 156] on span "Todos" at bounding box center [664, 162] width 139 height 27
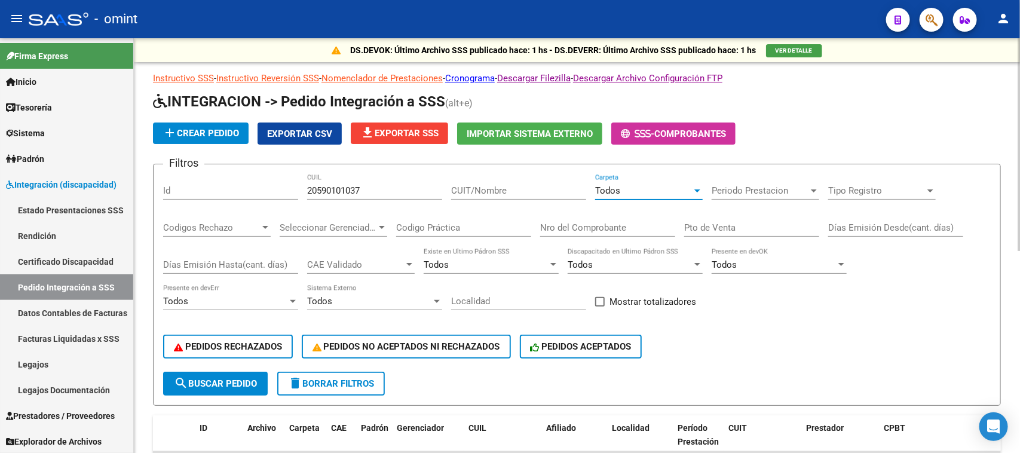
click at [240, 378] on span "search Buscar Pedido" at bounding box center [215, 383] width 83 height 11
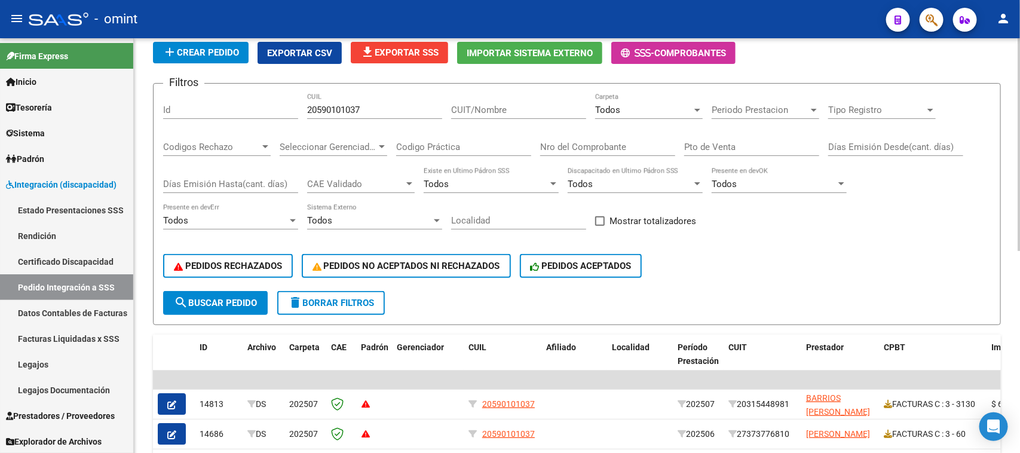
scroll to position [75, 0]
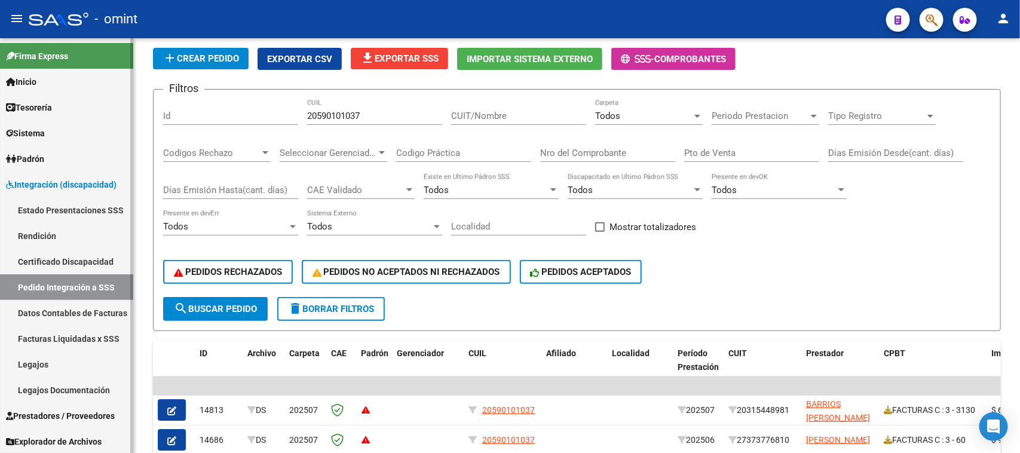
click at [37, 335] on link "Facturas Liquidadas x SSS" at bounding box center [66, 339] width 133 height 26
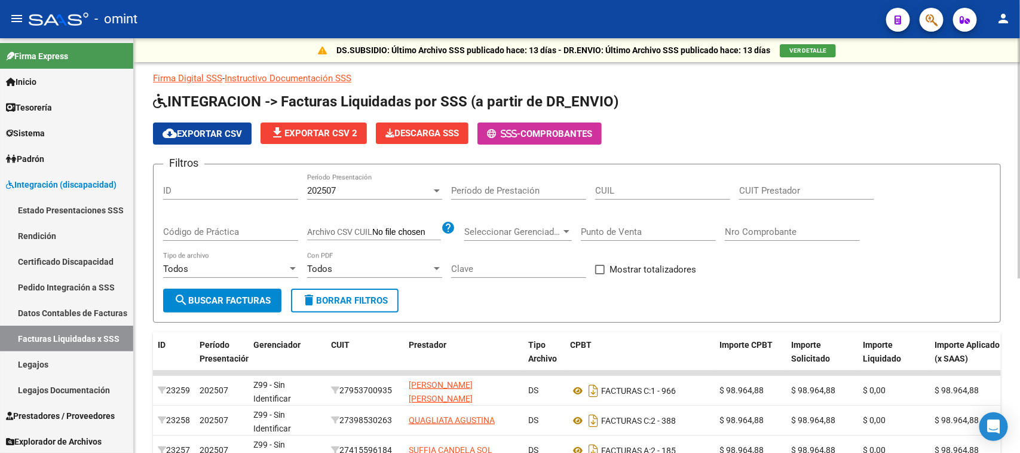
click at [611, 186] on input "CUIL" at bounding box center [662, 190] width 135 height 11
paste input "20-59010103-7"
type input "20-59010103-7"
click at [308, 191] on span "202507" at bounding box center [321, 190] width 29 height 11
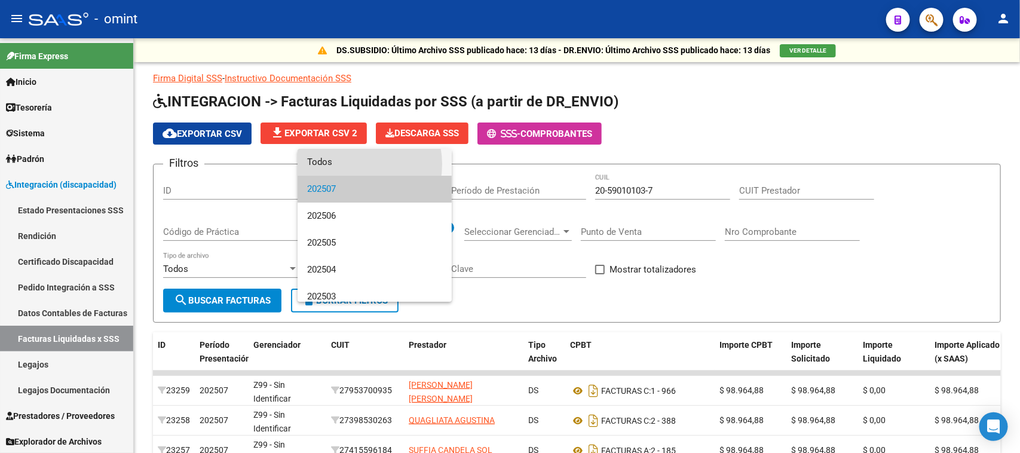
click at [353, 164] on span "Todos" at bounding box center [374, 162] width 135 height 27
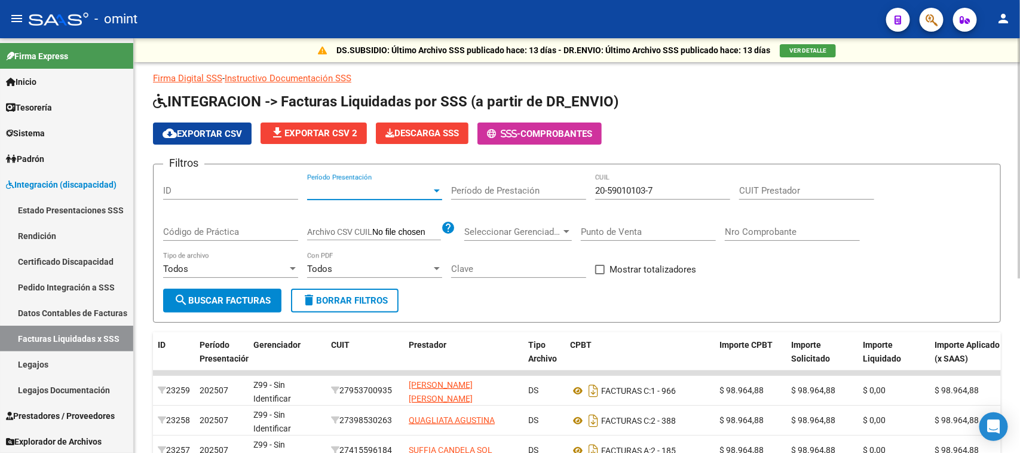
click at [214, 301] on span "search Buscar Facturas" at bounding box center [222, 300] width 97 height 11
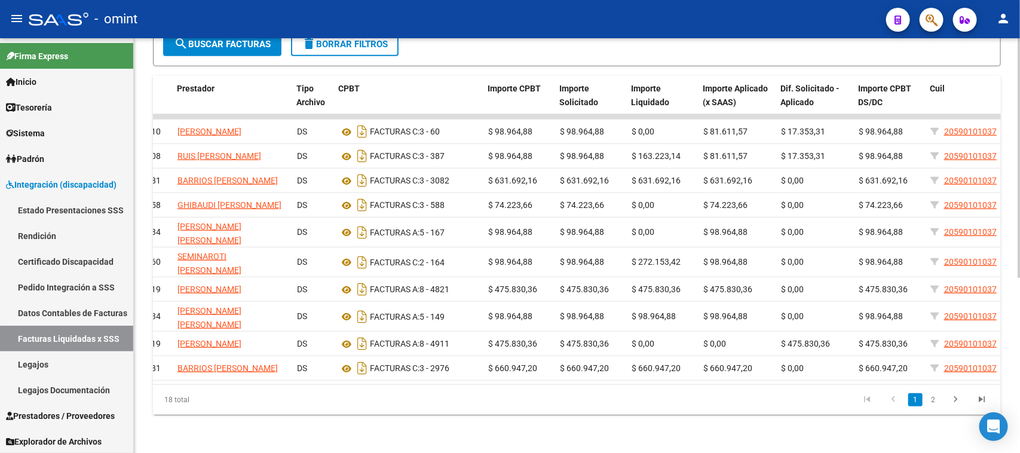
scroll to position [0, 497]
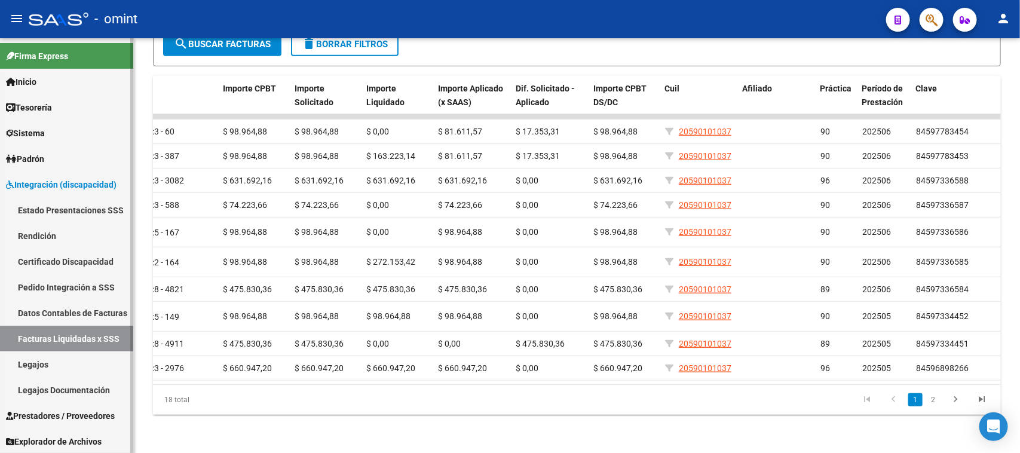
click at [61, 365] on link "Legajos" at bounding box center [66, 364] width 133 height 26
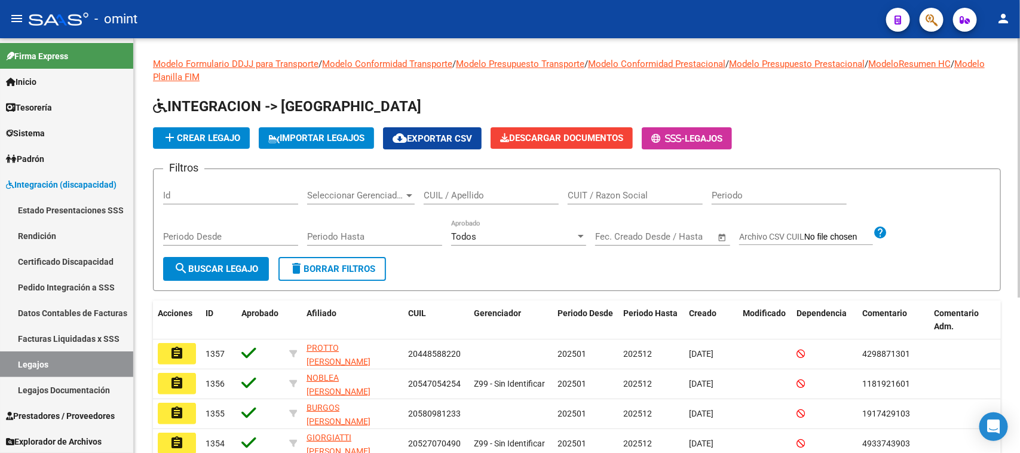
click at [476, 198] on input "CUIL / Apellido" at bounding box center [491, 195] width 135 height 11
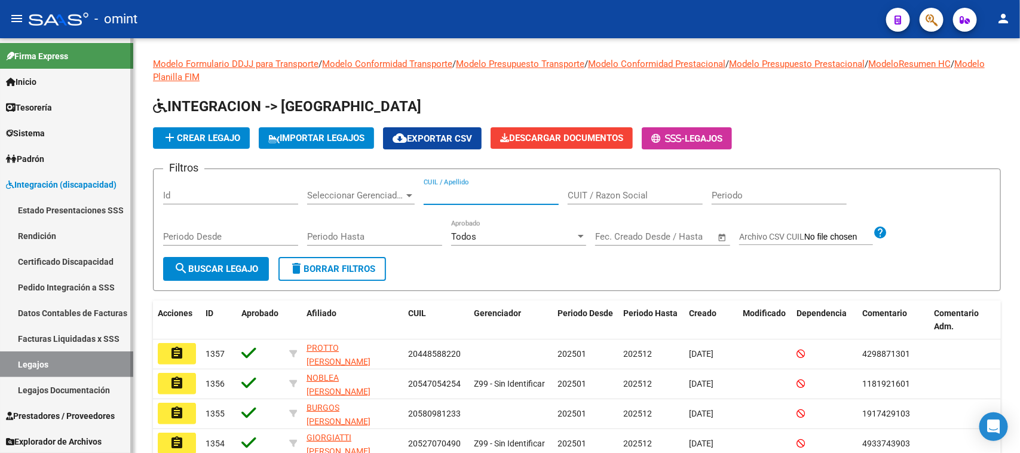
paste input "20570824326"
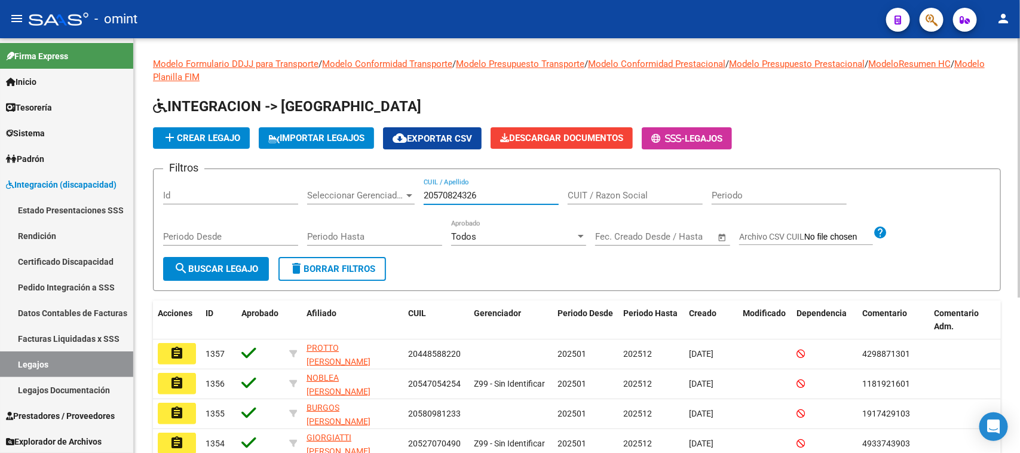
type input "20570824326"
click at [192, 273] on button "search Buscar Legajo" at bounding box center [216, 269] width 106 height 24
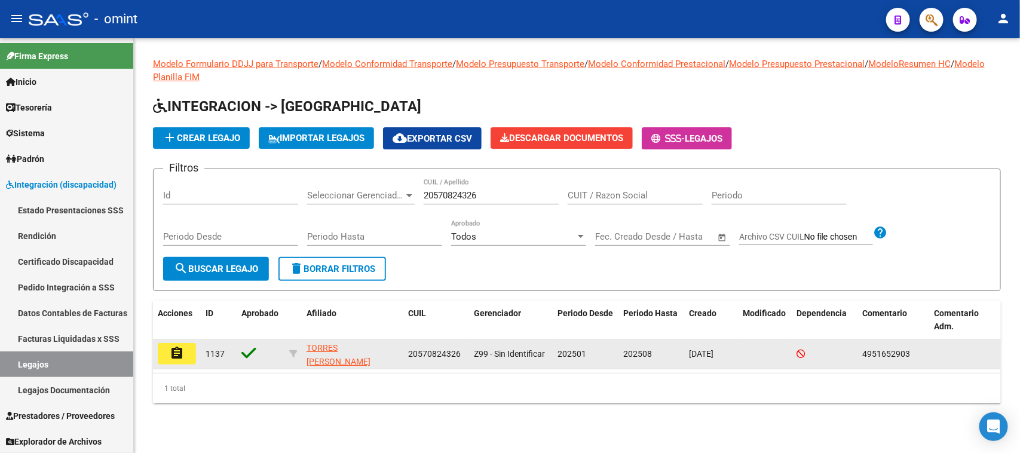
click at [189, 351] on button "assignment" at bounding box center [177, 354] width 38 height 22
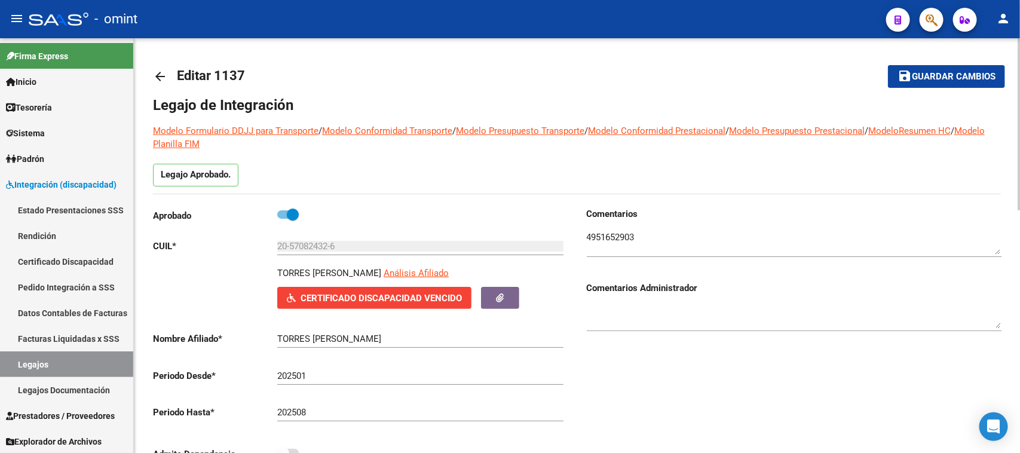
click at [350, 410] on input "202508" at bounding box center [420, 412] width 286 height 11
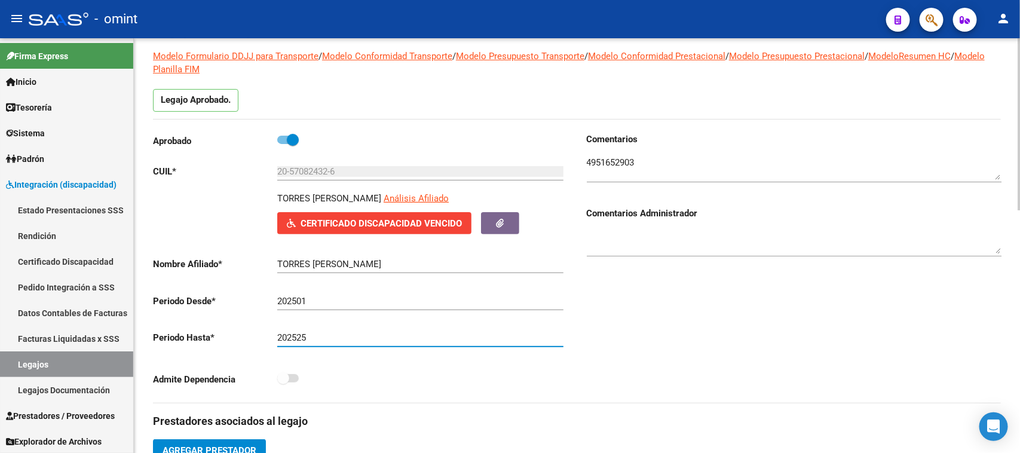
click at [336, 342] on input "202525" at bounding box center [420, 337] width 286 height 11
type input "202512"
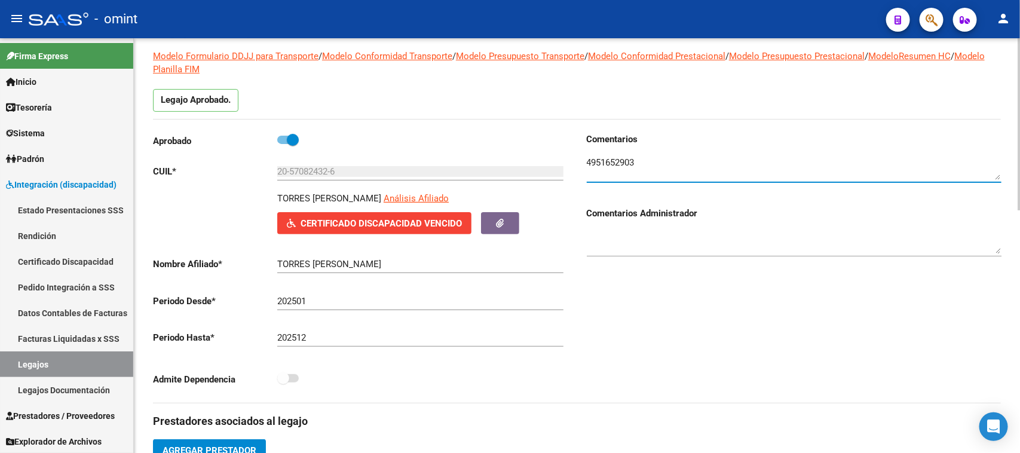
click at [604, 167] on textarea at bounding box center [794, 168] width 415 height 24
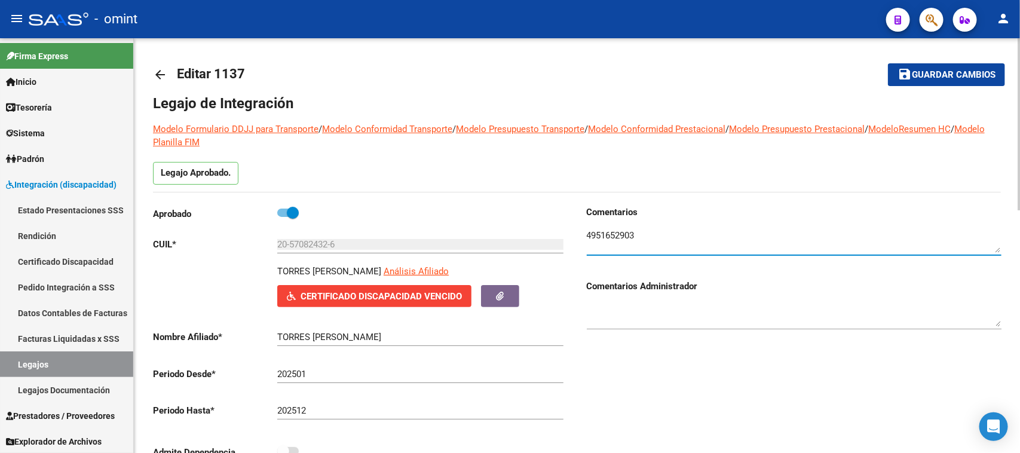
scroll to position [0, 0]
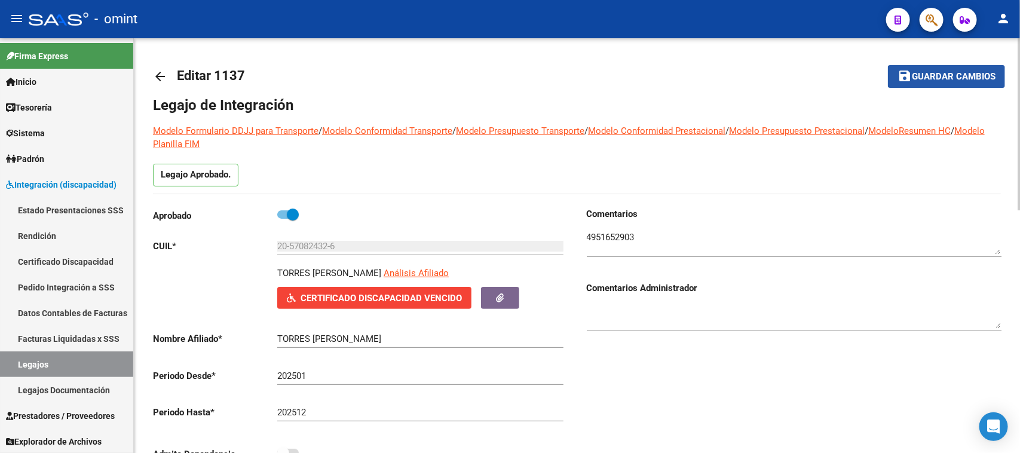
drag, startPoint x: 940, startPoint y: 78, endPoint x: 521, endPoint y: 269, distance: 460.5
click at [940, 76] on span "Guardar cambios" at bounding box center [954, 77] width 84 height 11
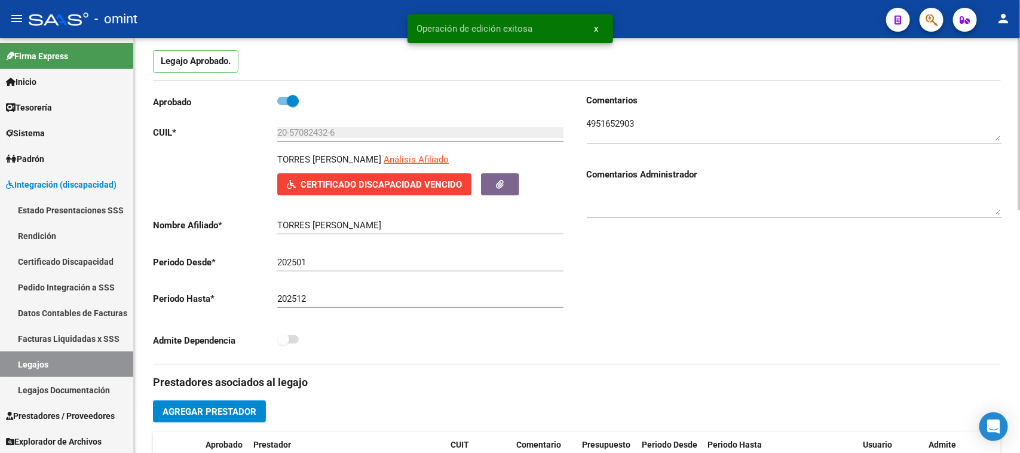
scroll to position [299, 0]
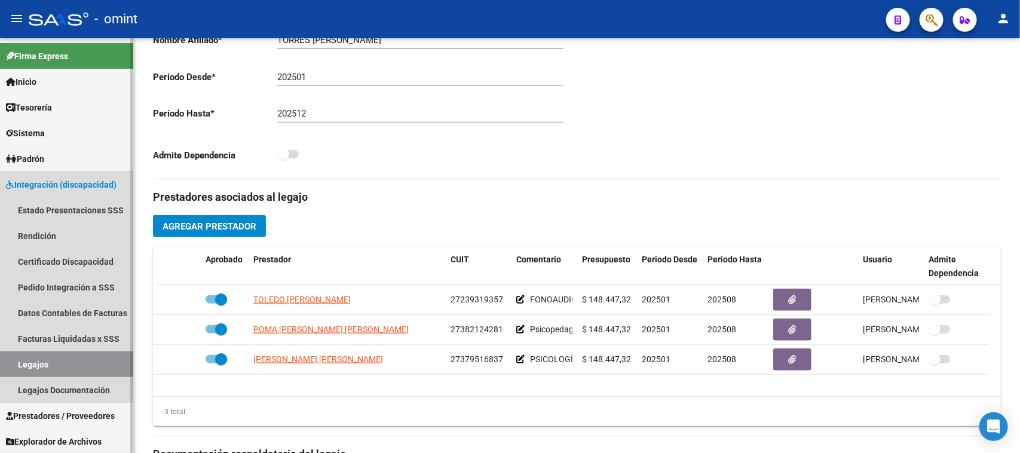
click at [99, 362] on link "Legajos" at bounding box center [66, 364] width 133 height 26
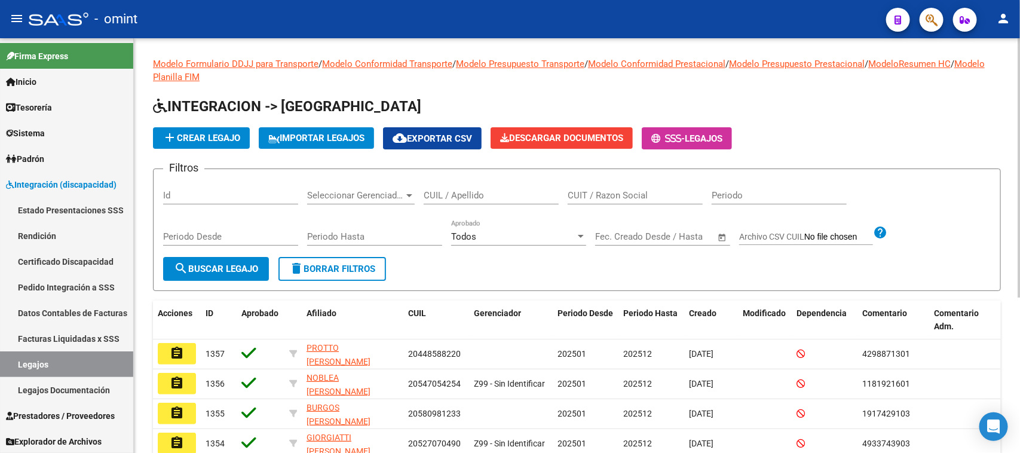
click at [556, 194] on div "Filtros Id Seleccionar Gerenciador Seleccionar Gerenciador CUIL / Apellido CUIT…" at bounding box center [577, 218] width 828 height 78
click at [552, 191] on input "CUIL / Apellido" at bounding box center [491, 195] width 135 height 11
type input "berta"
click at [273, 262] on form "Filtros Id Seleccionar Gerenciador Seleccionar Gerenciador berta CUIL / Apellid…" at bounding box center [577, 230] width 848 height 123
click at [261, 267] on button "search Buscar Legajo" at bounding box center [216, 269] width 106 height 24
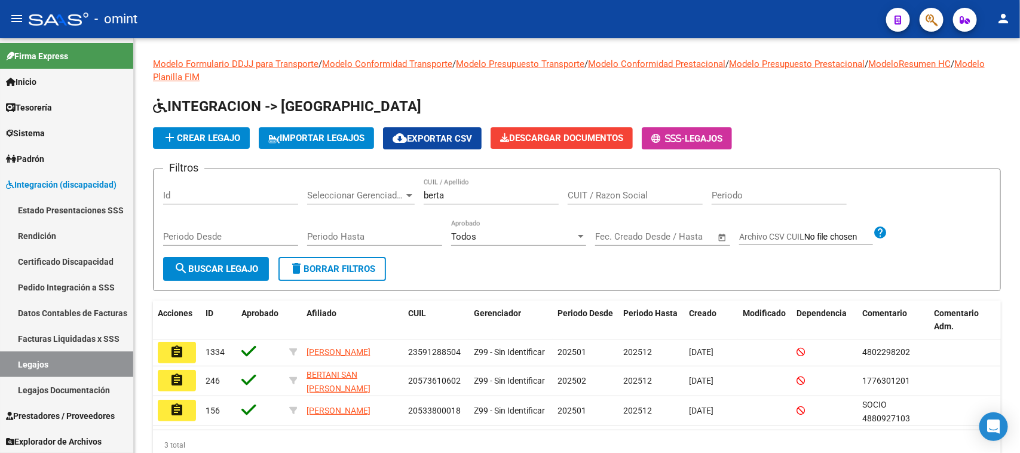
click at [167, 353] on button "assignment" at bounding box center [177, 353] width 38 height 22
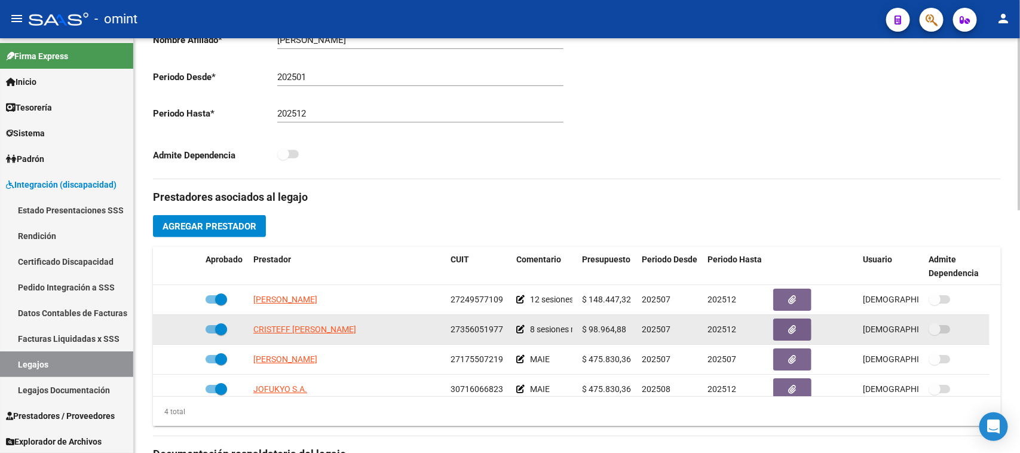
click at [519, 326] on icon at bounding box center [520, 329] width 8 height 8
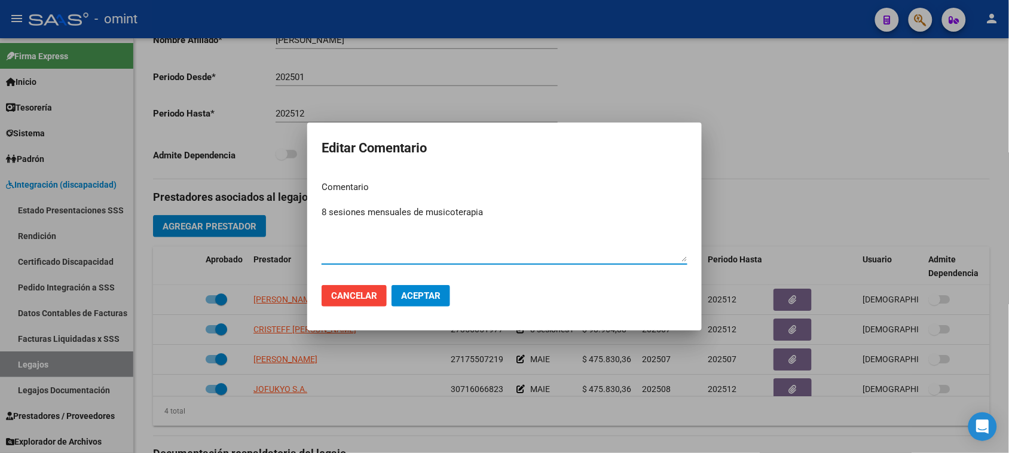
drag, startPoint x: 494, startPoint y: 210, endPoint x: 424, endPoint y: 211, distance: 69.3
click at [424, 211] on textarea "8 sesiones mensuales de musicoterapia" at bounding box center [505, 234] width 366 height 56
click at [322, 213] on textarea "8 sesiones mensuales de" at bounding box center [505, 234] width 366 height 56
click at [322, 210] on textarea "musicoterapia 8 sesiones mensuales de" at bounding box center [505, 234] width 366 height 56
click at [381, 207] on textarea "Musicoterapia 8 sesiones mensuales de" at bounding box center [505, 234] width 366 height 56
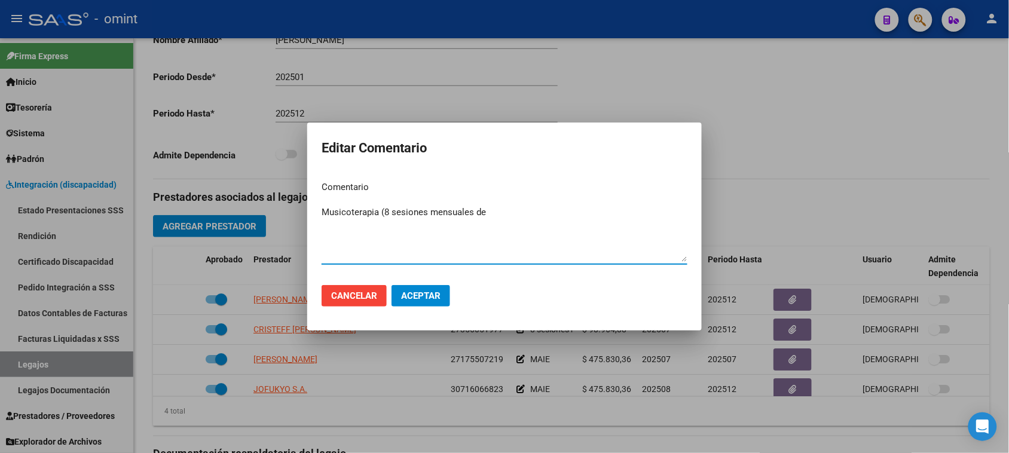
drag, startPoint x: 477, startPoint y: 211, endPoint x: 504, endPoint y: 211, distance: 26.9
click at [504, 211] on textarea "Musicoterapia (8 sesiones mensuales de" at bounding box center [505, 234] width 366 height 56
type textarea "Musicoterapia (8 sesiones mensuales)"
click at [424, 298] on span "Aceptar" at bounding box center [420, 295] width 39 height 11
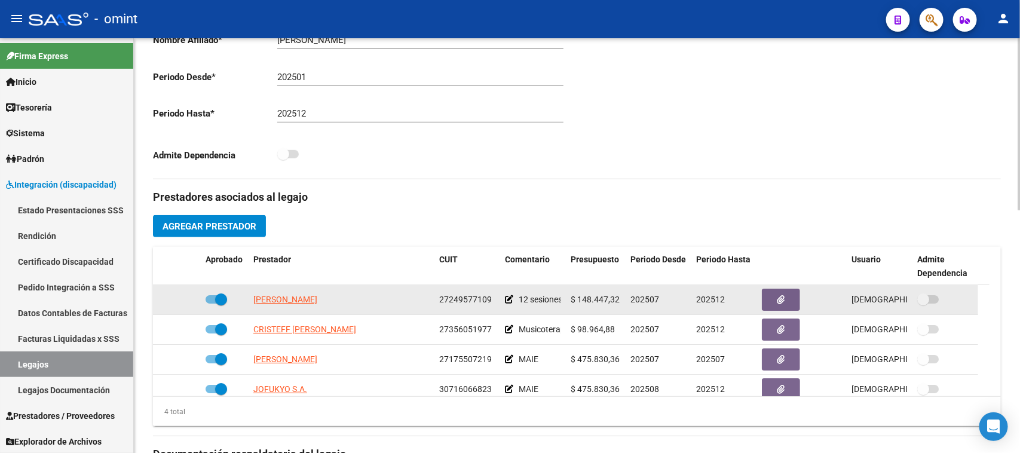
click at [511, 299] on icon at bounding box center [509, 299] width 8 height 8
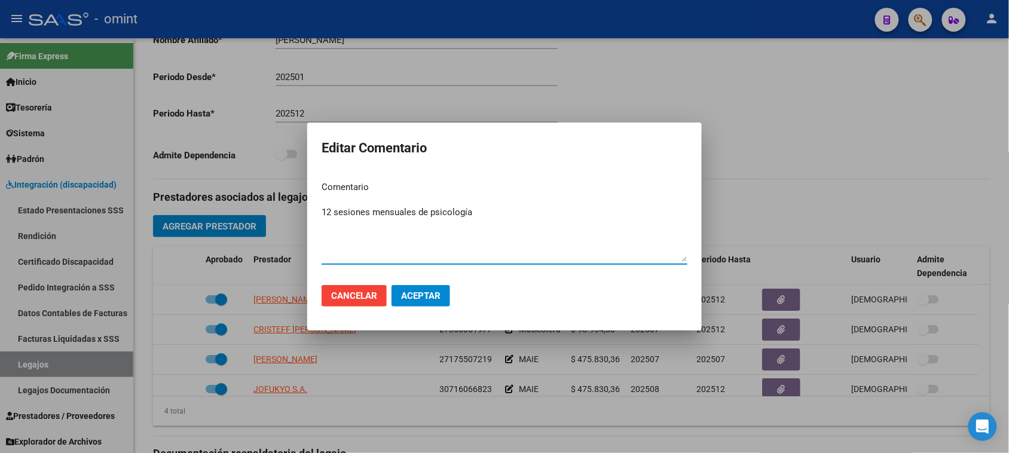
click at [323, 213] on textarea "12 sesiones mensuales de psicología" at bounding box center [505, 234] width 366 height 56
type textarea "Psicología (12 sesiones mensuales)"
click at [452, 300] on mat-dialog-actions "Cancelar Aceptar" at bounding box center [505, 296] width 366 height 41
click at [448, 299] on mat-dialog-actions "Cancelar Aceptar" at bounding box center [505, 296] width 366 height 41
click at [419, 295] on span "Aceptar" at bounding box center [420, 295] width 39 height 11
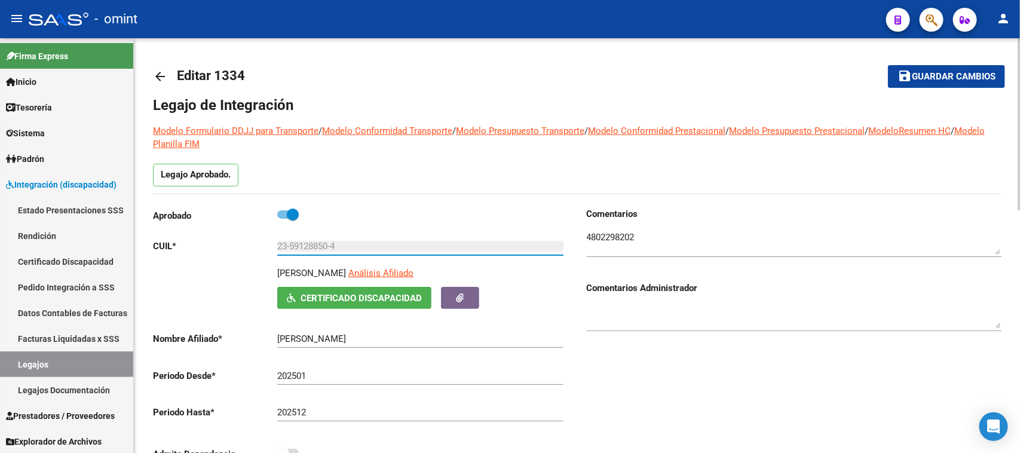
drag, startPoint x: 279, startPoint y: 249, endPoint x: 341, endPoint y: 249, distance: 62.2
click at [341, 249] on input "23-59128850-4" at bounding box center [420, 246] width 286 height 11
click at [32, 365] on link "Legajos" at bounding box center [66, 364] width 133 height 26
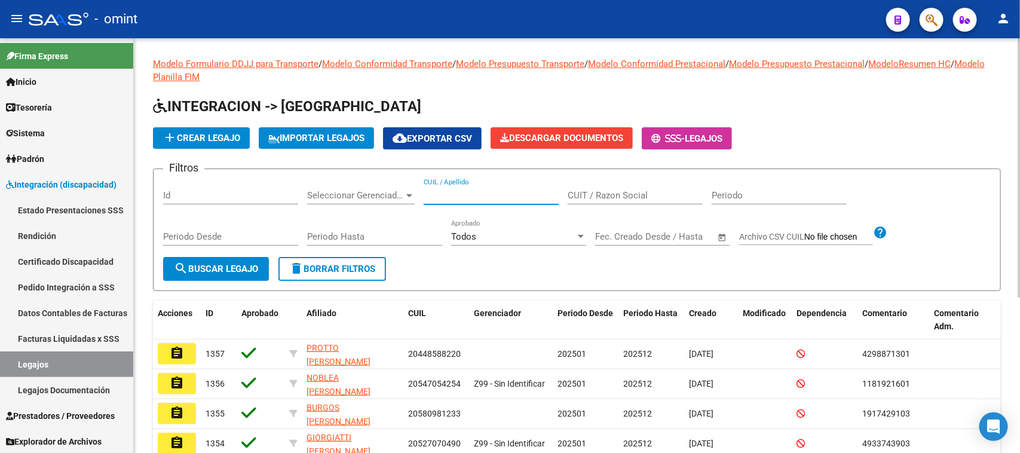
click at [506, 195] on input "CUIL / Apellido" at bounding box center [491, 195] width 135 height 11
type input "LOCATE"
click at [248, 264] on span "search Buscar Legajo" at bounding box center [216, 269] width 84 height 11
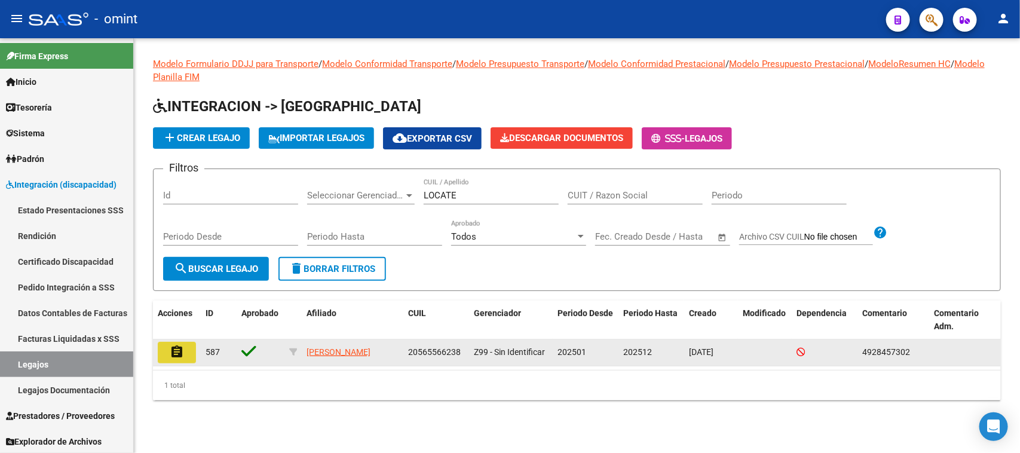
click at [173, 350] on mat-icon "assignment" at bounding box center [177, 352] width 14 height 14
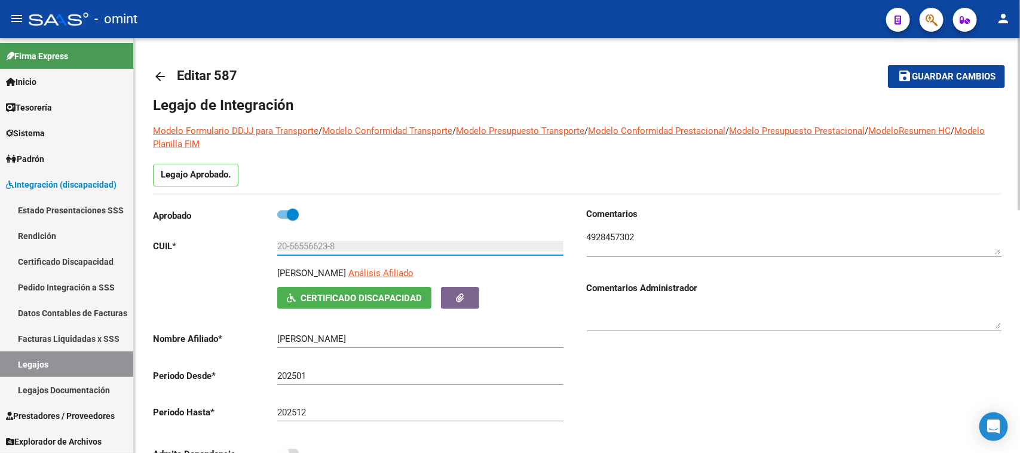
drag, startPoint x: 365, startPoint y: 246, endPoint x: 273, endPoint y: 245, distance: 92.6
click at [273, 245] on app-form-text-field "CUIL * 20-56556623-8 Ingresar CUIL" at bounding box center [358, 246] width 411 height 11
click at [79, 354] on link "Legajos" at bounding box center [66, 364] width 133 height 26
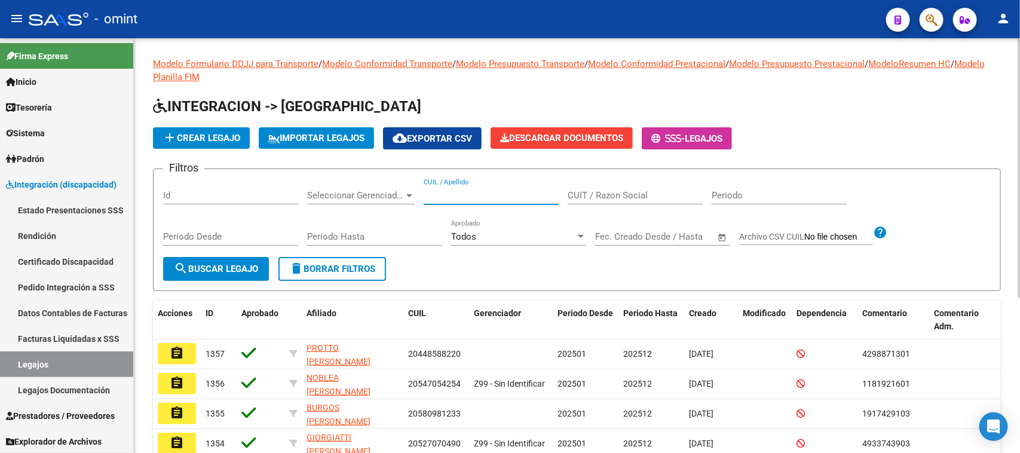
drag, startPoint x: 445, startPoint y: 191, endPoint x: 393, endPoint y: 176, distance: 54.1
click at [446, 190] on input "CUIL / Apellido" at bounding box center [491, 195] width 135 height 11
type input "MARQUEZ J"
click at [216, 264] on span "search Buscar Legajo" at bounding box center [216, 269] width 84 height 11
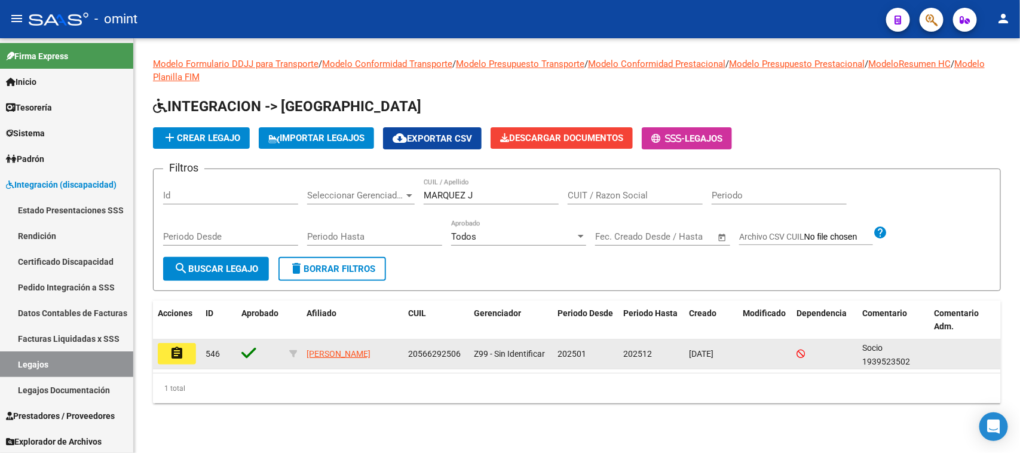
click at [173, 350] on mat-icon "assignment" at bounding box center [177, 353] width 14 height 14
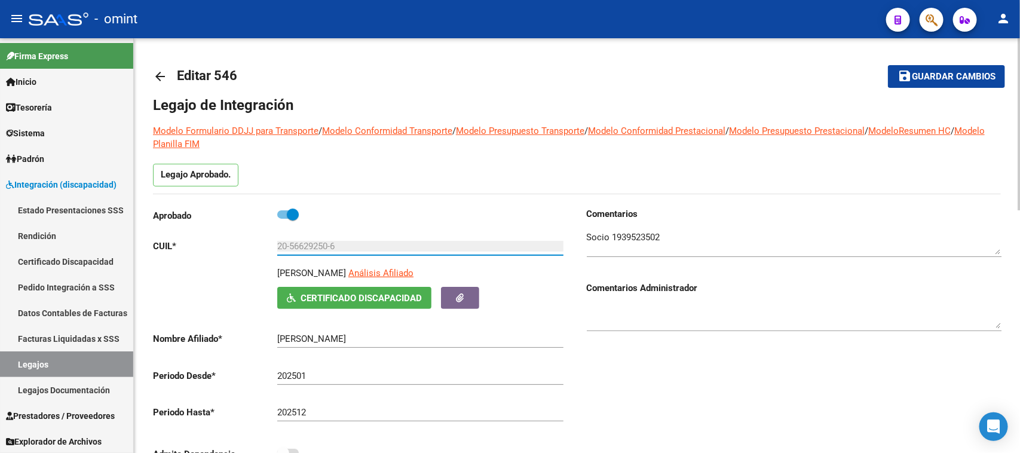
drag, startPoint x: 341, startPoint y: 252, endPoint x: 275, endPoint y: 249, distance: 66.4
click at [275, 249] on app-form-text-field "CUIL * 20-56629250-6 Ingresar CUIL" at bounding box center [358, 246] width 411 height 11
click at [293, 246] on input "20-56629250-6" at bounding box center [420, 246] width 286 height 11
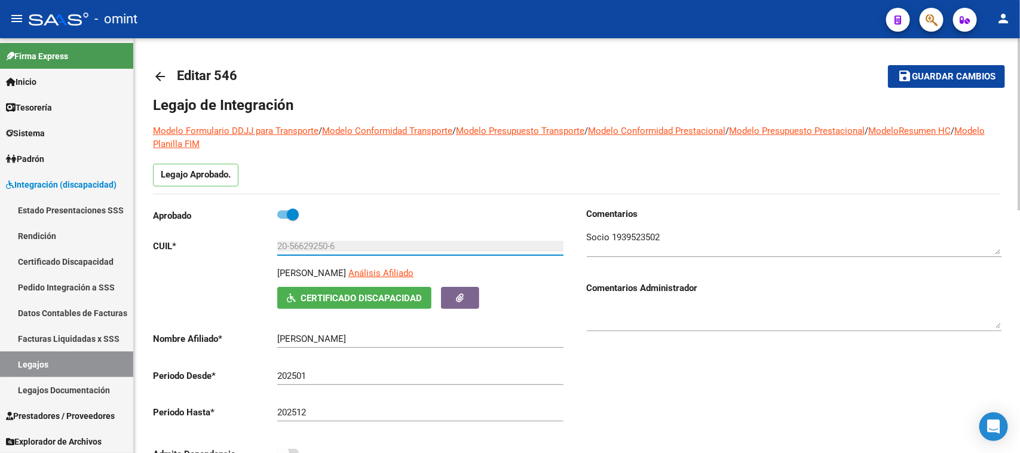
click at [293, 246] on input "20-56629250-6" at bounding box center [420, 246] width 286 height 11
click at [294, 246] on input "20-56629250-6" at bounding box center [420, 246] width 286 height 11
click at [66, 354] on link "Legajos" at bounding box center [66, 364] width 133 height 26
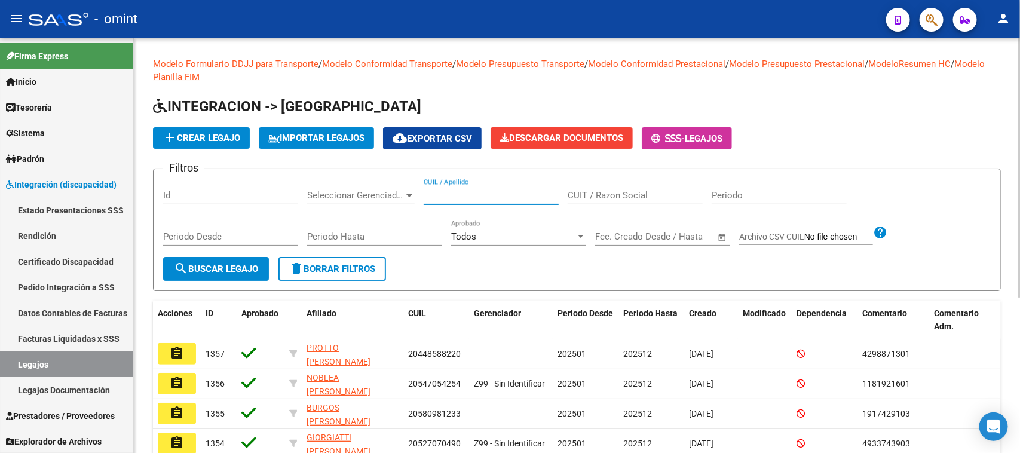
click at [470, 197] on input "CUIL / Apellido" at bounding box center [491, 195] width 135 height 11
type input "PERERA"
click at [201, 254] on div "Periodo Desde" at bounding box center [230, 238] width 135 height 37
click at [210, 270] on span "search Buscar Legajo" at bounding box center [216, 269] width 84 height 11
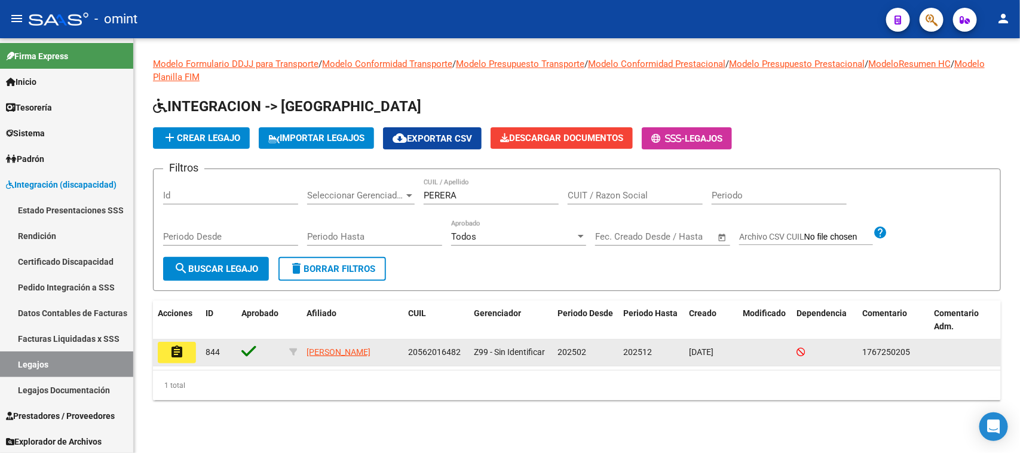
click at [180, 348] on mat-icon "assignment" at bounding box center [177, 352] width 14 height 14
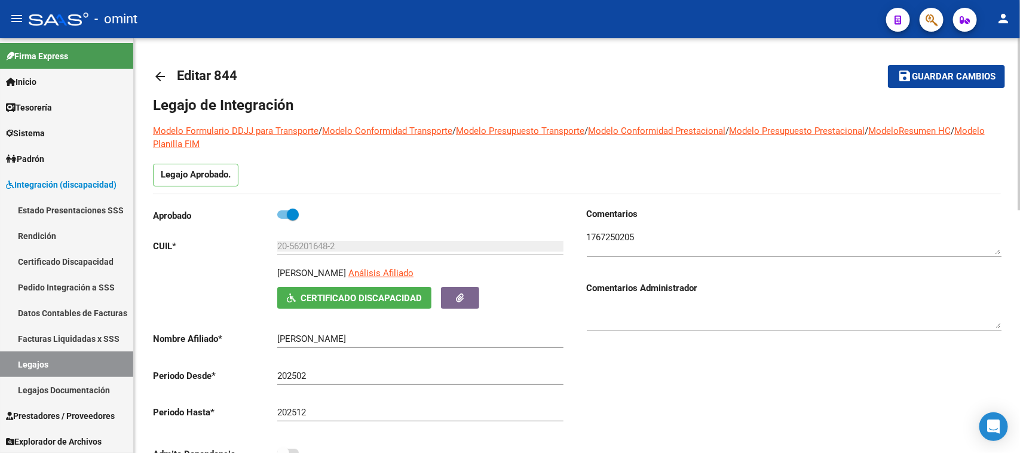
click at [628, 243] on textarea at bounding box center [794, 243] width 415 height 24
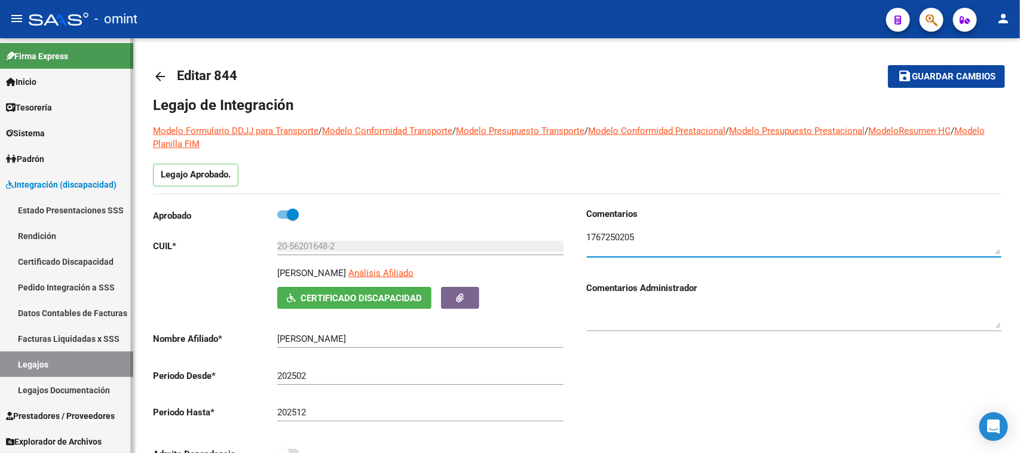
click at [63, 362] on link "Legajos" at bounding box center [66, 364] width 133 height 26
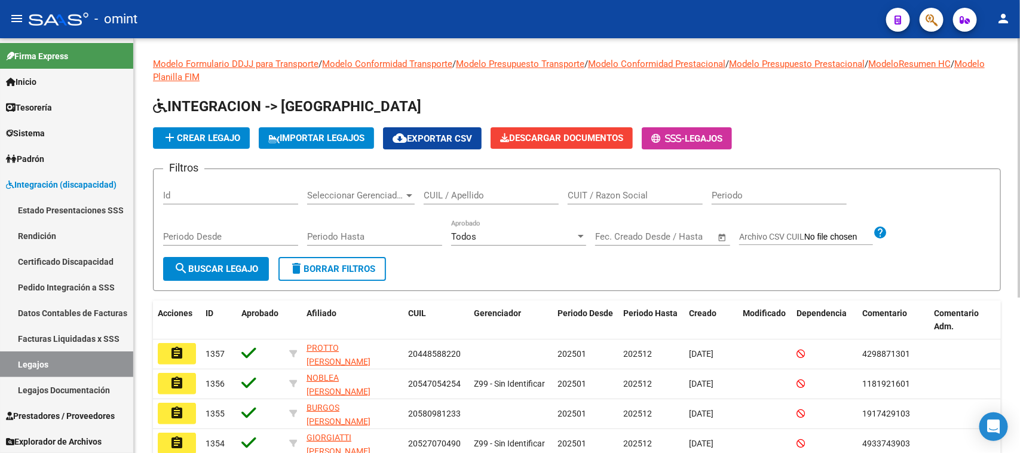
click at [500, 202] on div "CUIL / Apellido" at bounding box center [491, 192] width 135 height 26
type input "[PERSON_NAME]"
click at [219, 265] on span "search Buscar Legajo" at bounding box center [216, 269] width 84 height 11
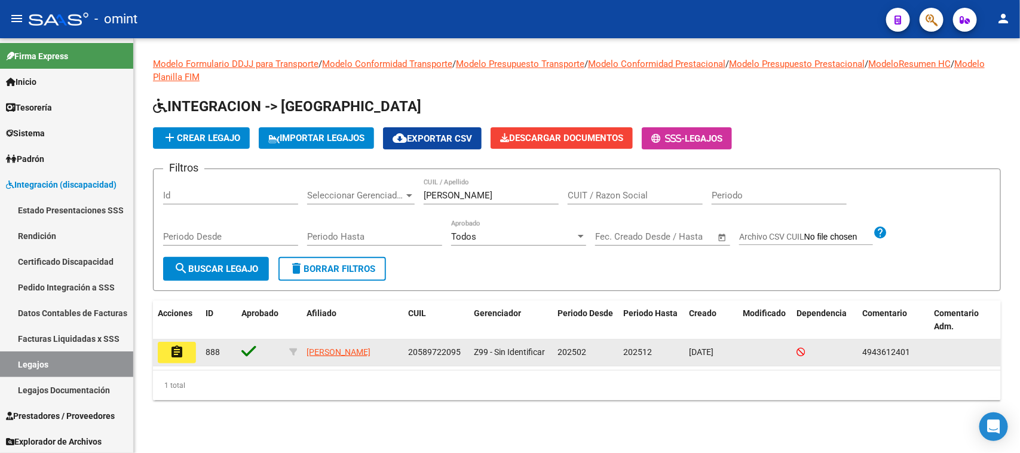
click at [182, 350] on mat-icon "assignment" at bounding box center [177, 352] width 14 height 14
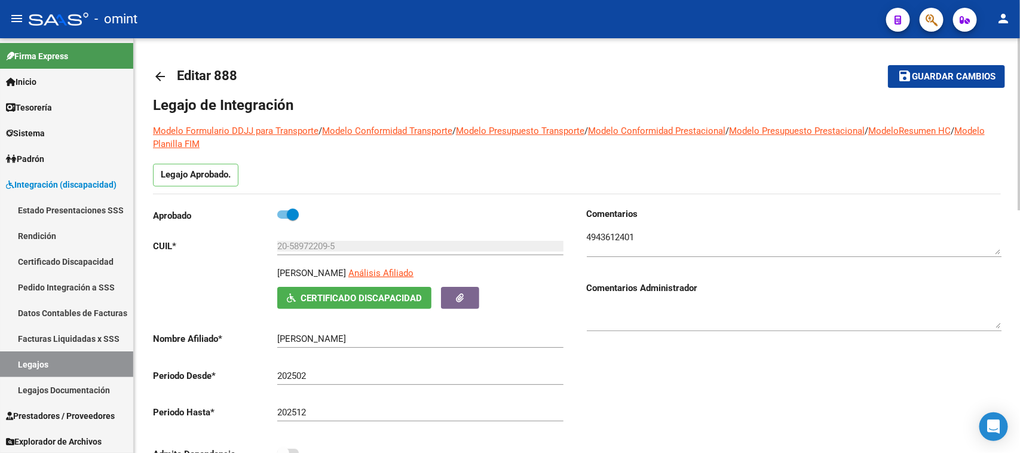
click at [622, 236] on textarea at bounding box center [794, 243] width 415 height 24
drag, startPoint x: 622, startPoint y: 236, endPoint x: 614, endPoint y: 234, distance: 8.0
click at [622, 235] on textarea at bounding box center [794, 243] width 415 height 24
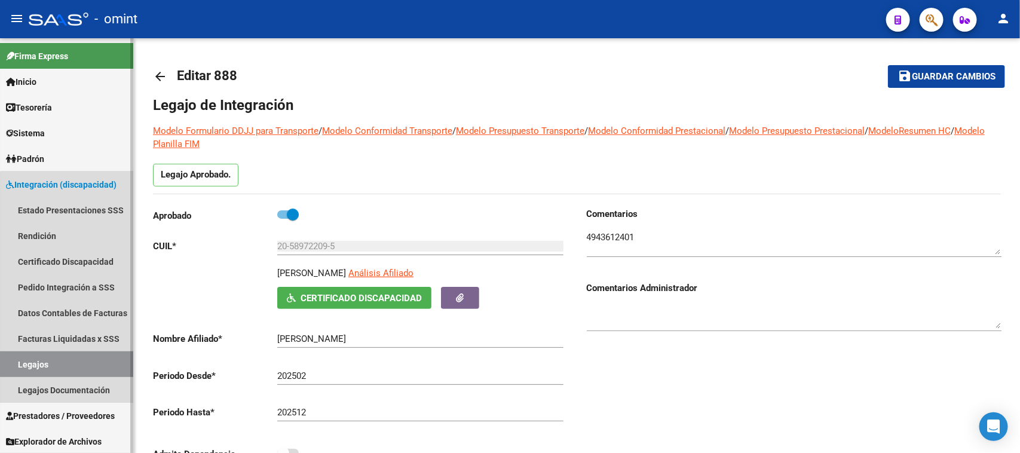
drag, startPoint x: 87, startPoint y: 366, endPoint x: 145, endPoint y: 345, distance: 61.6
click at [87, 365] on link "Legajos" at bounding box center [66, 364] width 133 height 26
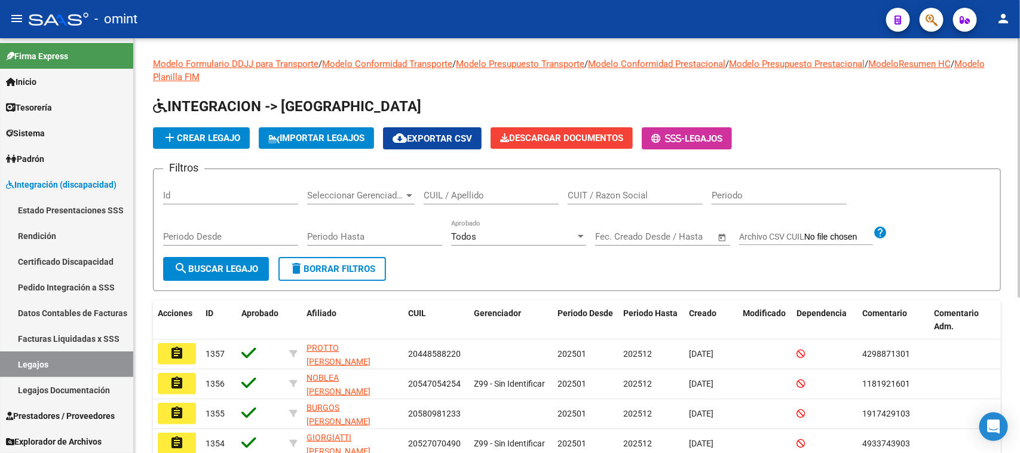
click at [506, 197] on input "CUIL / Apellido" at bounding box center [491, 195] width 135 height 11
type input "SALCEDO"
click at [234, 277] on button "search Buscar Legajo" at bounding box center [216, 269] width 106 height 24
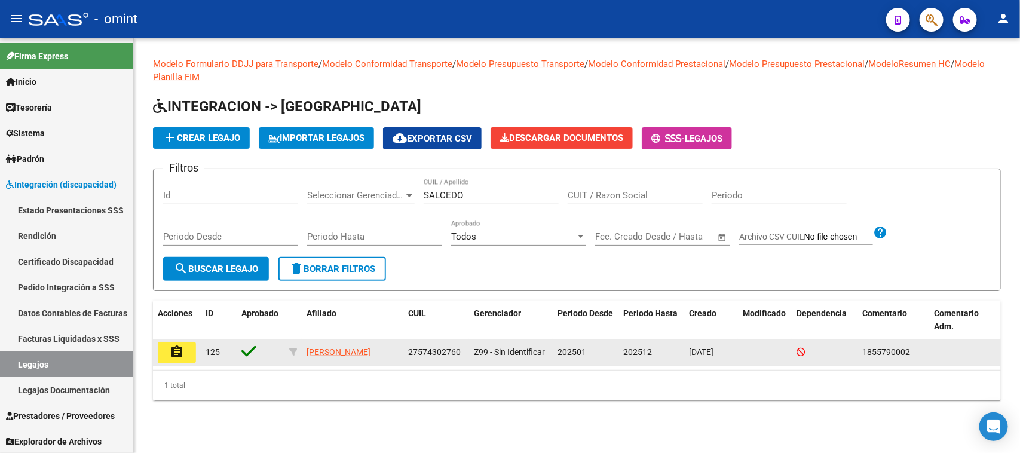
click at [195, 357] on button "assignment" at bounding box center [177, 353] width 38 height 22
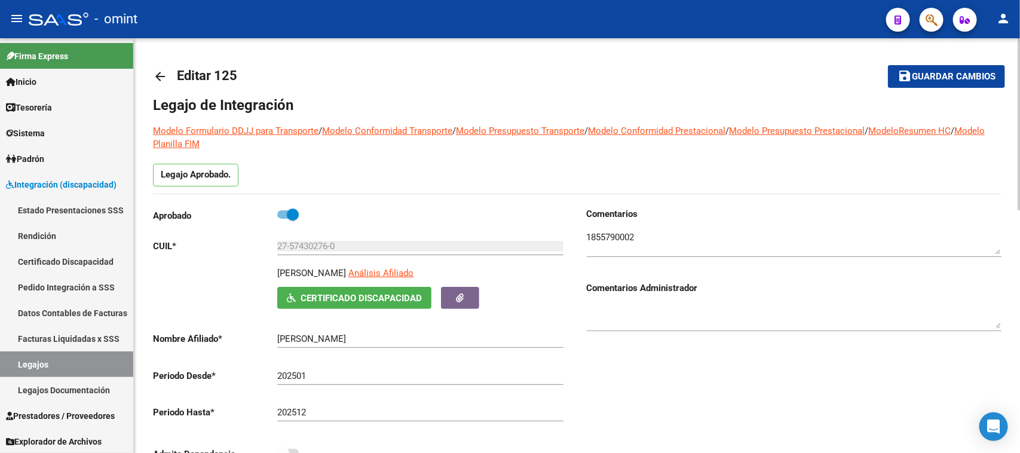
click at [634, 228] on div at bounding box center [794, 239] width 415 height 36
click at [616, 236] on textarea at bounding box center [794, 243] width 415 height 24
